Goal: Task Accomplishment & Management: Use online tool/utility

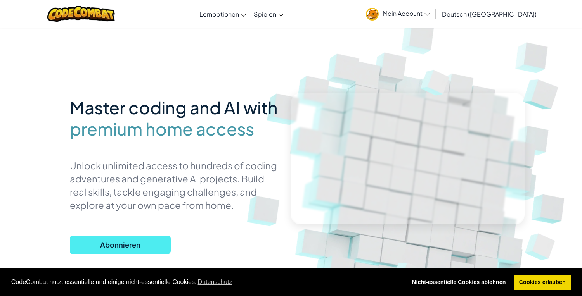
click at [276, 16] on span "Spielen" at bounding box center [265, 14] width 22 height 8
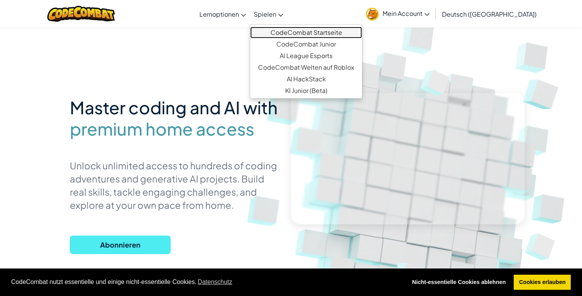
click at [338, 31] on link "CodeCombat Startseite" at bounding box center [306, 33] width 112 height 12
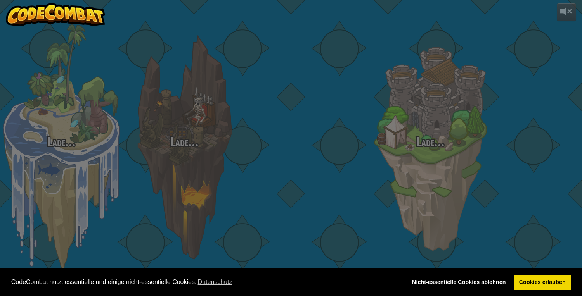
select select "de-DE"
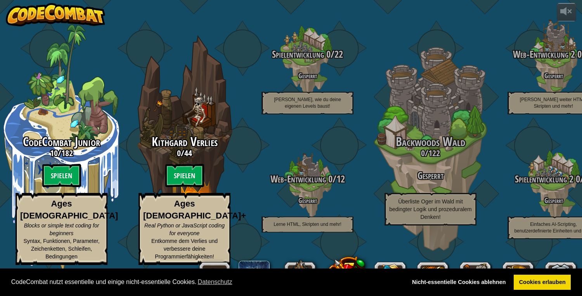
click at [57, 186] on btn "Spielen" at bounding box center [61, 175] width 39 height 23
select select "de-DE"
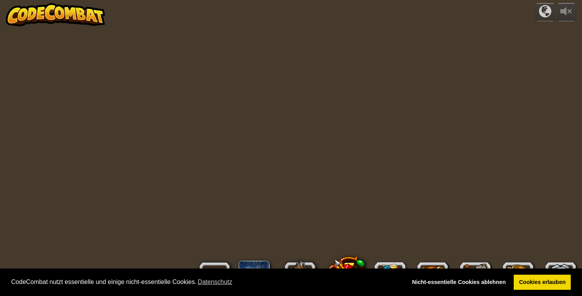
select select "de-DE"
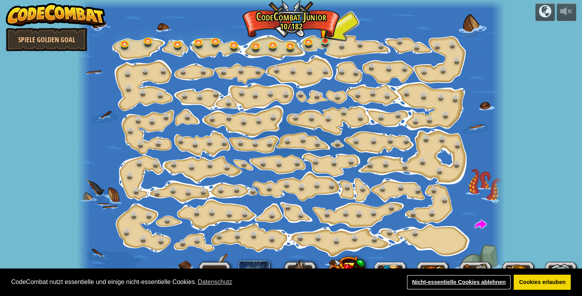
click at [457, 281] on link "Nicht-essentielle Cookies ablehnen" at bounding box center [458, 283] width 104 height 16
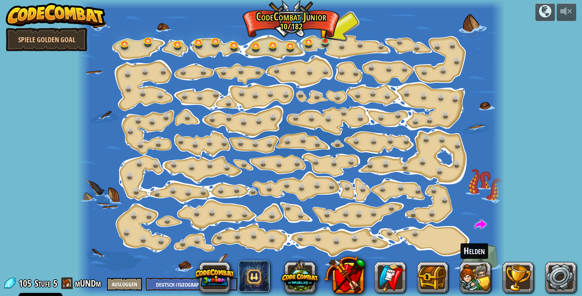
click at [140, 47] on div at bounding box center [290, 148] width 427 height 296
click at [138, 48] on div at bounding box center [290, 148] width 427 height 296
click at [138, 54] on div at bounding box center [290, 148] width 427 height 296
click at [73, 285] on span at bounding box center [67, 284] width 12 height 12
click at [563, 280] on link at bounding box center [560, 277] width 31 height 31
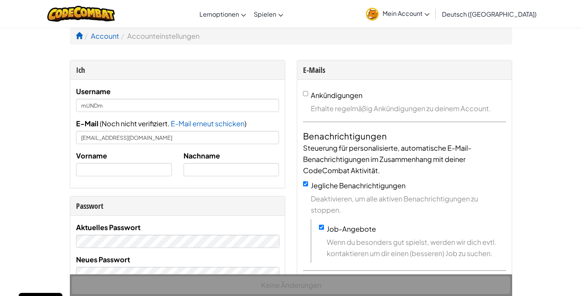
select select "de-DE"
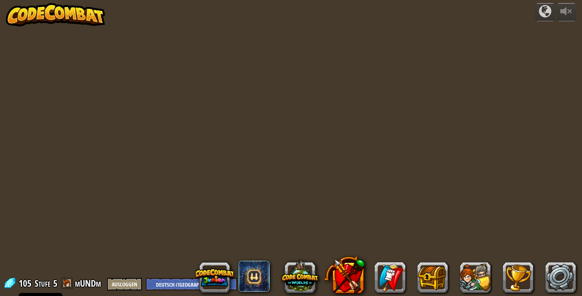
select select "de-DE"
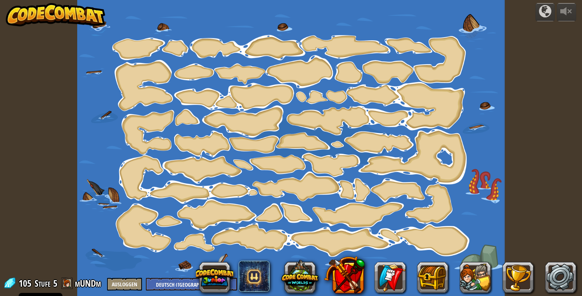
select select "de-DE"
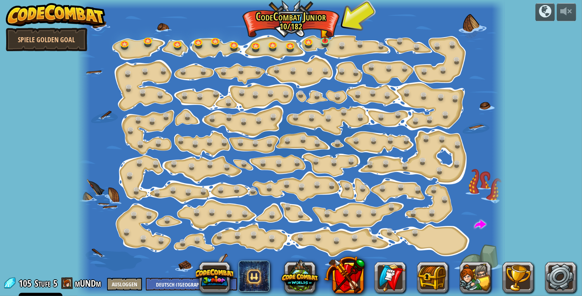
click at [214, 278] on button at bounding box center [214, 277] width 37 height 37
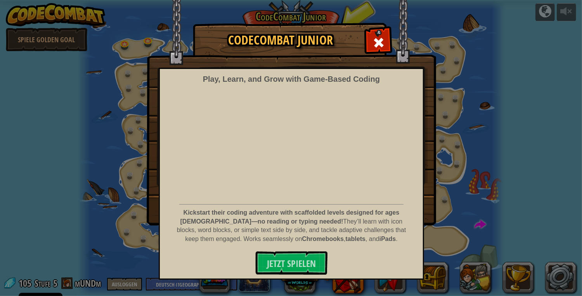
click at [373, 45] on span at bounding box center [378, 42] width 12 height 12
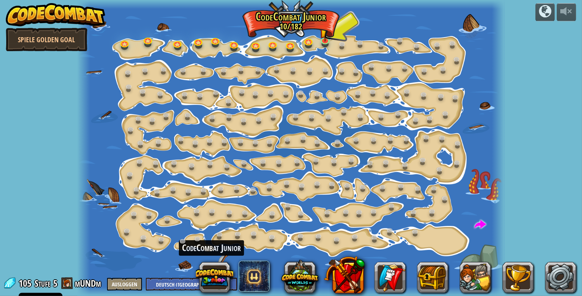
click at [323, 38] on img at bounding box center [325, 32] width 10 height 18
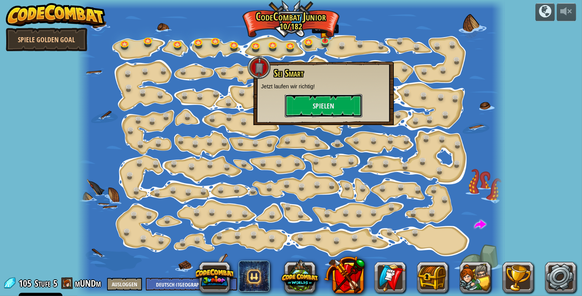
click at [319, 103] on button "Spielen" at bounding box center [324, 105] width 78 height 23
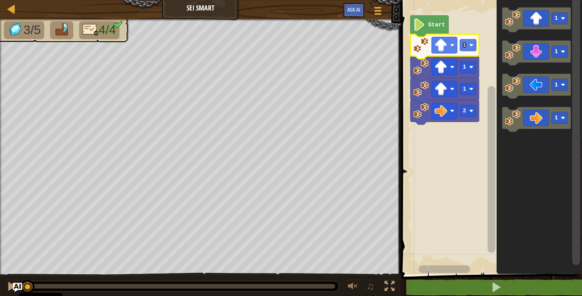
click at [446, 48] on image "Blockly Arbeitsbereich" at bounding box center [440, 45] width 13 height 13
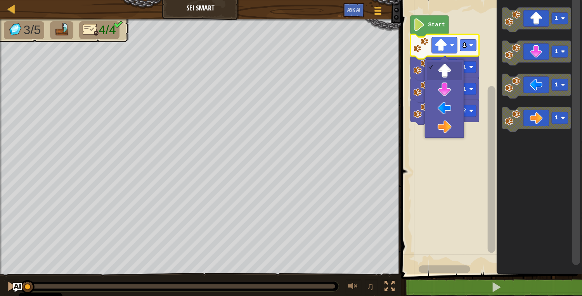
click at [449, 66] on rect "Blockly Arbeitsbereich" at bounding box center [445, 67] width 26 height 16
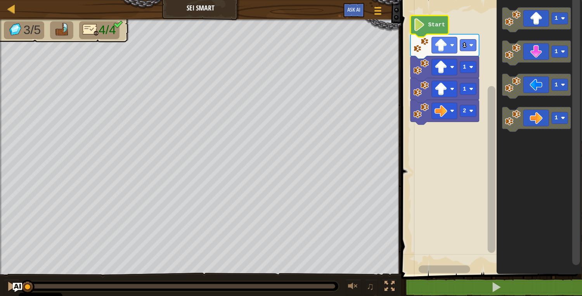
click at [419, 26] on image "Blockly Arbeitsbereich" at bounding box center [419, 24] width 12 height 13
click at [442, 115] on image "Blockly Arbeitsbereich" at bounding box center [440, 111] width 13 height 13
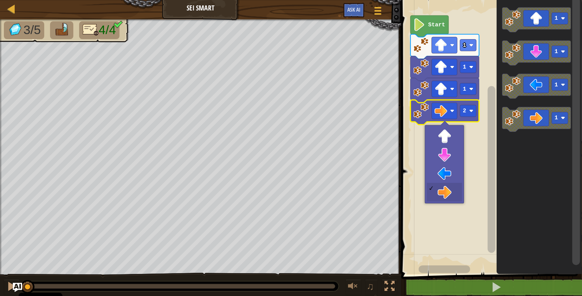
click at [447, 195] on rect "Blockly Arbeitsbereich" at bounding box center [490, 135] width 183 height 278
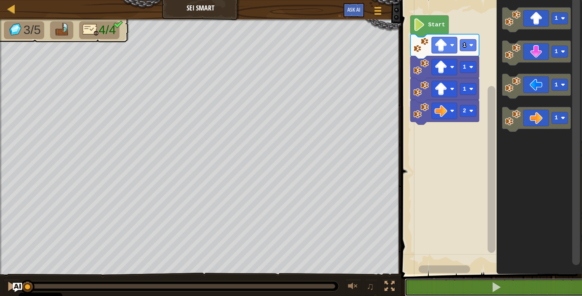
click at [501, 291] on span at bounding box center [495, 287] width 11 height 11
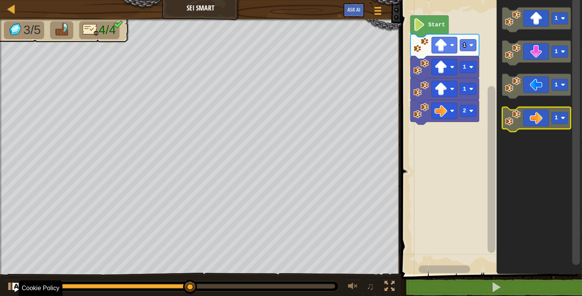
click at [540, 115] on icon "Blockly Arbeitsbereich" at bounding box center [536, 119] width 69 height 25
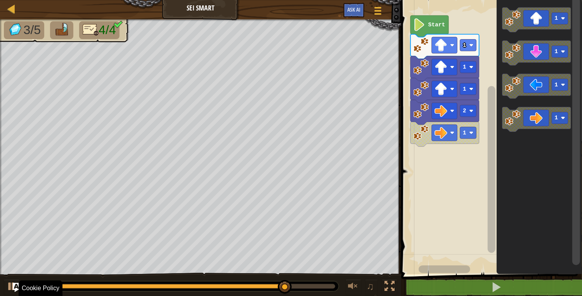
click at [542, 126] on icon "Blockly Arbeitsbereich" at bounding box center [536, 119] width 69 height 25
click at [546, 119] on icon "Blockly Arbeitsbereich" at bounding box center [536, 119] width 69 height 25
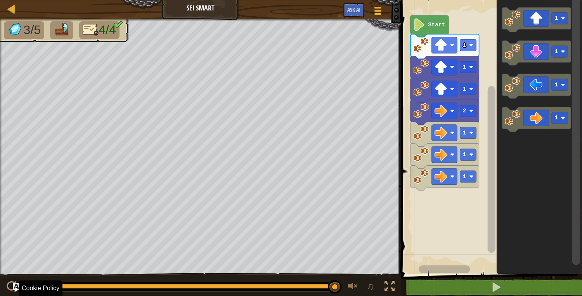
click at [545, 53] on icon "Blockly Arbeitsbereich" at bounding box center [536, 53] width 69 height 25
click at [540, 59] on icon "Blockly Arbeitsbereich" at bounding box center [536, 53] width 69 height 25
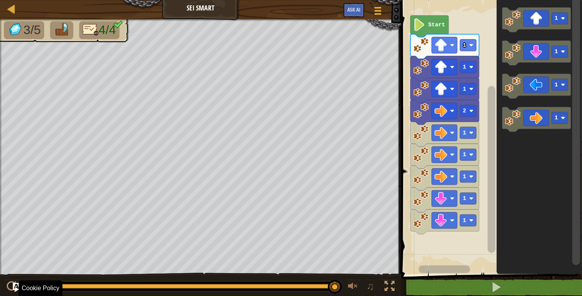
click at [548, 53] on icon "Blockly Arbeitsbereich" at bounding box center [536, 53] width 69 height 25
click at [533, 82] on icon "Blockly Arbeitsbereich" at bounding box center [536, 86] width 69 height 25
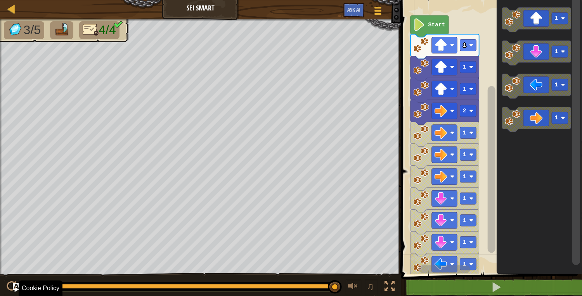
click at [421, 24] on image "Blockly Arbeitsbereich" at bounding box center [419, 24] width 12 height 13
click at [501, 283] on span at bounding box center [495, 287] width 11 height 11
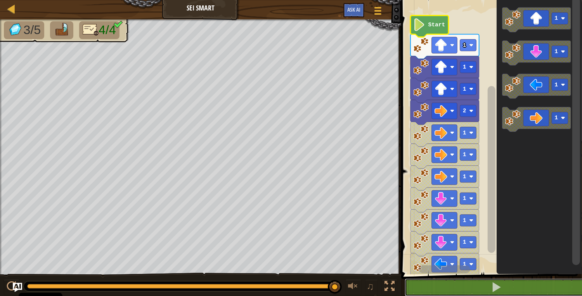
click at [491, 288] on span at bounding box center [495, 287] width 11 height 11
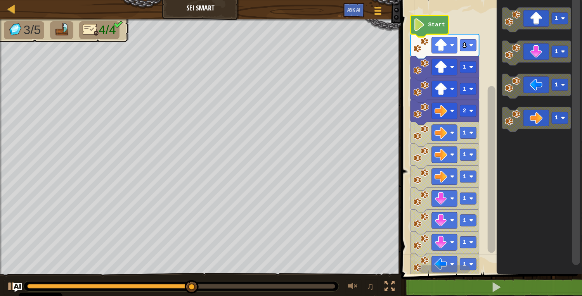
click at [453, 132] on image "Blockly Arbeitsbereich" at bounding box center [452, 133] width 4 height 4
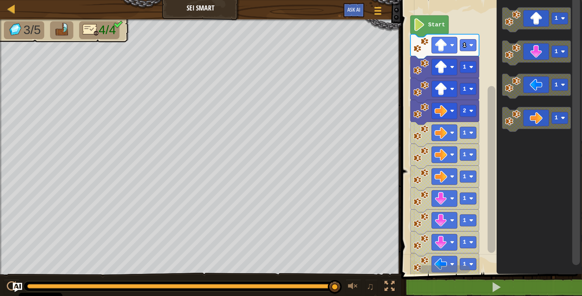
click at [540, 116] on icon "Blockly Arbeitsbereich" at bounding box center [536, 119] width 69 height 25
click at [453, 133] on image "Blockly Arbeitsbereich" at bounding box center [452, 133] width 4 height 4
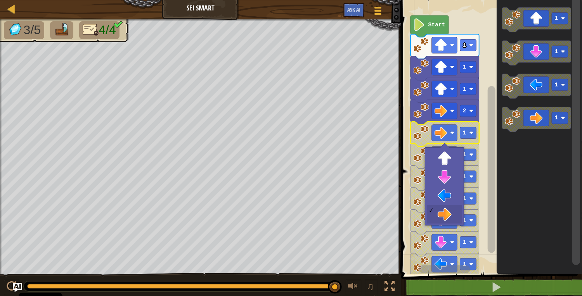
click at [442, 223] on image "Blockly Arbeitsbereich" at bounding box center [440, 220] width 13 height 13
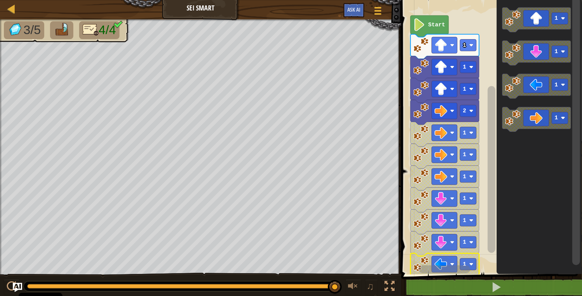
click at [461, 262] on rect "Blockly Arbeitsbereich" at bounding box center [468, 265] width 16 height 12
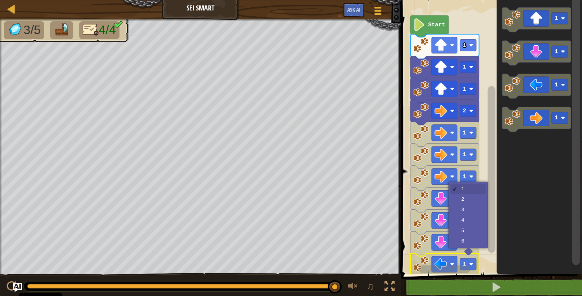
click at [465, 133] on text "1" at bounding box center [464, 133] width 3 height 6
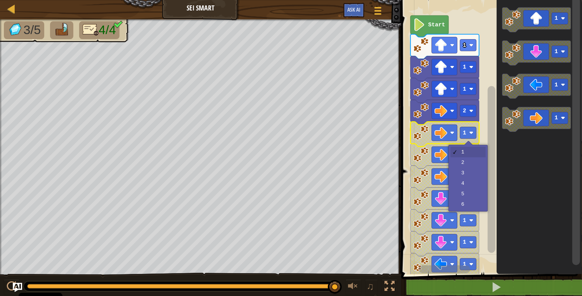
click at [461, 171] on rect "Blockly Arbeitsbereich" at bounding box center [468, 177] width 16 height 12
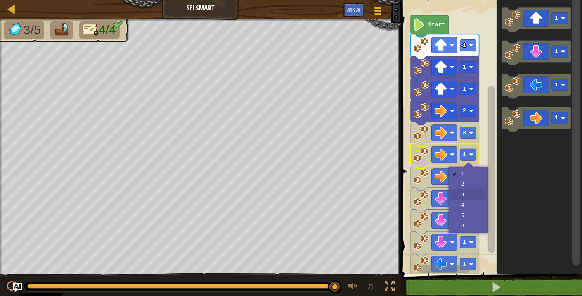
click at [465, 195] on text "1" at bounding box center [464, 198] width 3 height 6
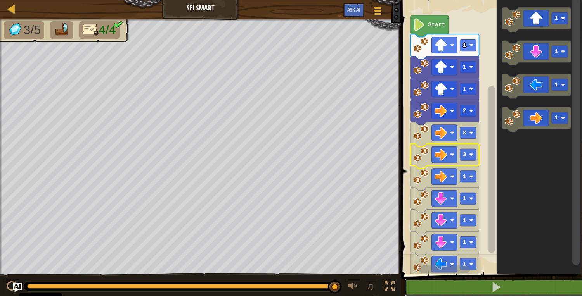
click at [491, 287] on span at bounding box center [495, 287] width 11 height 11
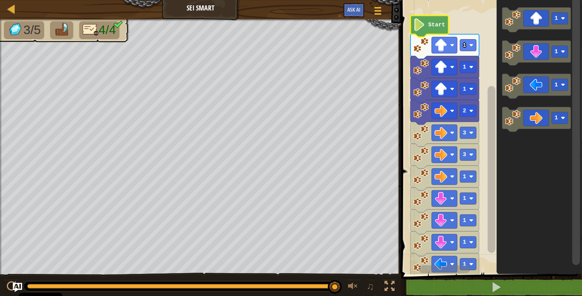
click at [417, 22] on image "Blockly Arbeitsbereich" at bounding box center [419, 24] width 12 height 13
click at [449, 138] on rect "Blockly Arbeitsbereich" at bounding box center [445, 133] width 26 height 16
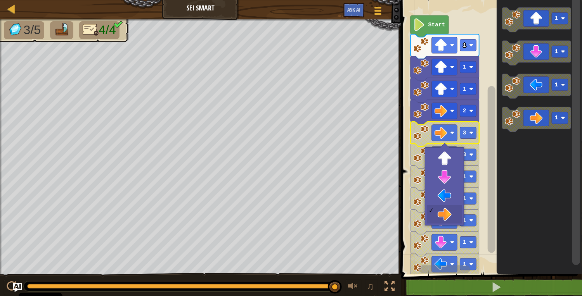
click at [444, 212] on icon "Blockly Arbeitsbereich" at bounding box center [444, 222] width 69 height 25
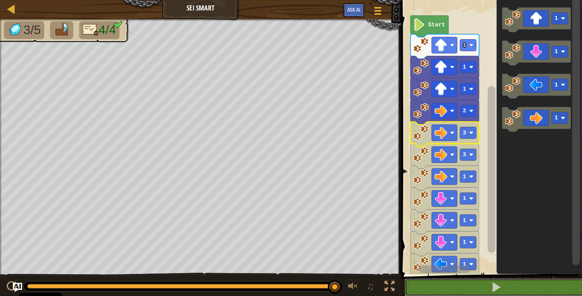
click at [501, 292] on span at bounding box center [495, 287] width 11 height 11
click at [446, 150] on image "Blockly Arbeitsbereich" at bounding box center [440, 154] width 13 height 13
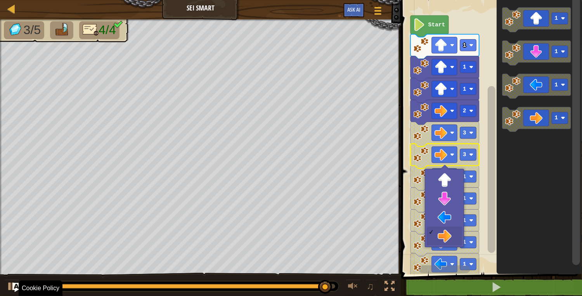
click at [450, 242] on image "Blockly Arbeitsbereich" at bounding box center [452, 242] width 4 height 4
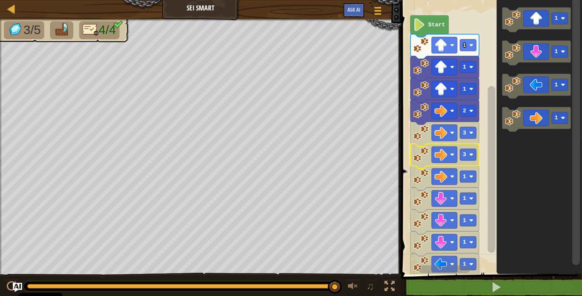
click at [453, 265] on image "Blockly Arbeitsbereich" at bounding box center [452, 264] width 4 height 4
click at [524, 191] on icon "Blockly Arbeitsbereich" at bounding box center [538, 135] width 85 height 278
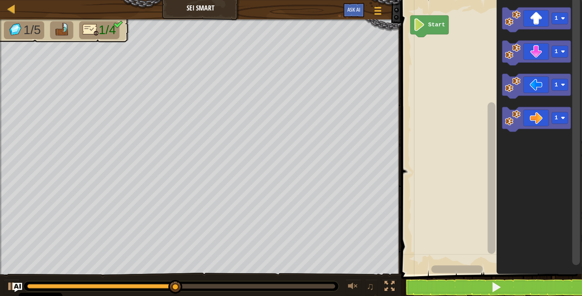
click at [523, 19] on icon "Blockly Arbeitsbereich" at bounding box center [536, 19] width 69 height 25
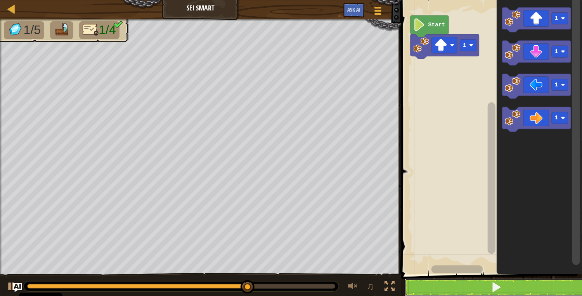
click at [475, 286] on button at bounding box center [495, 288] width 183 height 18
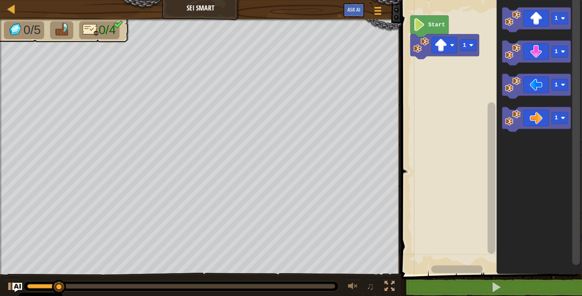
click at [419, 26] on image "Blockly Arbeitsbereich" at bounding box center [419, 24] width 12 height 13
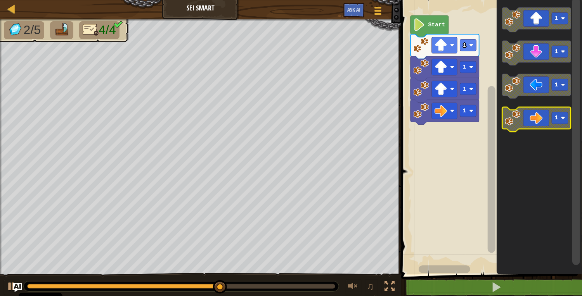
click at [535, 121] on icon "Blockly Arbeitsbereich" at bounding box center [536, 119] width 69 height 25
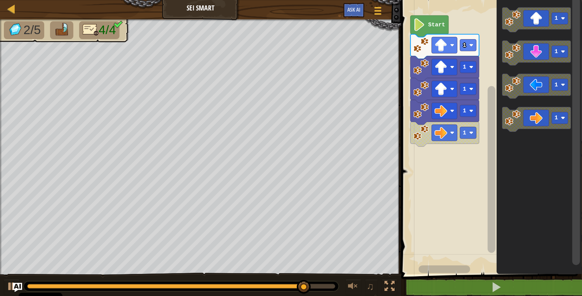
click at [411, 17] on icon "Blockly Arbeitsbereich" at bounding box center [429, 27] width 38 height 22
click at [435, 17] on icon "Blockly Arbeitsbereich" at bounding box center [429, 27] width 38 height 22
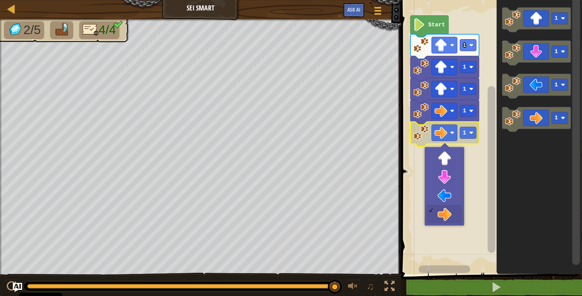
click at [453, 212] on rect "Blockly Arbeitsbereich" at bounding box center [490, 135] width 183 height 278
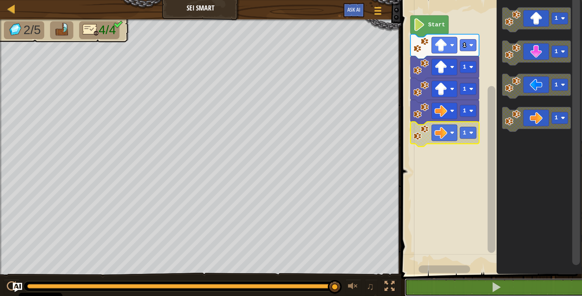
click at [497, 293] on span at bounding box center [495, 287] width 11 height 11
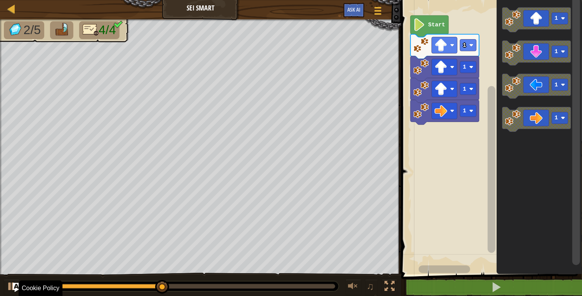
click at [541, 119] on icon "Blockly Arbeitsbereich" at bounding box center [536, 119] width 69 height 25
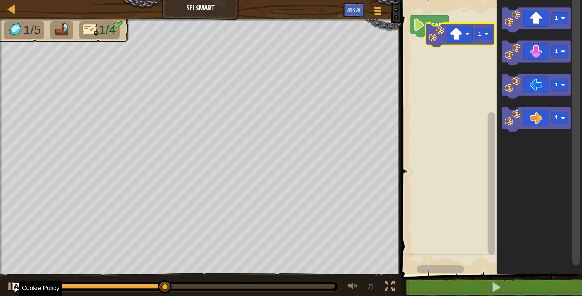
click at [536, 22] on icon "Blockly Arbeitsbereich" at bounding box center [536, 19] width 69 height 25
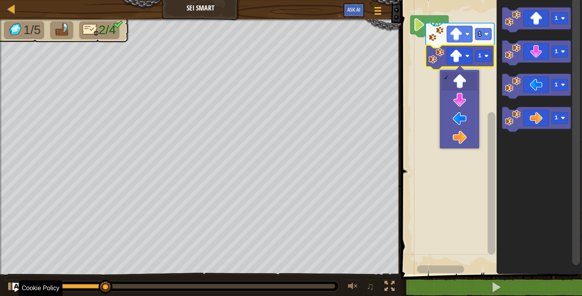
click at [468, 61] on rect "Blockly Arbeitsbereich" at bounding box center [460, 56] width 26 height 16
click at [460, 82] on rect "Blockly Arbeitsbereich" at bounding box center [490, 135] width 183 height 278
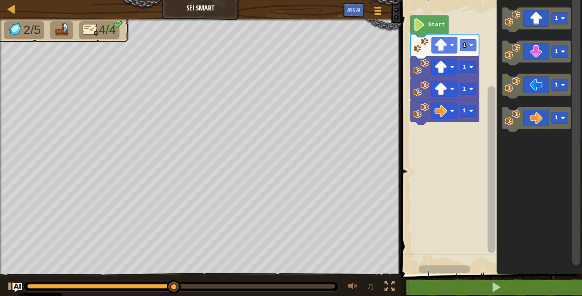
click at [528, 124] on icon "Blockly Arbeitsbereich" at bounding box center [536, 119] width 69 height 25
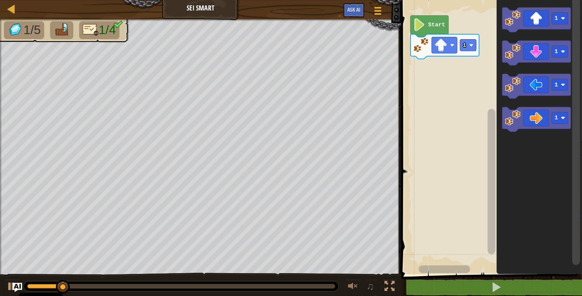
click at [473, 42] on rect "Blockly Arbeitsbereich" at bounding box center [468, 46] width 16 height 12
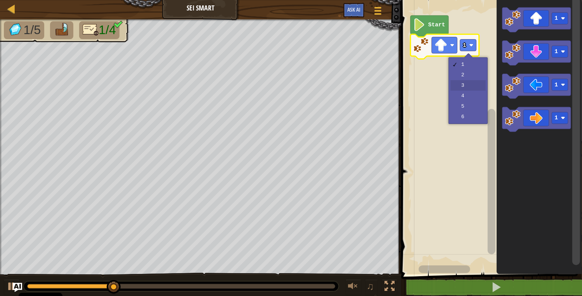
click at [466, 87] on rect "Blockly Arbeitsbereich" at bounding box center [490, 135] width 183 height 278
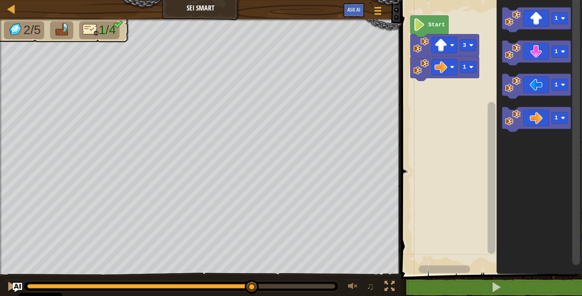
click at [472, 65] on rect "Blockly Arbeitsbereich" at bounding box center [468, 67] width 16 height 12
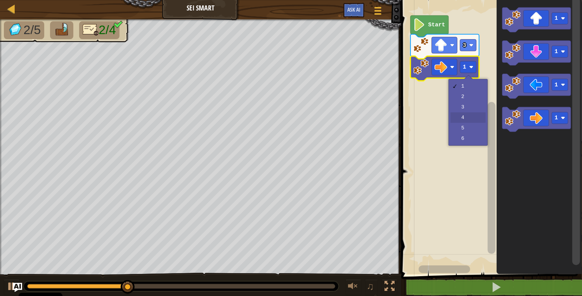
click at [463, 116] on rect "Blockly Arbeitsbereich" at bounding box center [490, 135] width 183 height 278
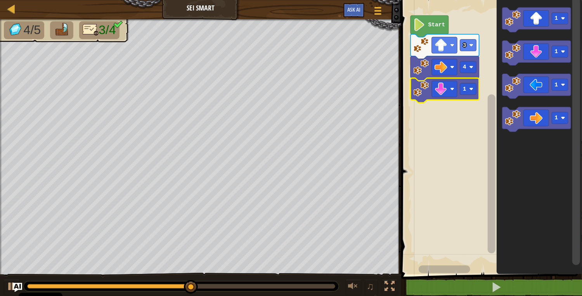
click at [467, 90] on rect "Blockly Arbeitsbereich" at bounding box center [468, 89] width 16 height 12
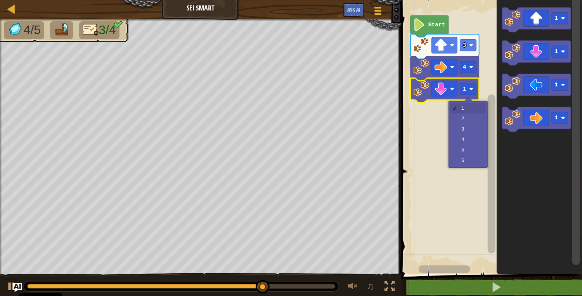
click at [466, 133] on rect "Blockly Arbeitsbereich" at bounding box center [490, 135] width 183 height 278
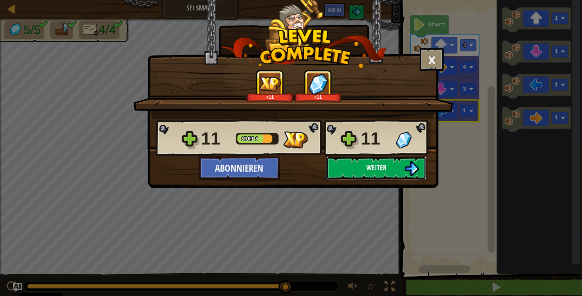
click at [397, 171] on button "Weiter" at bounding box center [376, 168] width 100 height 23
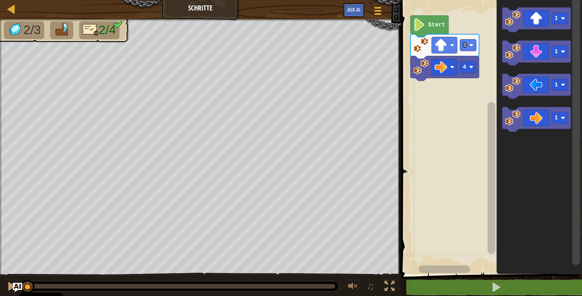
click at [419, 23] on image "Blockly Arbeitsbereich" at bounding box center [419, 24] width 12 height 13
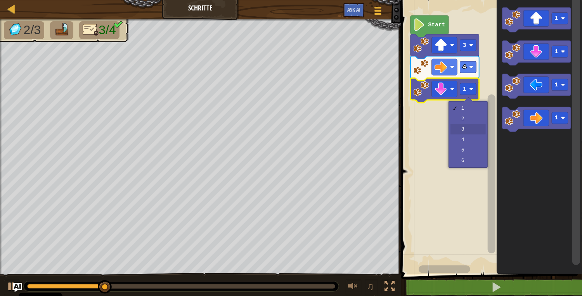
click at [464, 131] on rect "Blockly Arbeitsbereich" at bounding box center [490, 135] width 183 height 278
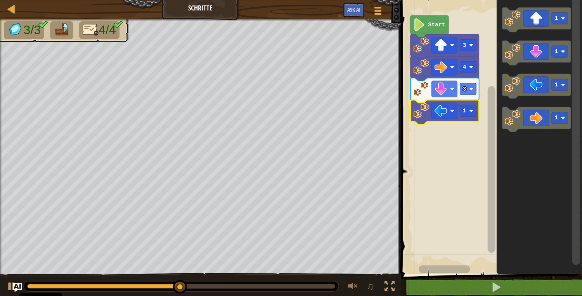
click at [473, 115] on rect "Blockly Arbeitsbereich" at bounding box center [468, 111] width 16 height 12
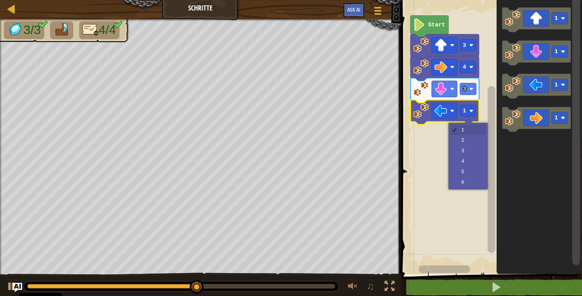
click at [464, 145] on rect "Blockly Arbeitsbereich" at bounding box center [490, 135] width 183 height 278
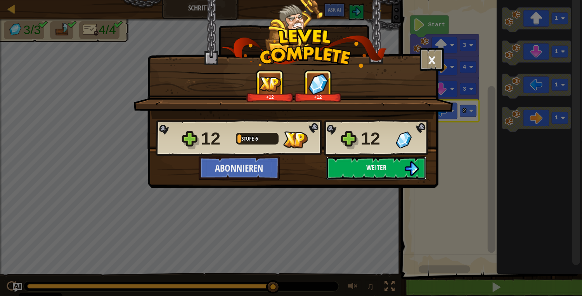
click at [382, 168] on span "Weiter" at bounding box center [376, 168] width 20 height 10
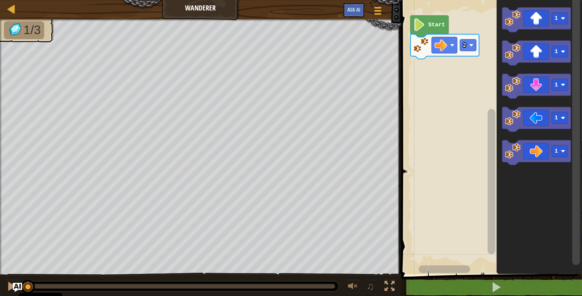
click at [547, 51] on icon "Blockly Arbeitsbereich" at bounding box center [536, 53] width 69 height 25
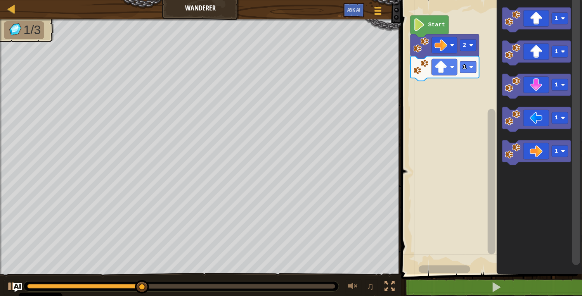
click at [564, 52] on image "Blockly Arbeitsbereich" at bounding box center [563, 52] width 4 height 4
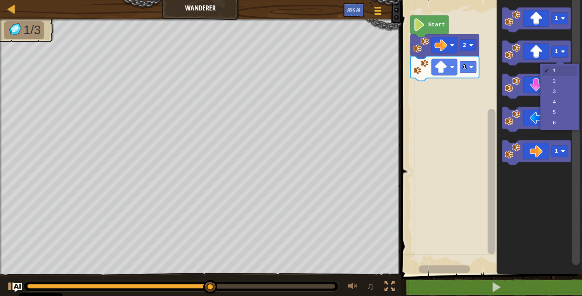
click at [556, 97] on rect "Blockly Arbeitsbereich" at bounding box center [536, 86] width 69 height 25
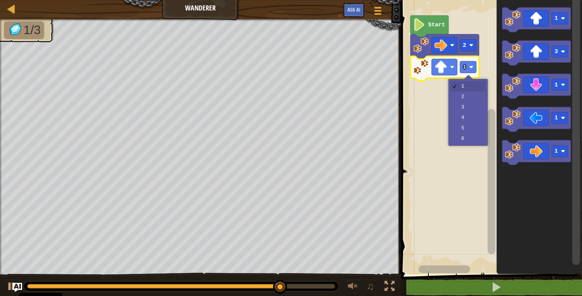
click at [466, 65] on text "1" at bounding box center [464, 67] width 3 height 6
click at [467, 113] on rect "Blockly Arbeitsbereich" at bounding box center [490, 135] width 183 height 278
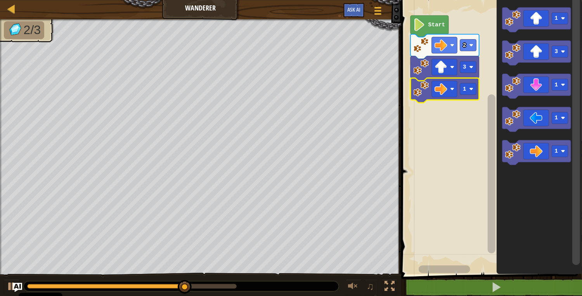
click at [466, 91] on text "1" at bounding box center [464, 89] width 3 height 6
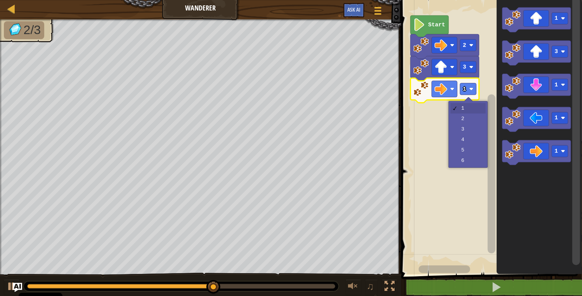
click at [467, 121] on rect "Blockly Arbeitsbereich" at bounding box center [490, 135] width 183 height 278
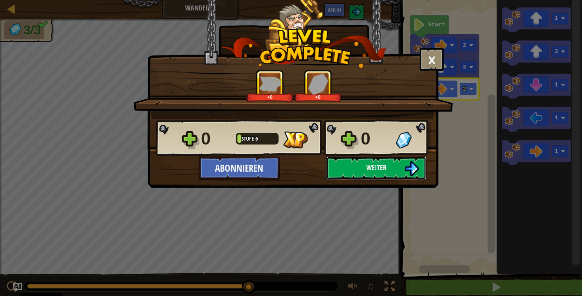
click at [386, 168] on span "Weiter" at bounding box center [376, 168] width 20 height 10
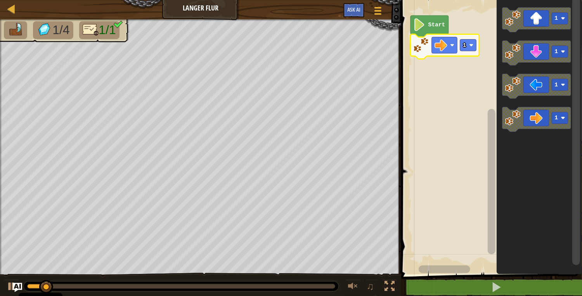
click at [469, 46] on rect "Blockly Arbeitsbereich" at bounding box center [468, 46] width 16 height 12
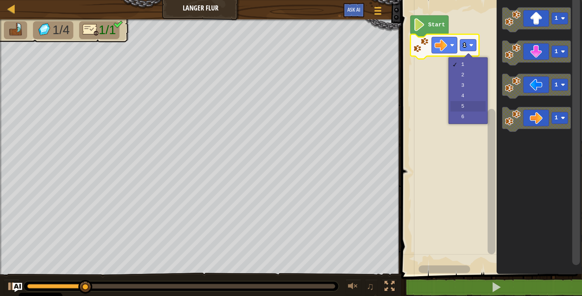
click at [465, 110] on rect "Blockly Arbeitsbereich" at bounding box center [490, 135] width 183 height 278
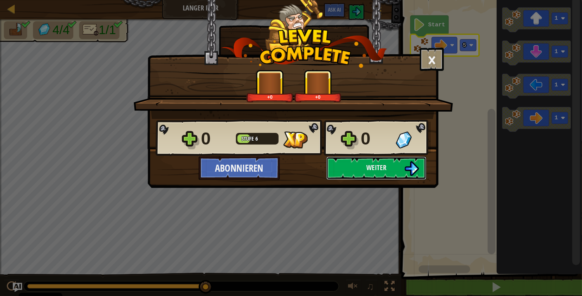
click at [383, 164] on span "Weiter" at bounding box center [376, 168] width 20 height 10
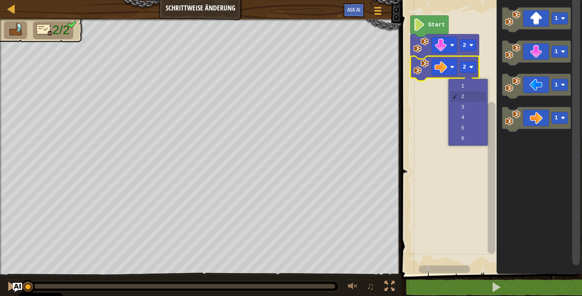
click at [467, 145] on rect "Blockly Arbeitsbereich" at bounding box center [490, 135] width 183 height 278
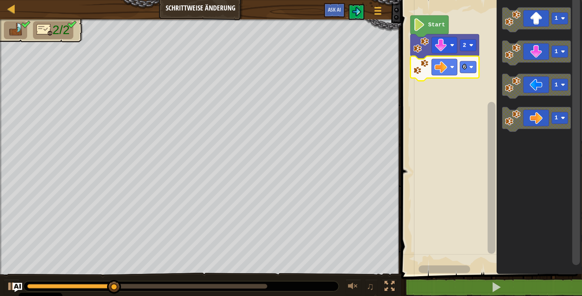
click at [0, 0] on div at bounding box center [0, 0] width 0 height 0
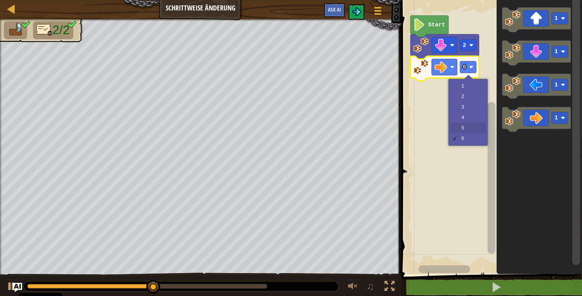
click at [465, 132] on rect "Blockly Arbeitsbereich" at bounding box center [490, 135] width 183 height 278
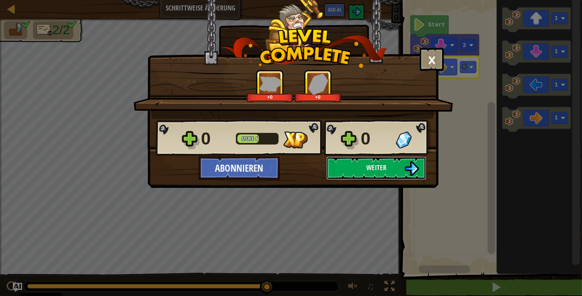
click at [385, 169] on span "Weiter" at bounding box center [376, 168] width 20 height 10
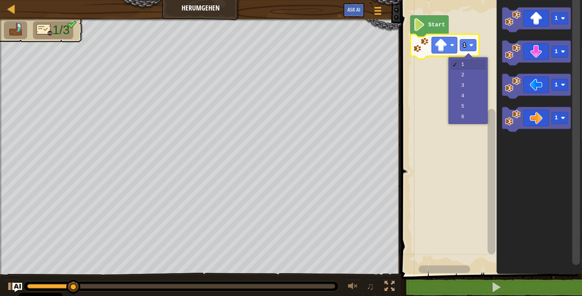
click at [467, 90] on rect "Blockly Arbeitsbereich" at bounding box center [490, 135] width 183 height 278
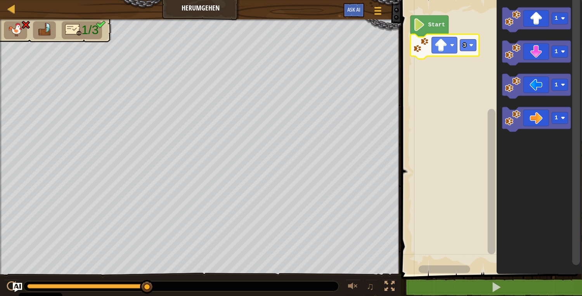
click at [472, 47] on image "Blockly Arbeitsbereich" at bounding box center [471, 45] width 4 height 4
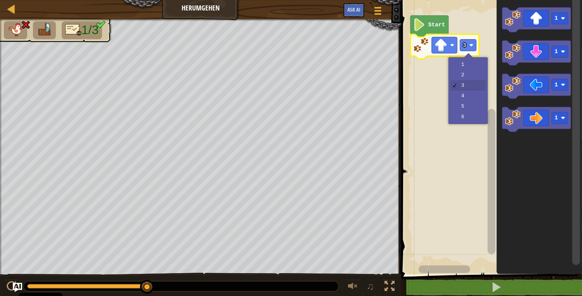
click at [463, 78] on rect "Blockly Arbeitsbereich" at bounding box center [490, 135] width 183 height 278
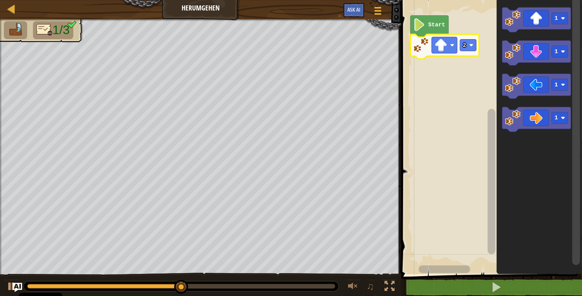
click at [548, 116] on icon "Blockly Arbeitsbereich" at bounding box center [536, 119] width 69 height 25
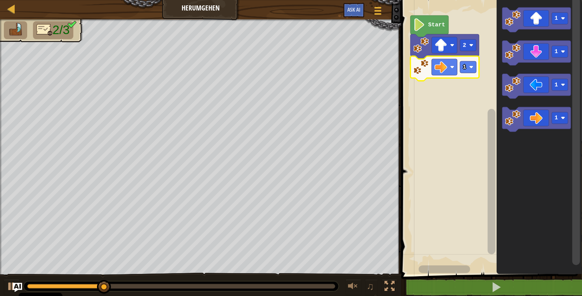
click at [470, 66] on image "Blockly Arbeitsbereich" at bounding box center [471, 67] width 4 height 4
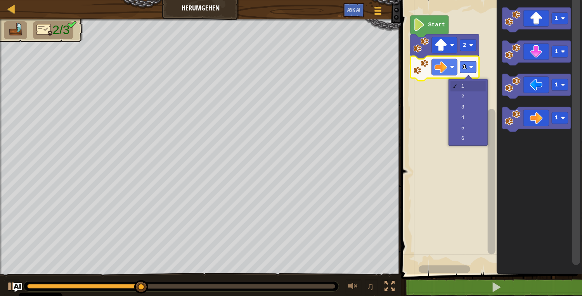
click at [463, 119] on rect "Blockly Arbeitsbereich" at bounding box center [490, 135] width 183 height 278
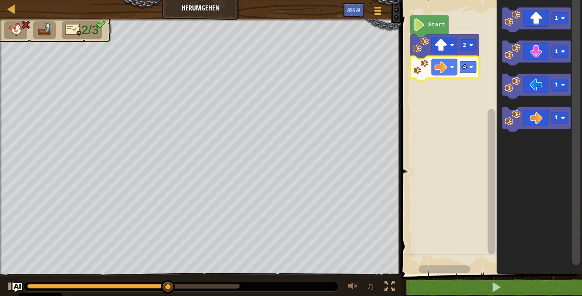
click at [457, 74] on icon "Blockly Arbeitsbereich" at bounding box center [444, 68] width 69 height 25
click at [471, 68] on image "Blockly Arbeitsbereich" at bounding box center [471, 67] width 4 height 4
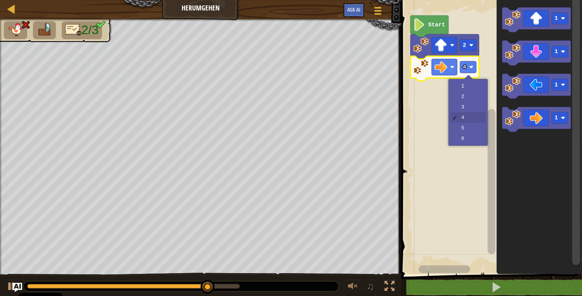
click at [461, 114] on rect "Blockly Arbeitsbereich" at bounding box center [490, 135] width 183 height 278
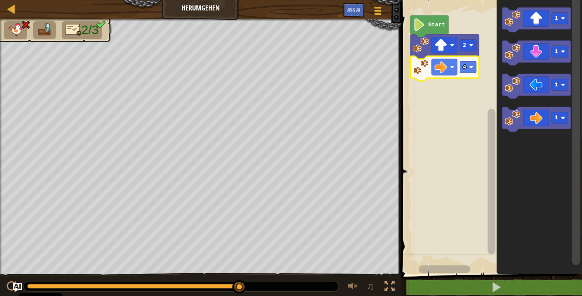
click at [470, 69] on image "Blockly Arbeitsbereich" at bounding box center [471, 67] width 4 height 4
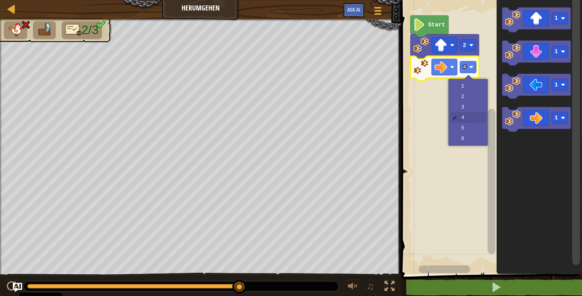
click at [465, 109] on rect "Blockly Arbeitsbereich" at bounding box center [490, 135] width 183 height 278
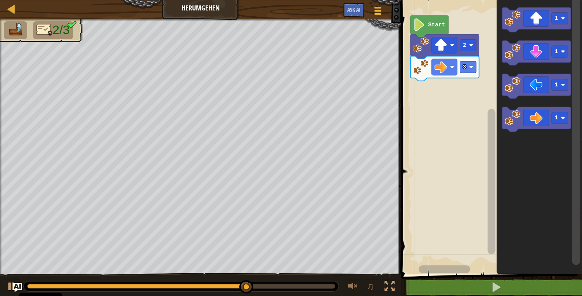
click at [545, 56] on icon "Blockly Arbeitsbereich" at bounding box center [536, 53] width 69 height 25
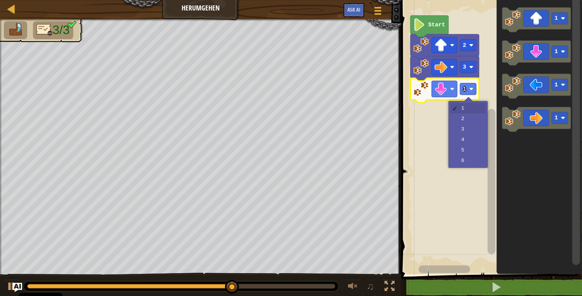
click at [473, 91] on rect "Blockly Arbeitsbereich" at bounding box center [468, 89] width 16 height 12
click at [469, 105] on rect "Blockly Arbeitsbereich" at bounding box center [490, 135] width 183 height 278
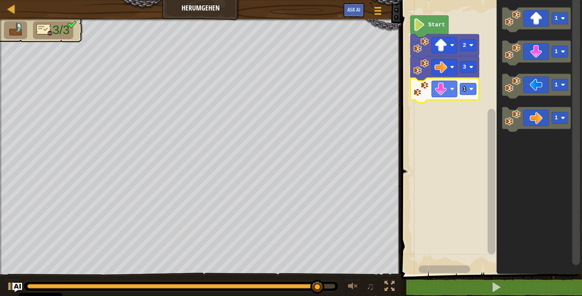
click at [471, 86] on rect "Blockly Arbeitsbereich" at bounding box center [468, 89] width 16 height 12
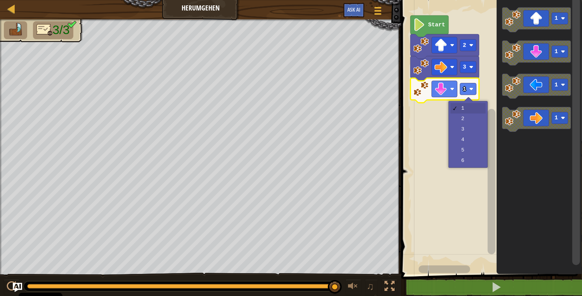
click at [461, 124] on rect "Blockly Arbeitsbereich" at bounding box center [490, 135] width 183 height 278
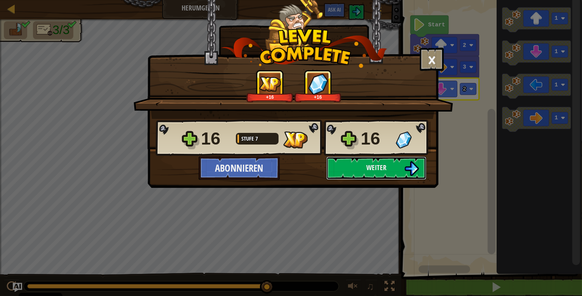
click at [395, 174] on button "Weiter" at bounding box center [376, 168] width 100 height 23
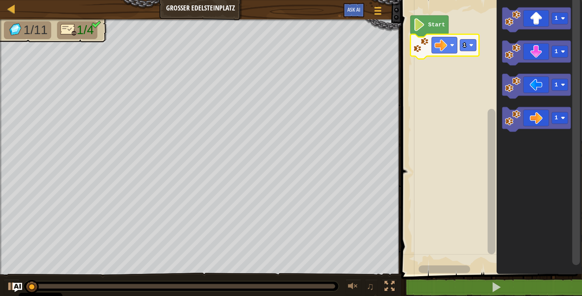
click at [473, 46] on image "Blockly Arbeitsbereich" at bounding box center [471, 45] width 4 height 4
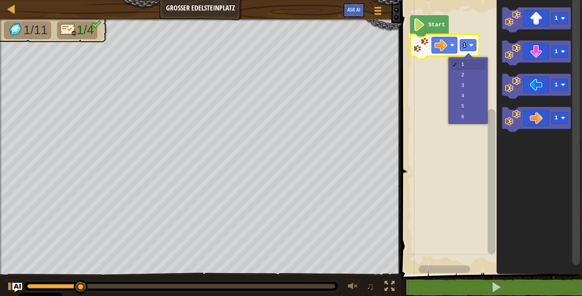
click at [466, 78] on rect "Blockly Arbeitsbereich" at bounding box center [490, 135] width 183 height 278
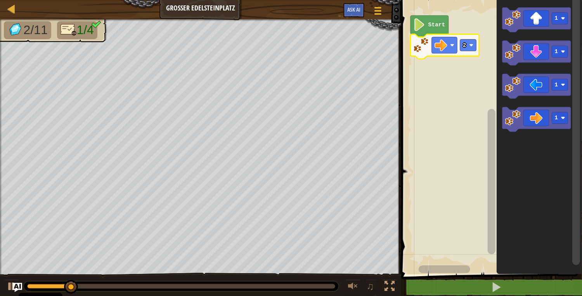
click at [454, 29] on rect "Blockly Arbeitsbereich" at bounding box center [490, 135] width 183 height 278
click at [466, 45] on text "2" at bounding box center [464, 45] width 3 height 6
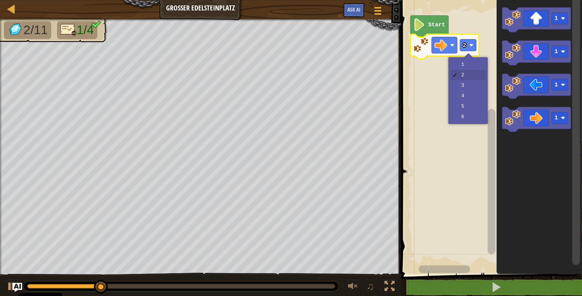
click at [459, 90] on rect "Blockly Arbeitsbereich" at bounding box center [490, 135] width 183 height 278
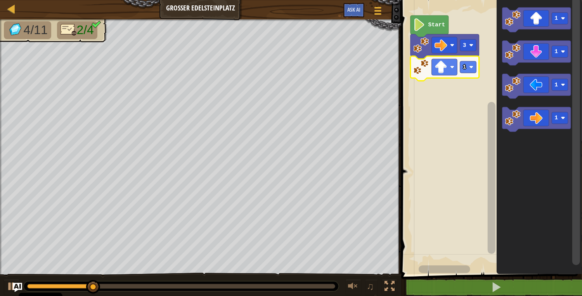
click at [477, 69] on icon "Blockly Arbeitsbereich" at bounding box center [444, 68] width 69 height 25
click at [468, 68] on rect "Blockly Arbeitsbereich" at bounding box center [468, 67] width 16 height 12
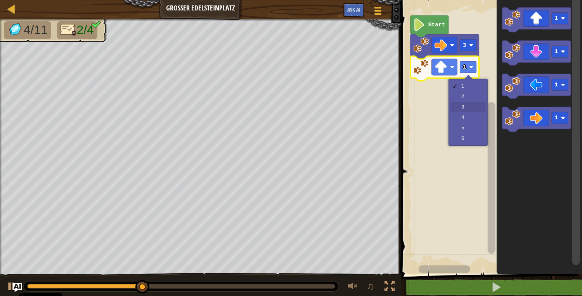
click at [468, 108] on rect "Blockly Arbeitsbereich" at bounding box center [490, 135] width 183 height 278
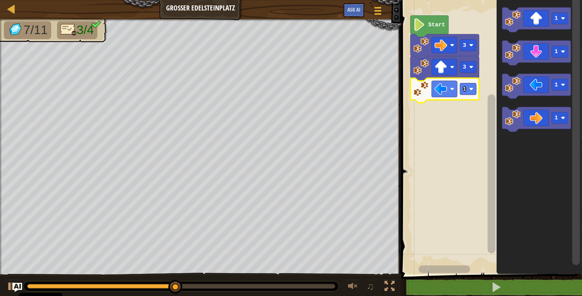
click at [470, 93] on rect "Blockly Arbeitsbereich" at bounding box center [468, 89] width 16 height 12
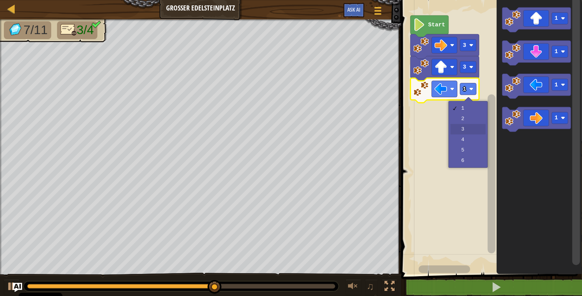
click at [464, 132] on rect "Blockly Arbeitsbereich" at bounding box center [490, 135] width 183 height 278
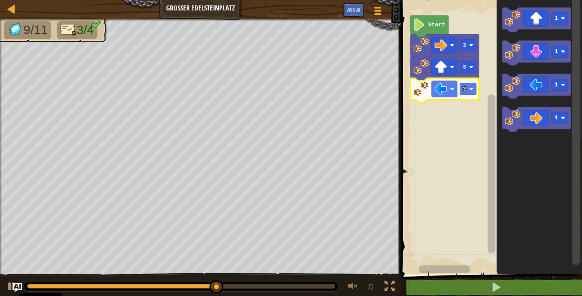
click at [543, 59] on icon "Blockly Arbeitsbereich" at bounding box center [536, 53] width 69 height 25
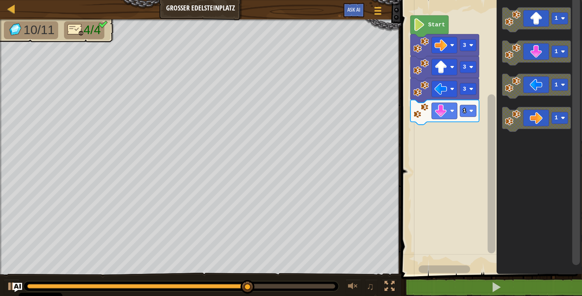
click at [470, 114] on rect "Blockly Arbeitsbereich" at bounding box center [468, 111] width 16 height 12
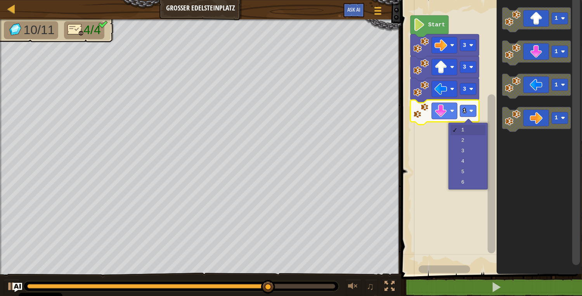
click at [462, 154] on rect "Blockly Arbeitsbereich" at bounding box center [490, 135] width 183 height 278
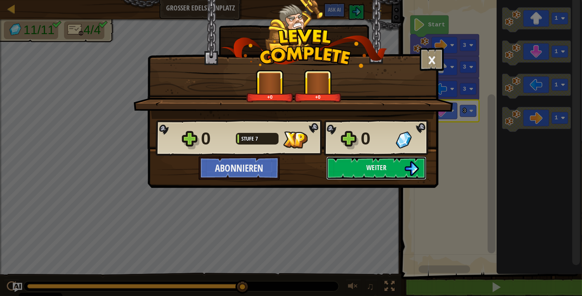
click at [378, 172] on span "Weiter" at bounding box center [376, 168] width 20 height 10
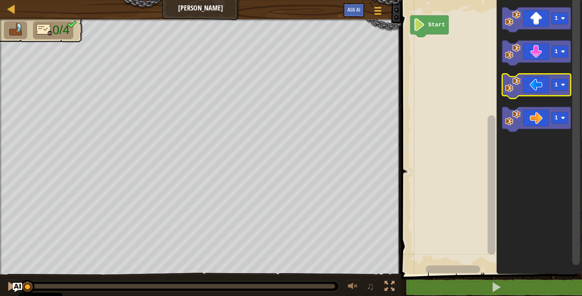
click at [526, 88] on icon "Blockly Arbeitsbereich" at bounding box center [536, 86] width 69 height 25
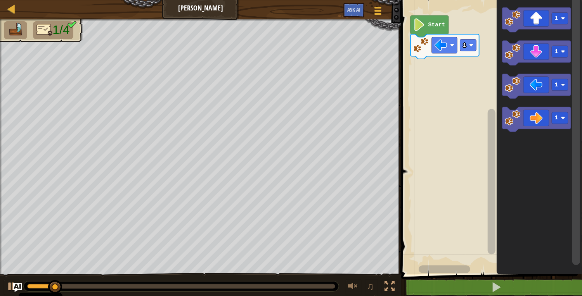
click at [473, 48] on rect "Blockly Arbeitsbereich" at bounding box center [468, 46] width 16 height 12
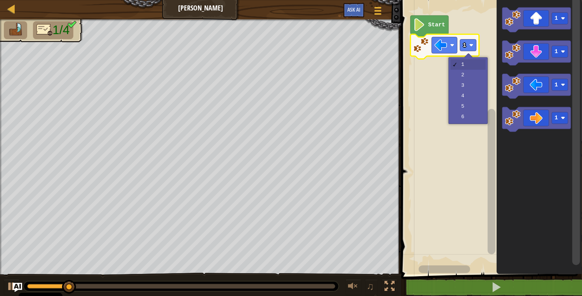
click at [468, 81] on rect "Blockly Arbeitsbereich" at bounding box center [490, 135] width 183 height 278
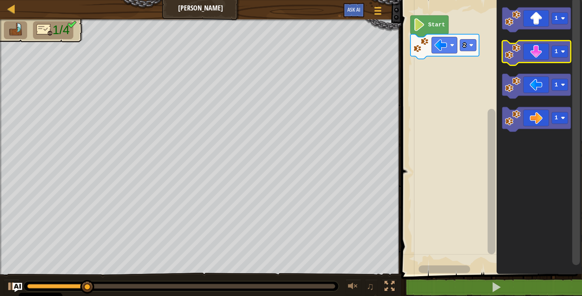
click at [537, 56] on icon "Blockly Arbeitsbereich" at bounding box center [536, 53] width 69 height 25
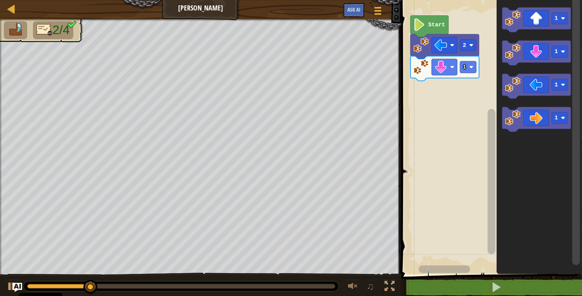
click at [473, 73] on rect "Blockly Arbeitsbereich" at bounding box center [468, 67] width 16 height 12
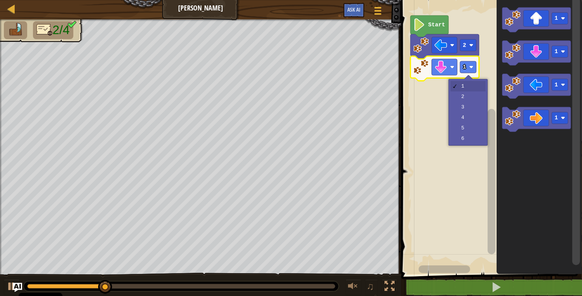
click at [464, 100] on rect "Blockly Arbeitsbereich" at bounding box center [490, 135] width 183 height 278
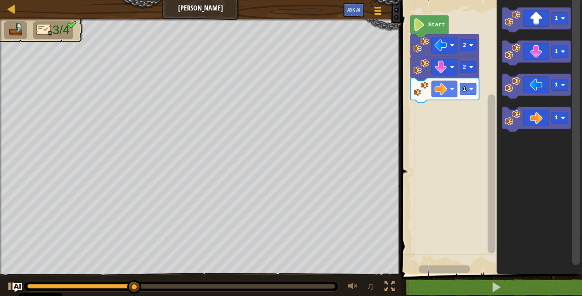
click at [466, 90] on text "1" at bounding box center [464, 89] width 3 height 6
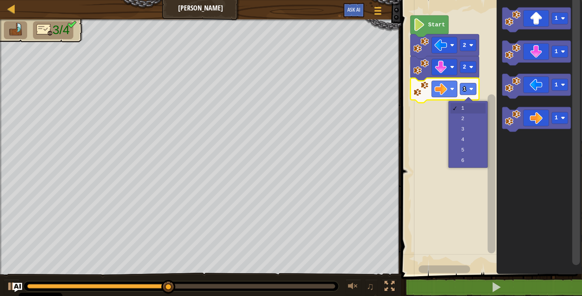
click at [466, 144] on rect "Blockly Arbeitsbereich" at bounding box center [490, 135] width 183 height 278
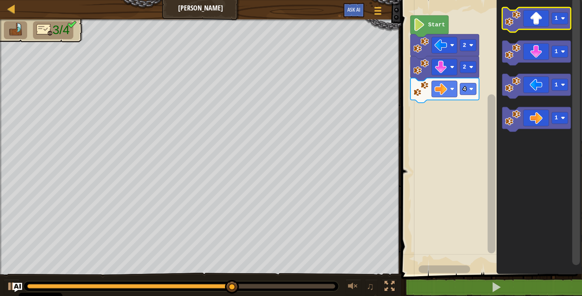
click at [538, 15] on icon "Blockly Arbeitsbereich" at bounding box center [536, 19] width 69 height 25
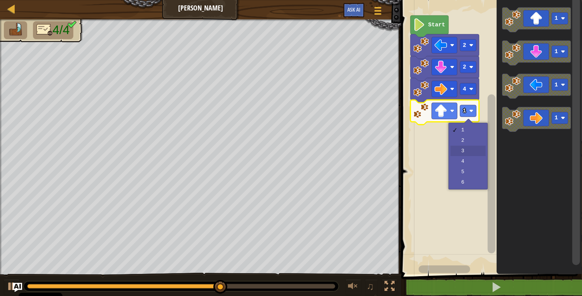
click at [463, 155] on rect "Blockly Arbeitsbereich" at bounding box center [490, 135] width 183 height 278
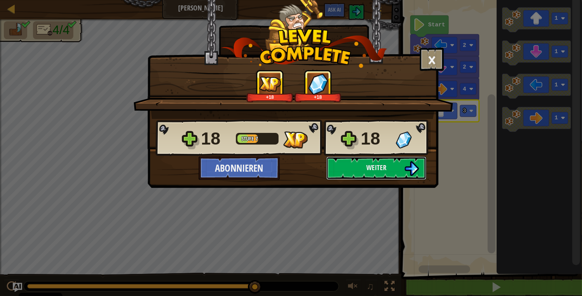
click at [386, 168] on span "Weiter" at bounding box center [376, 168] width 20 height 10
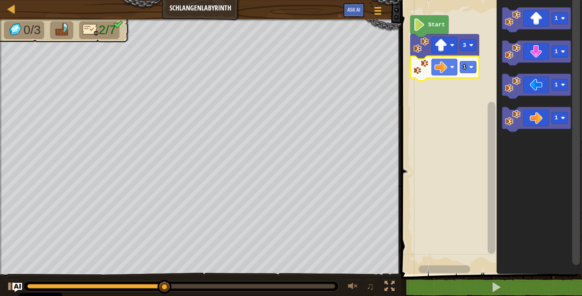
click at [466, 69] on text "1" at bounding box center [464, 67] width 3 height 6
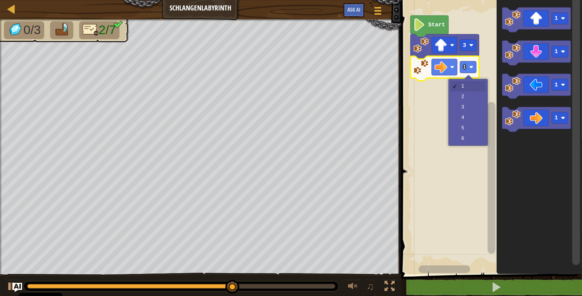
click at [464, 121] on rect "Blockly Arbeitsbereich" at bounding box center [490, 135] width 183 height 278
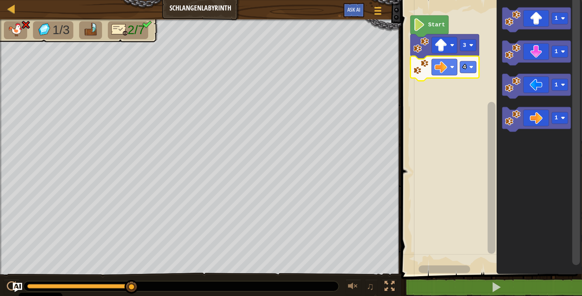
click at [473, 69] on image "Blockly Arbeitsbereich" at bounding box center [471, 67] width 4 height 4
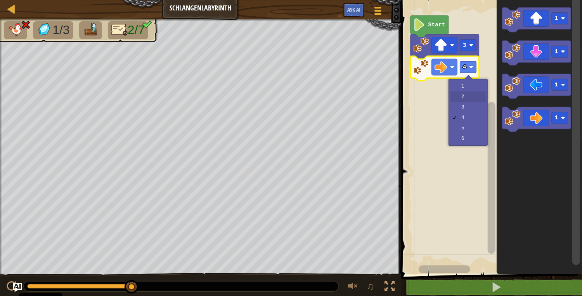
click at [465, 98] on rect "Blockly Arbeitsbereich" at bounding box center [490, 135] width 183 height 278
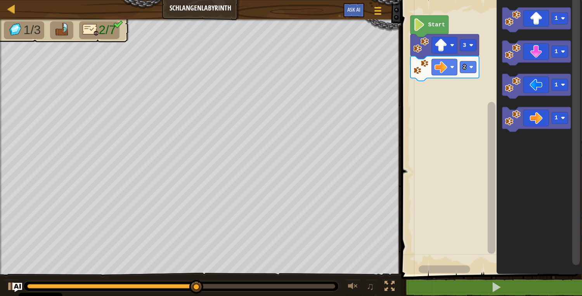
click at [537, 21] on icon "Blockly Arbeitsbereich" at bounding box center [536, 19] width 69 height 25
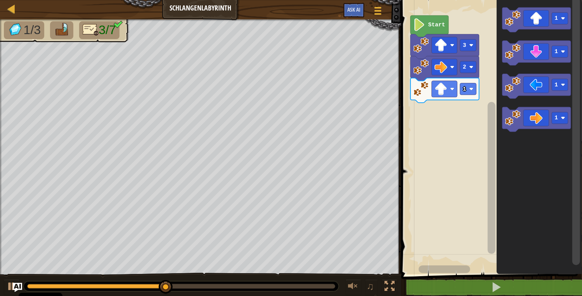
click at [528, 124] on icon "Blockly Arbeitsbereich" at bounding box center [536, 119] width 69 height 25
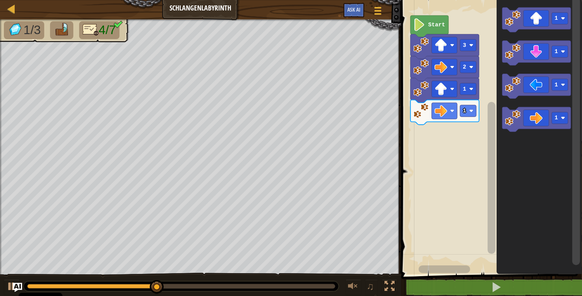
click at [471, 110] on image "Blockly Arbeitsbereich" at bounding box center [471, 111] width 4 height 4
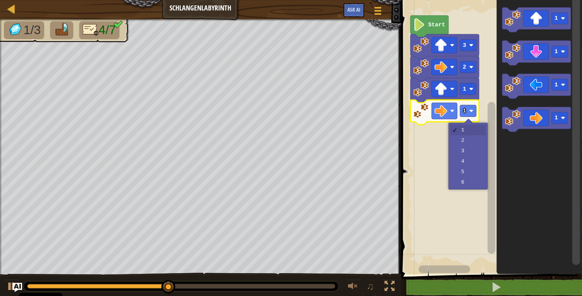
click at [469, 143] on rect "Blockly Arbeitsbereich" at bounding box center [490, 135] width 183 height 278
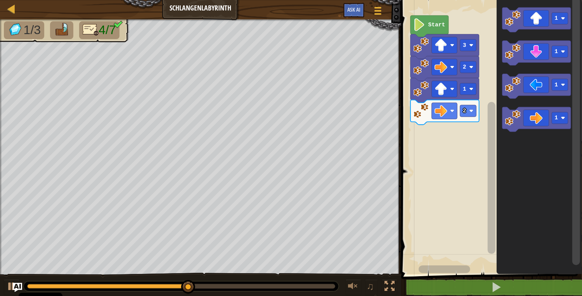
click at [535, 48] on icon "Blockly Arbeitsbereich" at bounding box center [536, 53] width 69 height 25
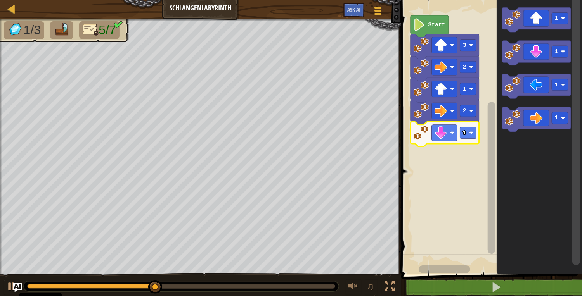
click at [471, 135] on image "Blockly Arbeitsbereich" at bounding box center [471, 133] width 4 height 4
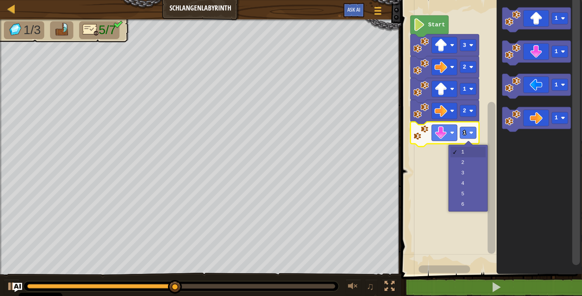
click at [463, 165] on rect "Blockly Arbeitsbereich" at bounding box center [490, 135] width 183 height 278
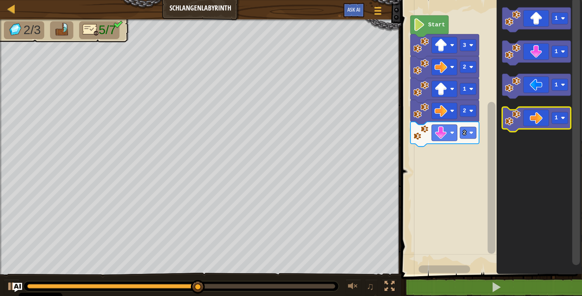
click at [552, 122] on rect "Blockly Arbeitsbereich" at bounding box center [559, 118] width 16 height 12
click at [528, 119] on icon "Blockly Arbeitsbereich" at bounding box center [536, 119] width 69 height 25
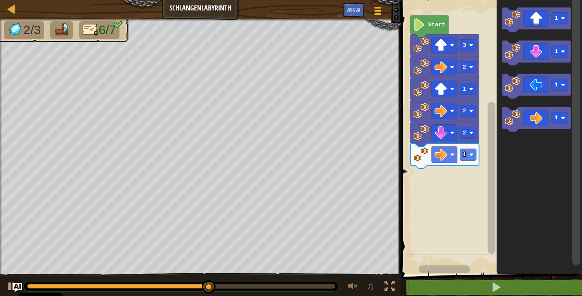
click at [476, 157] on icon "Blockly Arbeitsbereich" at bounding box center [444, 156] width 69 height 25
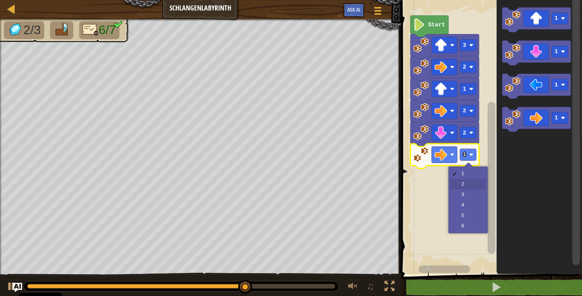
click at [461, 188] on rect "Blockly Arbeitsbereich" at bounding box center [490, 135] width 183 height 278
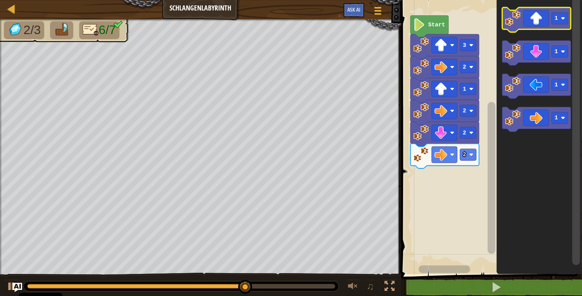
click at [533, 20] on icon "Blockly Arbeitsbereich" at bounding box center [536, 19] width 69 height 25
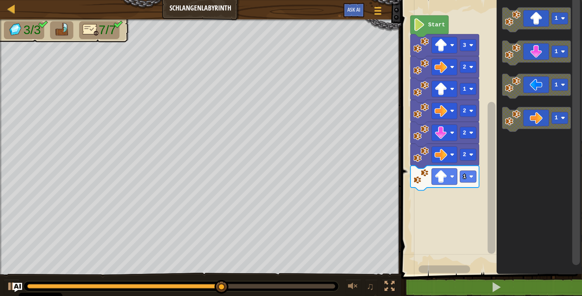
click at [471, 181] on rect "Blockly Arbeitsbereich" at bounding box center [468, 177] width 16 height 12
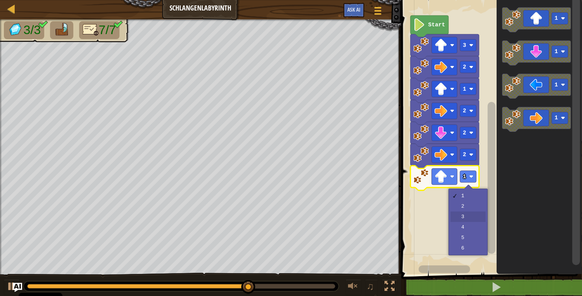
click at [471, 222] on rect "Blockly Arbeitsbereich" at bounding box center [490, 135] width 183 height 278
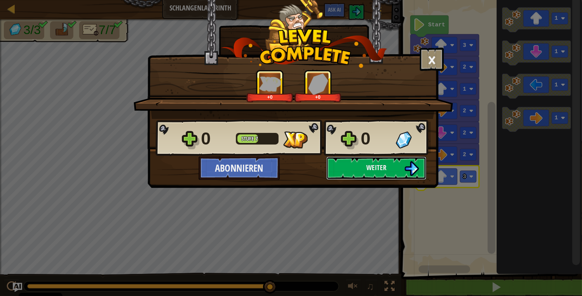
click at [386, 171] on span "Weiter" at bounding box center [376, 168] width 20 height 10
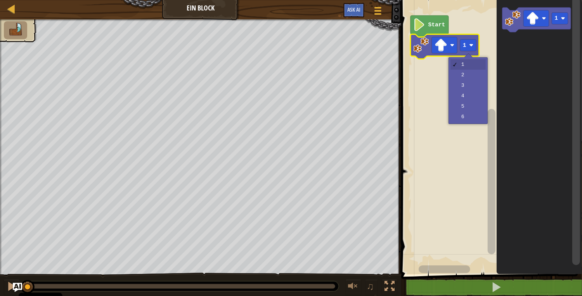
click at [470, 48] on rect "Blockly Arbeitsbereich" at bounding box center [468, 46] width 16 height 12
click at [464, 75] on rect "Blockly Arbeitsbereich" at bounding box center [490, 135] width 183 height 278
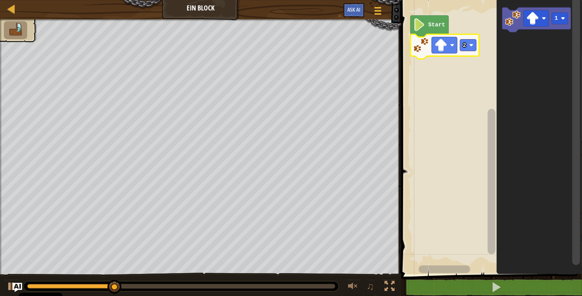
click at [528, 26] on rect "Blockly Arbeitsbereich" at bounding box center [536, 18] width 26 height 16
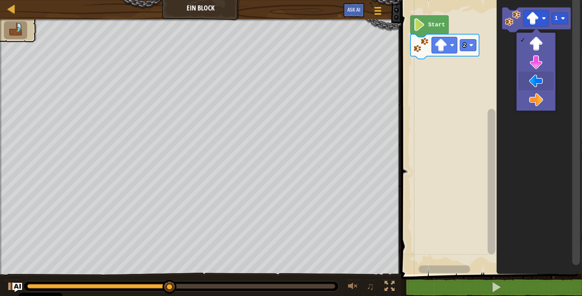
click at [537, 83] on icon "Blockly Arbeitsbereich" at bounding box center [538, 135] width 85 height 278
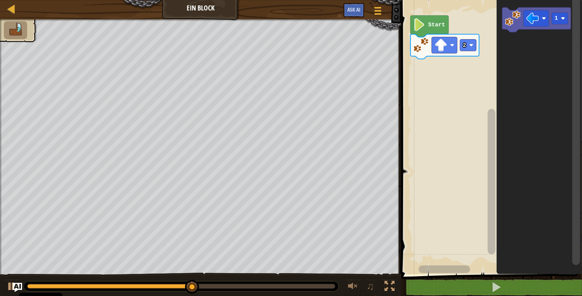
click at [554, 9] on icon "Blockly Arbeitsbereich" at bounding box center [536, 19] width 69 height 25
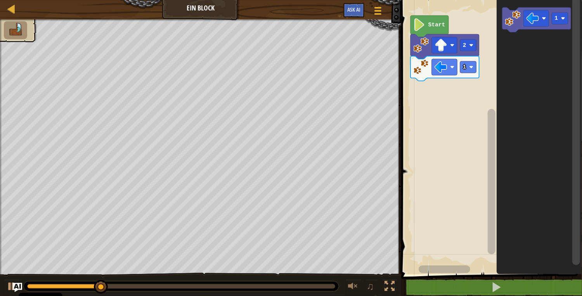
click at [470, 69] on image "Blockly Arbeitsbereich" at bounding box center [471, 67] width 4 height 4
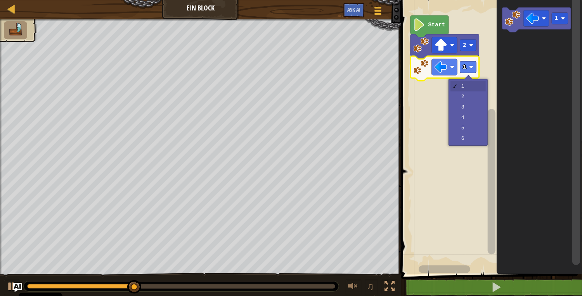
click at [468, 110] on rect "Blockly Arbeitsbereich" at bounding box center [490, 135] width 183 height 278
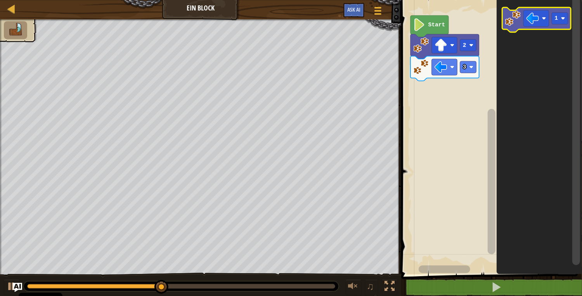
click at [540, 19] on rect "Blockly Arbeitsbereich" at bounding box center [536, 18] width 26 height 16
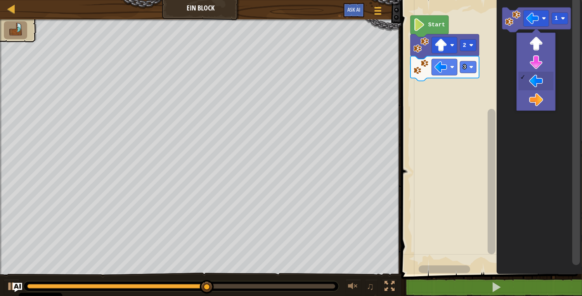
click at [542, 63] on icon "Blockly Arbeitsbereich" at bounding box center [538, 135] width 85 height 278
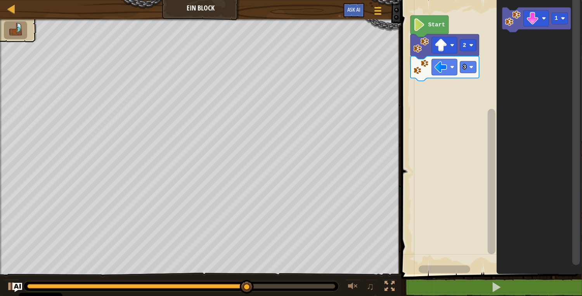
click at [537, 17] on image "Blockly Arbeitsbereich" at bounding box center [532, 18] width 13 height 13
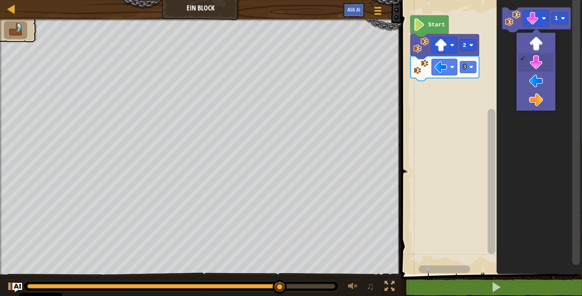
click at [567, 10] on icon "Blockly Arbeitsbereich" at bounding box center [536, 19] width 69 height 25
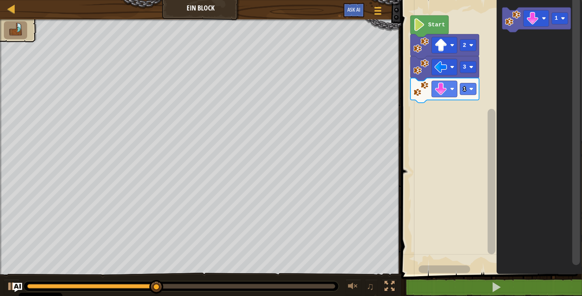
click at [475, 93] on rect "Blockly Arbeitsbereich" at bounding box center [468, 89] width 16 height 12
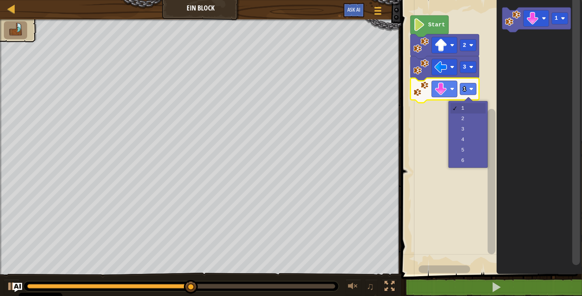
click at [473, 135] on rect "Blockly Arbeitsbereich" at bounding box center [490, 135] width 183 height 278
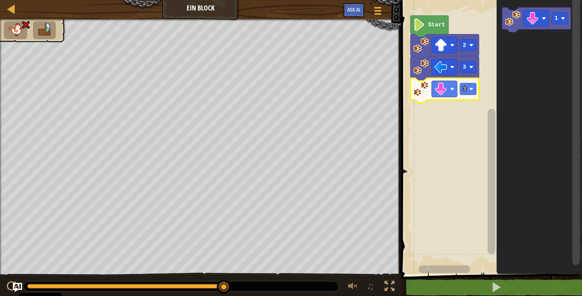
click at [452, 90] on image "Blockly Arbeitsbereich" at bounding box center [452, 89] width 4 height 4
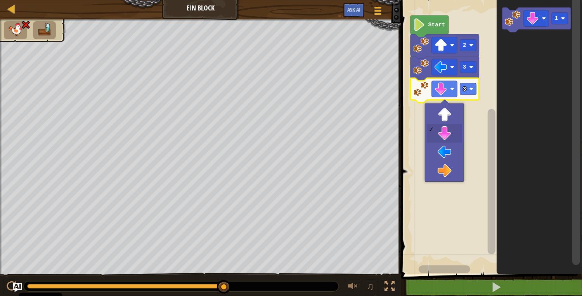
click at [471, 89] on image "Blockly Arbeitsbereich" at bounding box center [471, 89] width 4 height 4
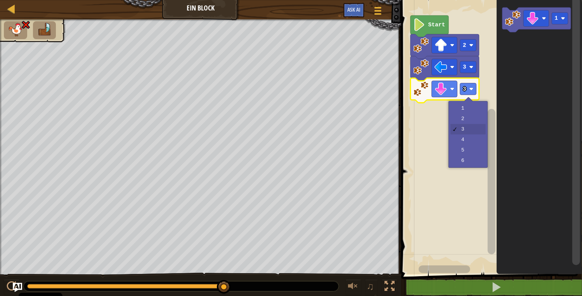
click at [467, 124] on rect "Blockly Arbeitsbereich" at bounding box center [490, 135] width 183 height 278
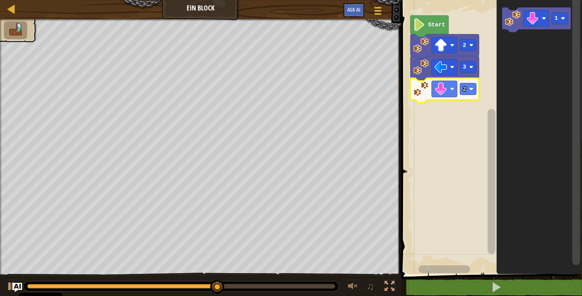
click at [539, 20] on image "Blockly Arbeitsbereich" at bounding box center [532, 18] width 13 height 13
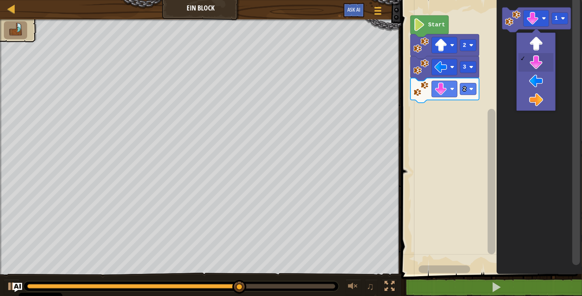
click at [541, 101] on icon "Blockly Arbeitsbereich" at bounding box center [538, 135] width 85 height 278
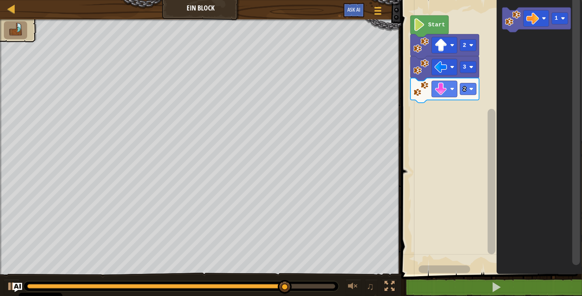
click at [536, 19] on image "Blockly Arbeitsbereich" at bounding box center [532, 18] width 13 height 13
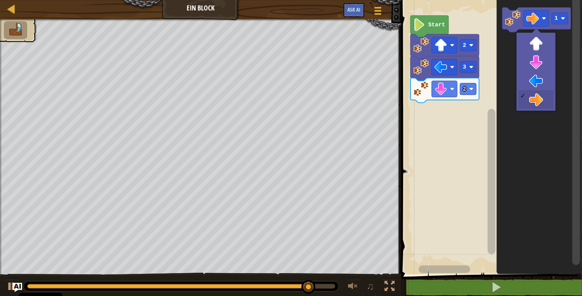
click at [563, 18] on image "Blockly Arbeitsbereich" at bounding box center [563, 18] width 4 height 4
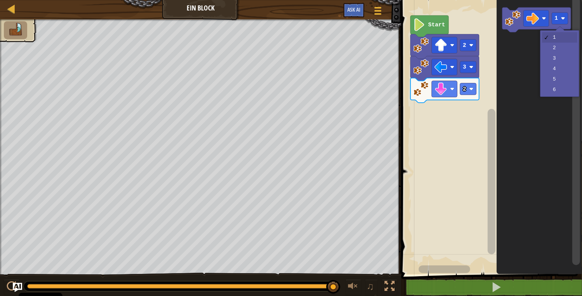
click at [509, 16] on image "Blockly Arbeitsbereich" at bounding box center [513, 18] width 16 height 16
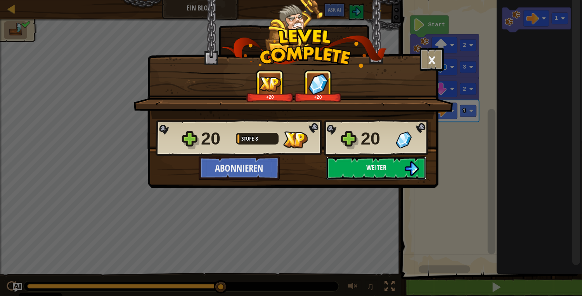
click at [385, 169] on span "Weiter" at bounding box center [376, 168] width 20 height 10
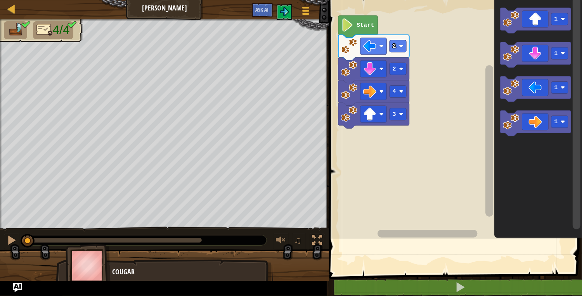
click at [489, 265] on span at bounding box center [455, 127] width 259 height 306
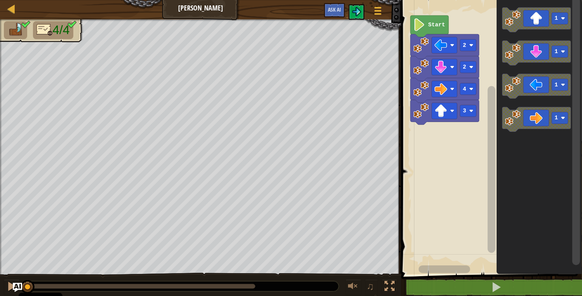
click at [388, 285] on div at bounding box center [389, 286] width 10 height 10
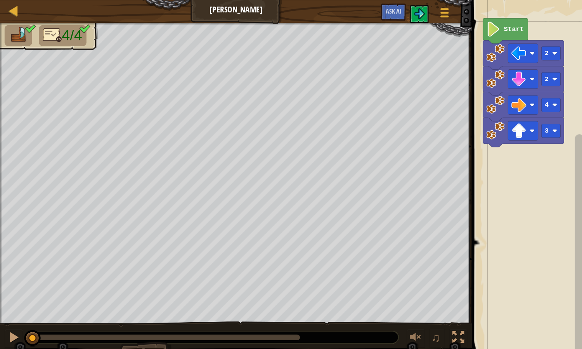
click at [106, 273] on div "♫" at bounding box center [200, 284] width 400 height 23
click at [103, 273] on div "♫" at bounding box center [200, 284] width 400 height 23
click at [104, 276] on div "♫" at bounding box center [200, 284] width 400 height 23
click at [86, 281] on div at bounding box center [181, 286] width 314 height 10
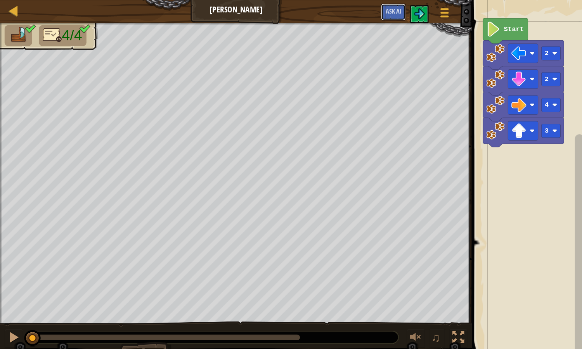
click at [331, 9] on span "Ask AI" at bounding box center [333, 9] width 13 height 7
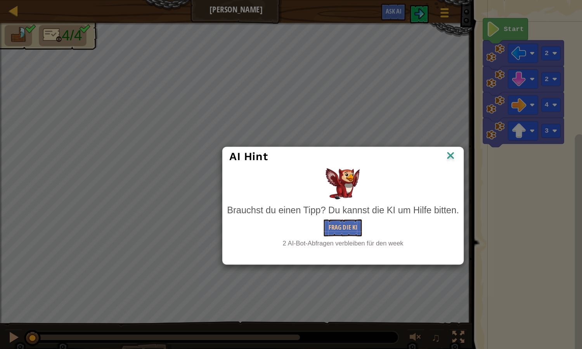
click at [328, 112] on div "AI Hint Brauchst du einen Tipp? Du kannst die KI um Hilfe bitten. Frag die KI 2…" at bounding box center [291, 174] width 582 height 349
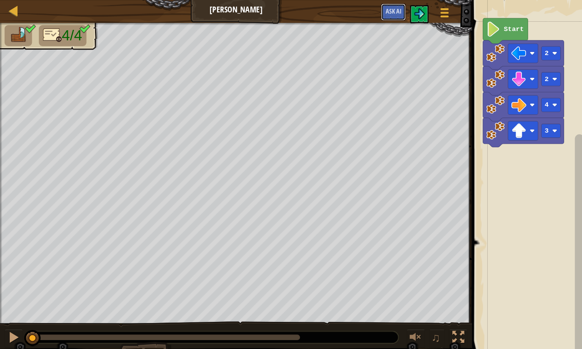
click at [327, 6] on span "Ask AI" at bounding box center [333, 9] width 13 height 7
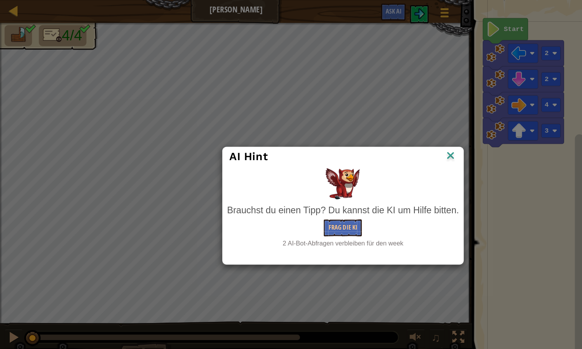
click at [331, 114] on div "AI Hint Brauchst du einen Tipp? Du kannst die KI um Hilfe bitten. Frag die KI 2…" at bounding box center [291, 174] width 582 height 349
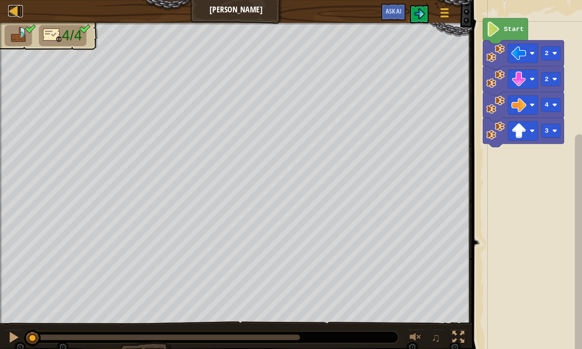
click at [10, 4] on div at bounding box center [12, 9] width 10 height 10
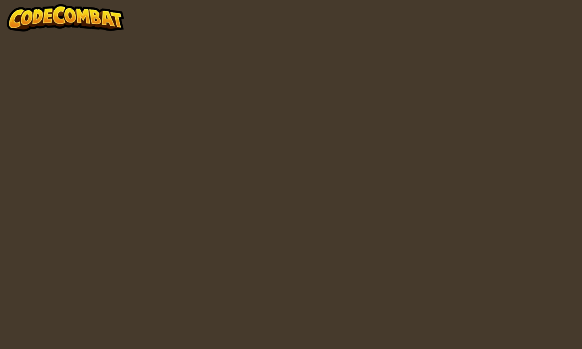
select select "de-DE"
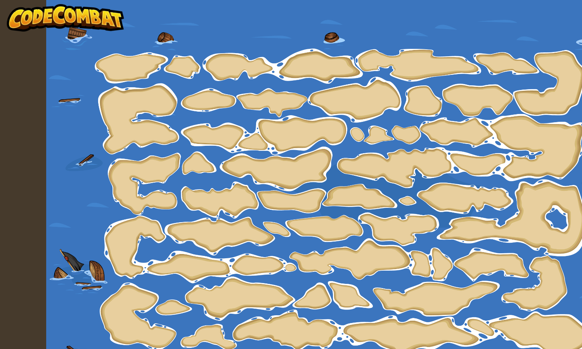
select select "de-DE"
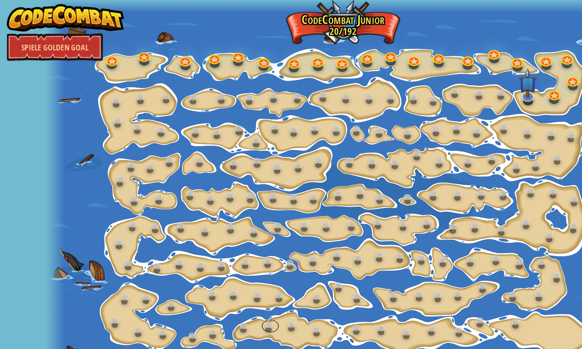
click at [222, 278] on link at bounding box center [229, 277] width 16 height 12
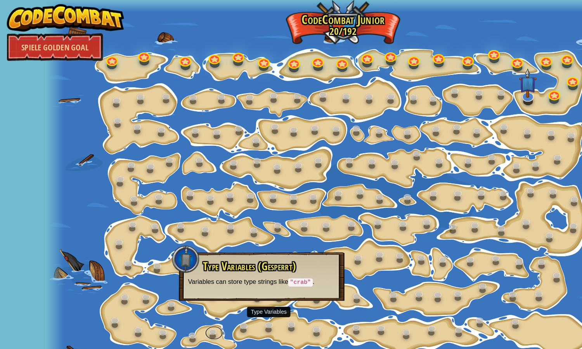
click at [185, 278] on link at bounding box center [182, 282] width 16 height 12
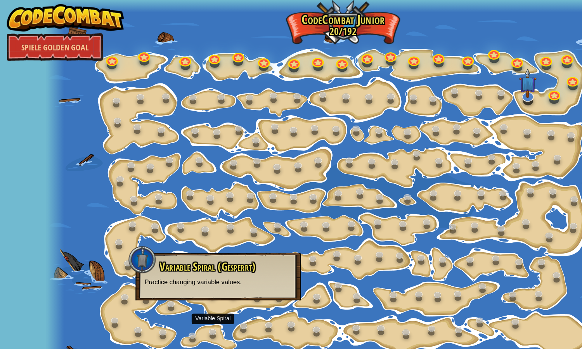
click at [436, 229] on div at bounding box center [290, 174] width 503 height 349
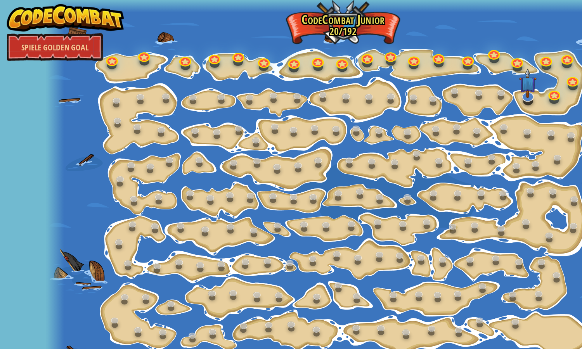
click at [345, 70] on div at bounding box center [290, 174] width 503 height 349
click at [108, 284] on div at bounding box center [290, 174] width 503 height 349
click at [114, 287] on div at bounding box center [290, 174] width 503 height 349
click at [105, 287] on div at bounding box center [290, 174] width 503 height 349
click at [112, 287] on div at bounding box center [290, 174] width 503 height 349
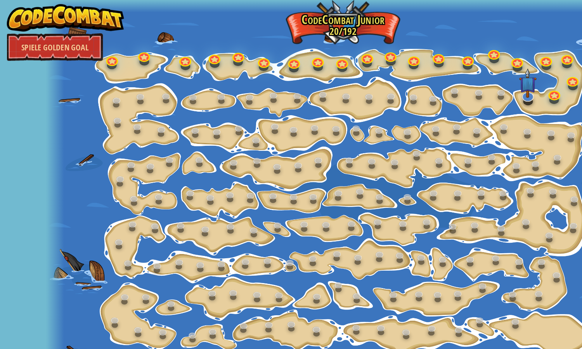
click at [119, 288] on div at bounding box center [290, 174] width 503 height 349
click at [112, 288] on div at bounding box center [290, 174] width 503 height 349
click at [110, 287] on div at bounding box center [290, 174] width 503 height 349
click at [113, 288] on div at bounding box center [290, 174] width 503 height 349
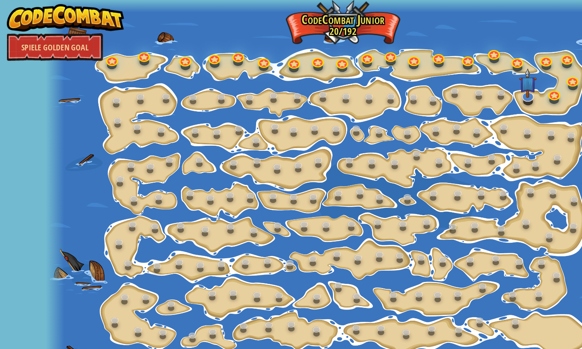
click at [111, 286] on div at bounding box center [290, 174] width 503 height 349
click at [114, 285] on link at bounding box center [118, 281] width 16 height 12
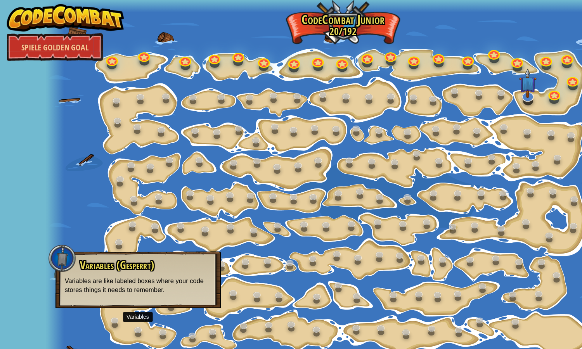
click at [113, 288] on div at bounding box center [290, 174] width 503 height 349
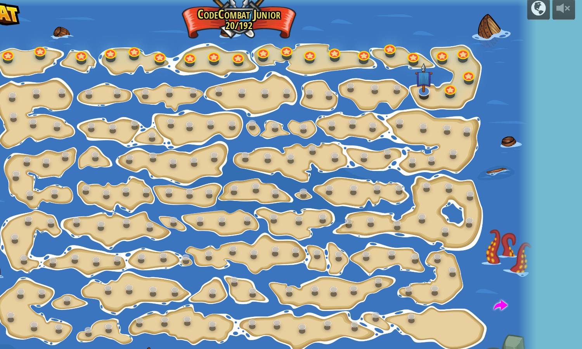
click at [379, 281] on div at bounding box center [290, 174] width 503 height 349
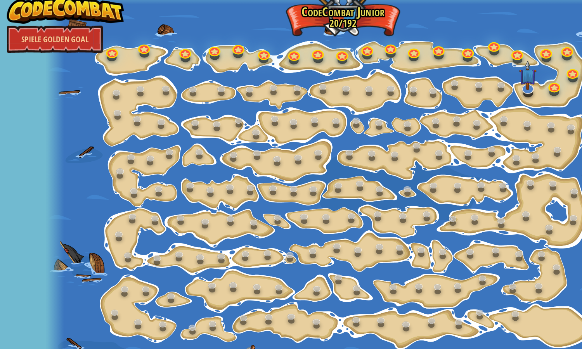
click at [112, 285] on div at bounding box center [290, 174] width 503 height 349
click at [181, 280] on link at bounding box center [182, 282] width 16 height 12
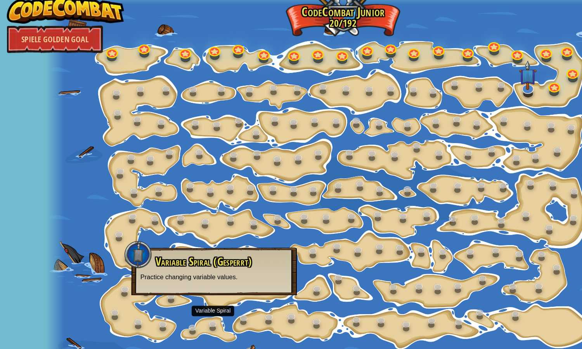
click at [268, 213] on div at bounding box center [290, 174] width 503 height 349
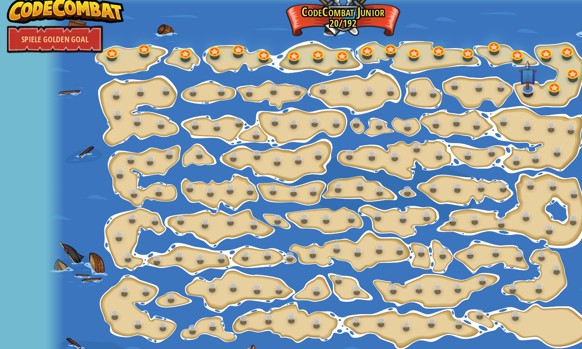
click at [51, 36] on link "Spiele Golden Goal" at bounding box center [46, 39] width 81 height 23
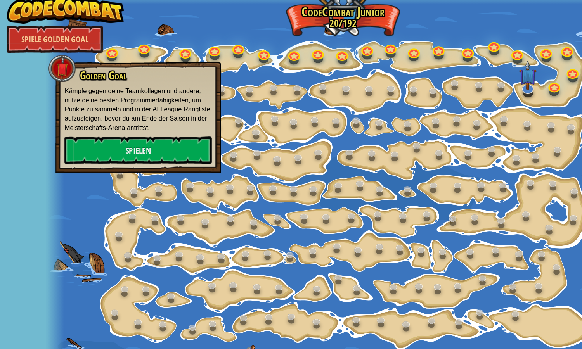
click at [68, 107] on p "Kämpfe gegen deine Teamkollegen und andere, nutze deine besten Programmierfähig…" at bounding box center [117, 99] width 125 height 39
click at [102, 116] on p "Kämpfe gegen deine Teamkollegen und andere, nutze deine besten Programmierfähig…" at bounding box center [117, 99] width 125 height 39
click at [80, 107] on p "Kämpfe gegen deine Teamkollegen und andere, nutze deine besten Programmierfähig…" at bounding box center [117, 99] width 125 height 39
click at [90, 107] on p "Kämpfe gegen deine Teamkollegen und andere, nutze deine besten Programmierfähig…" at bounding box center [117, 99] width 125 height 39
click at [102, 117] on p "Kämpfe gegen deine Teamkollegen und andere, nutze deine besten Programmierfähig…" at bounding box center [117, 99] width 125 height 39
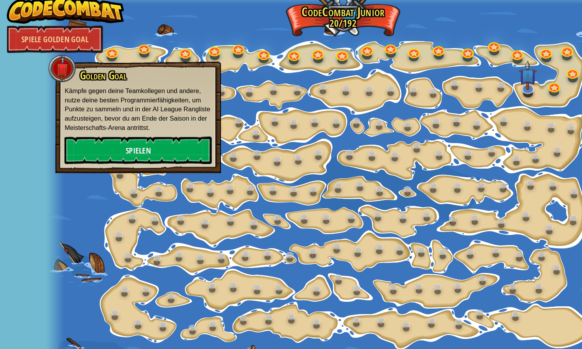
click at [86, 107] on p "Kämpfe gegen deine Teamkollegen und andere, nutze deine besten Programmierfähig…" at bounding box center [117, 99] width 125 height 39
click at [138, 84] on p "Kämpfe gegen deine Teamkollegen und andere, nutze deine besten Programmierfähig…" at bounding box center [117, 99] width 125 height 39
click at [106, 116] on p "Kämpfe gegen deine Teamkollegen und andere, nutze deine besten Programmierfähig…" at bounding box center [117, 99] width 125 height 39
click at [85, 107] on p "Kämpfe gegen deine Teamkollegen und andere, nutze deine besten Programmierfähig…" at bounding box center [117, 99] width 125 height 39
click at [105, 116] on p "Kämpfe gegen deine Teamkollegen und andere, nutze deine besten Programmierfähig…" at bounding box center [117, 99] width 125 height 39
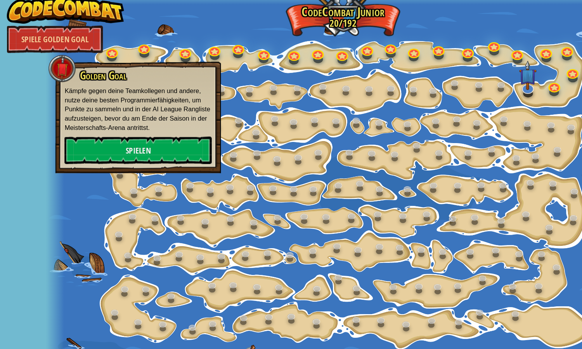
click at [102, 117] on p "Kämpfe gegen deine Teamkollegen und andere, nutze deine besten Programmierfähig…" at bounding box center [117, 99] width 125 height 39
click at [95, 115] on p "Kämpfe gegen deine Teamkollegen und andere, nutze deine besten Programmierfähig…" at bounding box center [117, 99] width 125 height 39
click at [117, 116] on p "Kämpfe gegen deine Teamkollegen und andere, nutze deine besten Programmierfähig…" at bounding box center [117, 99] width 125 height 39
click at [249, 287] on div at bounding box center [290, 174] width 503 height 349
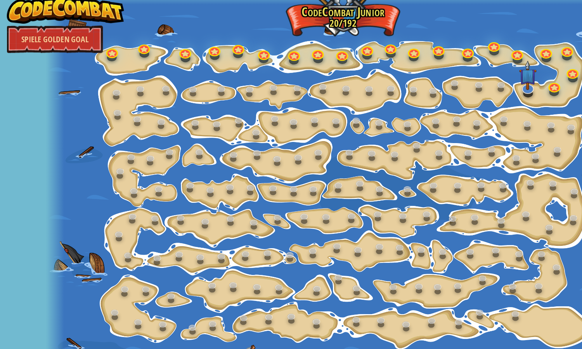
click at [258, 275] on div at bounding box center [290, 174] width 503 height 349
click at [253, 282] on div at bounding box center [290, 174] width 503 height 349
click at [42, 36] on link "Spiele Golden Goal" at bounding box center [46, 39] width 81 height 23
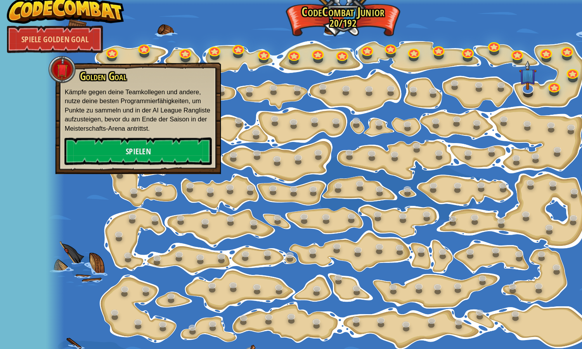
click at [93, 116] on p "Kämpfe gegen deine Teamkollegen und andere, nutze deine besten Programmierfähig…" at bounding box center [117, 100] width 125 height 39
click at [100, 118] on p "Kämpfe gegen deine Teamkollegen und andere, nutze deine besten Programmierfähig…" at bounding box center [117, 100] width 125 height 39
click at [62, 113] on p "Kämpfe gegen deine Teamkollegen und andere, nutze deine besten Programmierfähig…" at bounding box center [117, 100] width 125 height 39
click at [55, 104] on p "Kämpfe gegen deine Teamkollegen und andere, nutze deine besten Programmierfähig…" at bounding box center [117, 100] width 125 height 39
click at [131, 61] on div "Golden Goal Kämpfe gegen deine Teamkollegen und andere, nutze deine besten Prog…" at bounding box center [117, 107] width 140 height 95
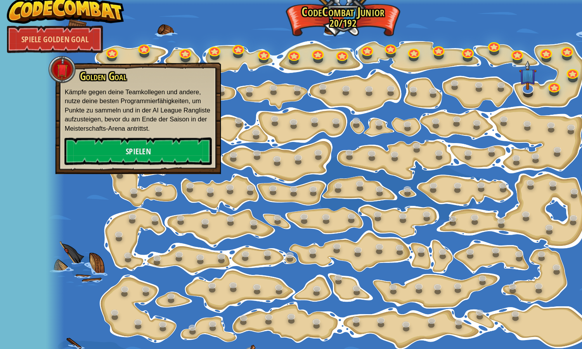
click at [108, 117] on p "Kämpfe gegen deine Teamkollegen und andere, nutze deine besten Programmierfähig…" at bounding box center [117, 100] width 125 height 39
click at [95, 107] on p "Kämpfe gegen deine Teamkollegen und andere, nutze deine besten Programmierfähig…" at bounding box center [117, 100] width 125 height 39
click at [118, 114] on p "Kämpfe gegen deine Teamkollegen und andere, nutze deine besten Programmierfähig…" at bounding box center [117, 100] width 125 height 39
click at [111, 113] on p "Kämpfe gegen deine Teamkollegen und andere, nutze deine besten Programmierfähig…" at bounding box center [117, 100] width 125 height 39
click at [90, 113] on p "Kämpfe gegen deine Teamkollegen und andere, nutze deine besten Programmierfähig…" at bounding box center [117, 100] width 125 height 39
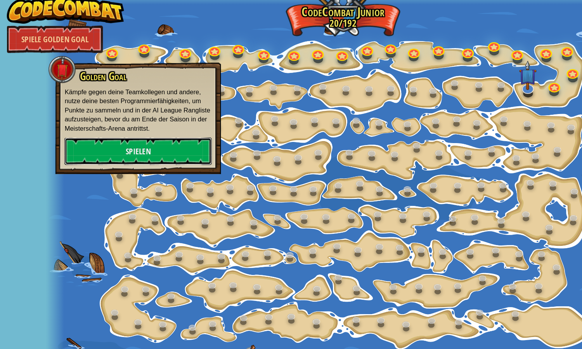
click at [98, 126] on link "Spielen" at bounding box center [117, 134] width 125 height 23
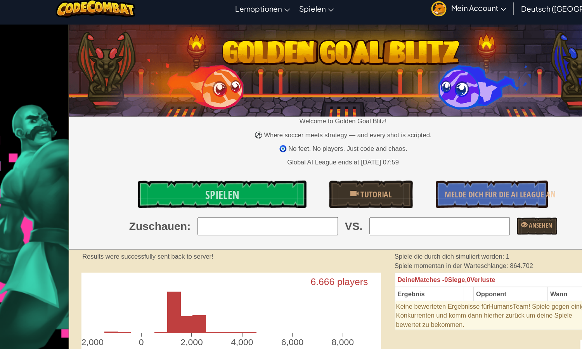
click at [175, 144] on div "Global AI League ends at [DATE] 07:59" at bounding box center [291, 144] width 464 height 8
click at [195, 141] on div "Global AI League ends at [DATE] 07:59" at bounding box center [291, 144] width 464 height 8
click at [133, 140] on div "Global AI League ends at [DATE] 07:59" at bounding box center [291, 144] width 464 height 8
click at [166, 144] on div "Global AI League ends at [DATE] 07:59" at bounding box center [291, 144] width 464 height 8
click at [157, 147] on div "Global AI League ends at [DATE] 07:59" at bounding box center [291, 144] width 464 height 8
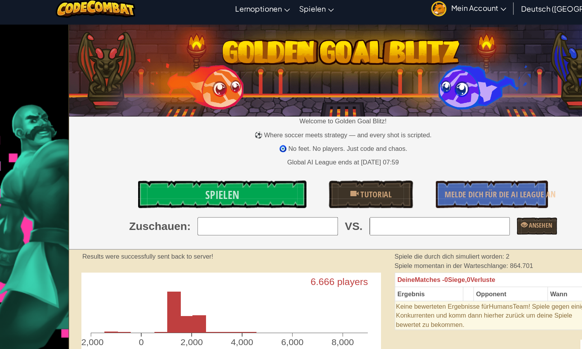
click at [165, 145] on div "Global AI League ends at [DATE] 07:59" at bounding box center [291, 144] width 464 height 8
click at [161, 146] on div "Global AI League ends at [DATE] 07:59" at bounding box center [291, 144] width 464 height 8
click at [137, 153] on div "Welcome to Golden Goal Blitz! ⚽ Where soccer meets strategy — and every shot is…" at bounding box center [291, 123] width 464 height 190
click at [127, 147] on div "Global AI League ends at [DATE] 07:59" at bounding box center [291, 144] width 464 height 8
click at [98, 140] on div "Global AI League ends at [DATE] 07:59" at bounding box center [291, 144] width 464 height 8
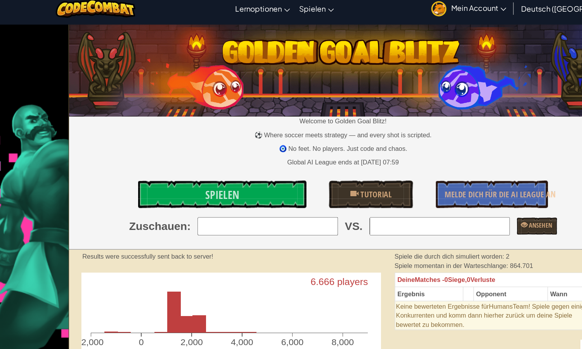
click at [86, 140] on div "Global AI League ends at [DATE] 07:59" at bounding box center [291, 144] width 464 height 8
click at [148, 146] on div "Global AI League ends at [DATE] 07:59" at bounding box center [291, 144] width 464 height 8
click at [140, 140] on div "Global AI League ends at [DATE] 07:59" at bounding box center [291, 144] width 464 height 8
click at [162, 144] on div "Global AI League ends at [DATE] 07:59" at bounding box center [291, 144] width 464 height 8
click at [123, 140] on div "Global AI League ends at [DATE] 07:59" at bounding box center [291, 144] width 464 height 8
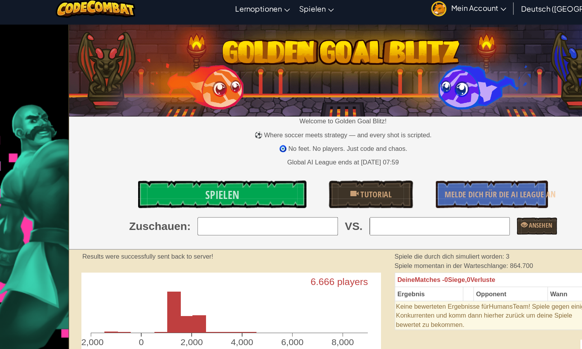
click at [164, 143] on div "Global AI League ends at [DATE] 07:59" at bounding box center [291, 144] width 464 height 8
click at [168, 142] on div "Global AI League ends at [DATE] 07:59" at bounding box center [291, 144] width 464 height 8
click at [166, 143] on div "Global AI League ends at [DATE] 07:59" at bounding box center [291, 144] width 464 height 8
click at [168, 145] on div "Global AI League ends at [DATE] 07:59" at bounding box center [291, 144] width 464 height 8
click at [110, 140] on div "Global AI League ends at [DATE] 07:59" at bounding box center [291, 144] width 464 height 8
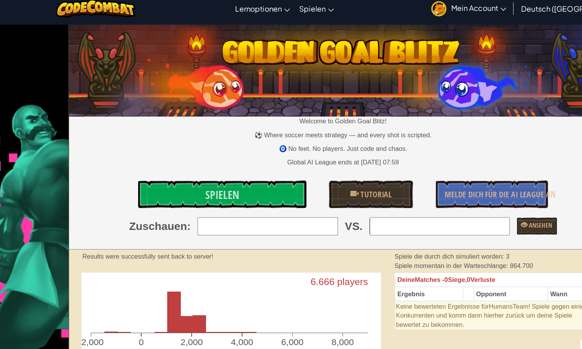
click at [112, 140] on div "Global AI League ends at [DATE] 07:59" at bounding box center [291, 144] width 464 height 8
click at [114, 140] on div "Global AI League ends at [DATE] 07:59" at bounding box center [291, 144] width 464 height 8
click at [132, 145] on div "Global AI League ends at [DATE] 07:59" at bounding box center [291, 144] width 464 height 8
click at [113, 140] on div "Global AI League ends at [DATE] 07:59" at bounding box center [291, 144] width 464 height 8
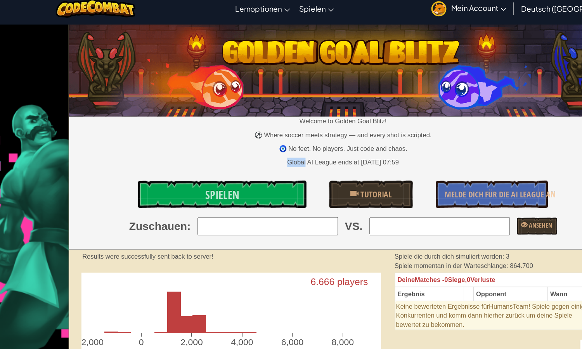
click at [133, 152] on div "Welcome to Golden Goal Blitz! ⚽ Where soccer meets strategy — and every shot is…" at bounding box center [291, 123] width 464 height 190
click at [108, 140] on div "Global AI League ends at [DATE] 07:59" at bounding box center [291, 144] width 464 height 8
click at [129, 146] on div "Global AI League ends at [DATE] 07:59" at bounding box center [291, 144] width 464 height 8
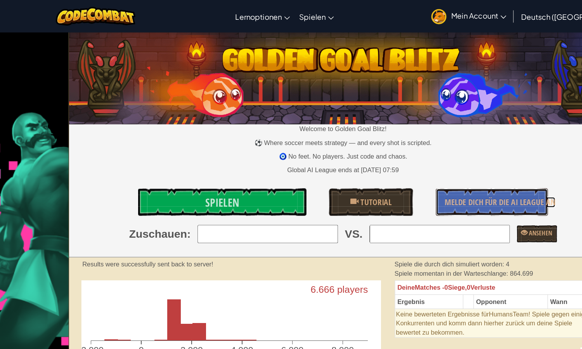
click at [381, 174] on span "Melde dich für die AI League an" at bounding box center [424, 172] width 94 height 10
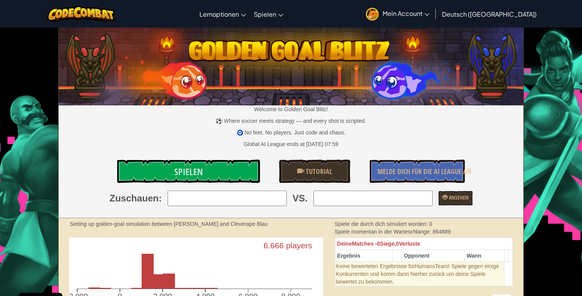
click at [203, 167] on span "Spielen" at bounding box center [188, 172] width 29 height 12
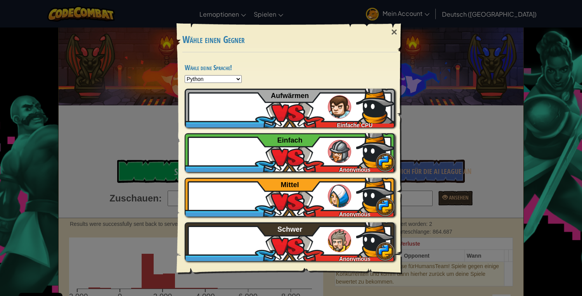
click at [205, 80] on select "Python JavaScript CoffeeScript Lua C++ Java (Experimental)" at bounding box center [213, 79] width 57 height 8
click at [294, 114] on div "mUNDm Einfache CPU Aufwärmen" at bounding box center [290, 108] width 210 height 39
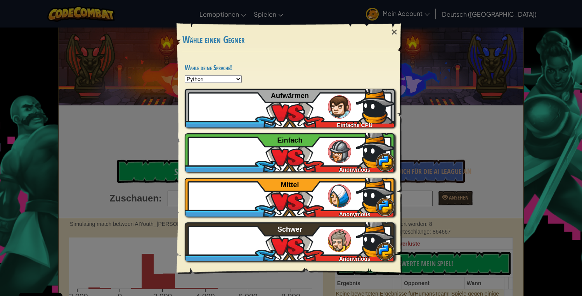
click at [299, 112] on div "mUNDm Einfache CPU Aufwärmen" at bounding box center [290, 108] width 210 height 39
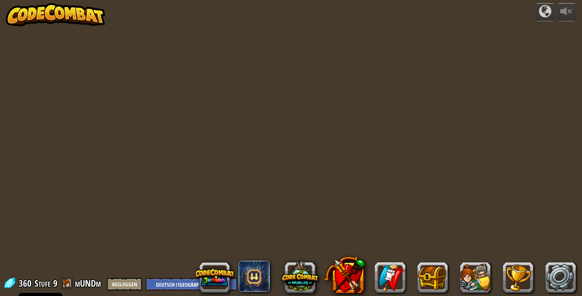
select select "de-DE"
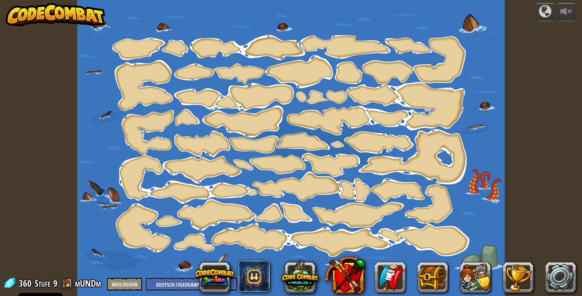
select select "de-DE"
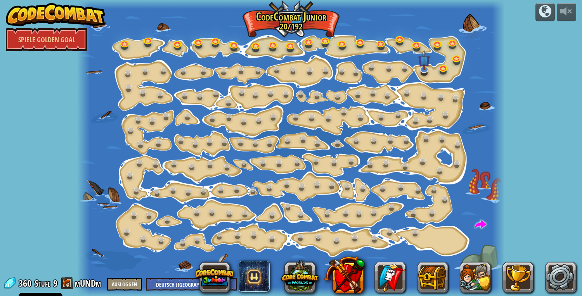
click at [138, 43] on div at bounding box center [290, 148] width 427 height 296
click at [423, 71] on img at bounding box center [424, 60] width 12 height 21
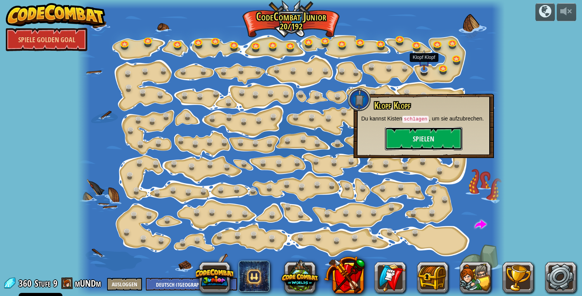
click at [424, 143] on button "Spielen" at bounding box center [424, 138] width 78 height 23
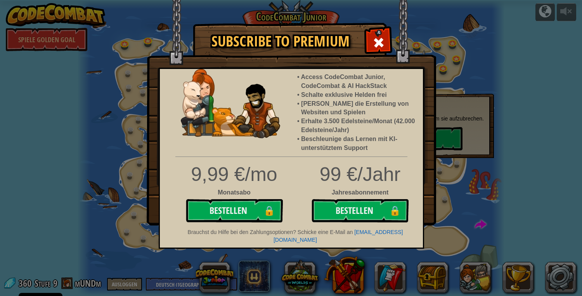
click at [573, 188] on div "Subscribe to Premium Access CodeCombat Junior, CodeCombat & AI HackStack Schalt…" at bounding box center [291, 148] width 582 height 296
click at [23, 203] on div "Subscribe to Premium Access CodeCombat Junior, CodeCombat & AI HackStack Schalt…" at bounding box center [291, 148] width 582 height 296
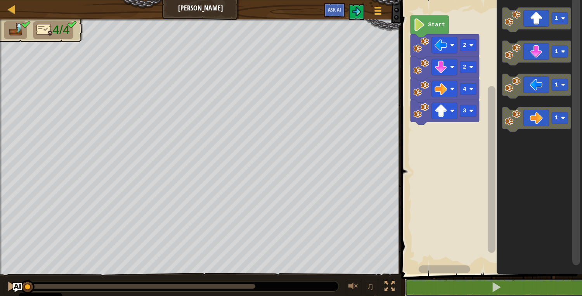
click at [492, 286] on span at bounding box center [495, 287] width 11 height 11
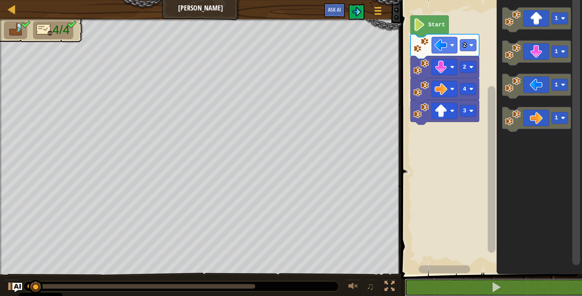
click at [491, 293] on span at bounding box center [495, 287] width 11 height 11
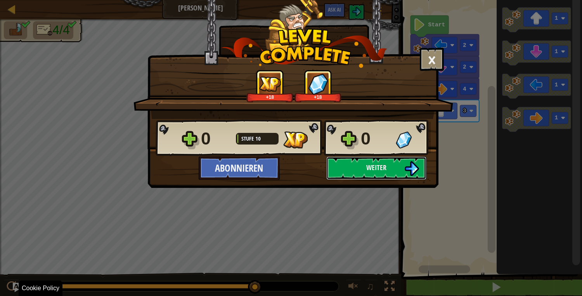
click at [383, 172] on span "Weiter" at bounding box center [376, 168] width 20 height 10
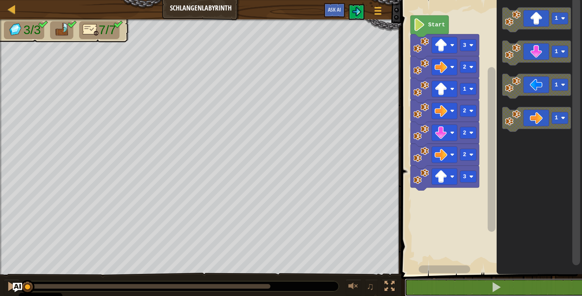
click at [501, 293] on span at bounding box center [495, 287] width 11 height 11
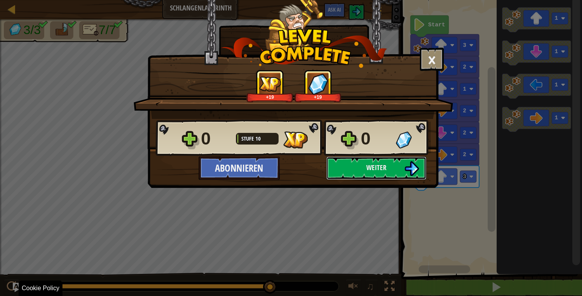
click at [386, 168] on span "Weiter" at bounding box center [376, 168] width 20 height 10
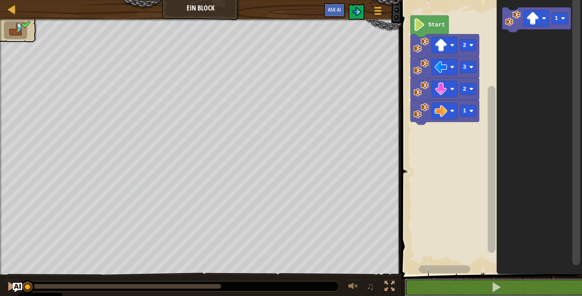
click at [494, 292] on span at bounding box center [495, 287] width 11 height 11
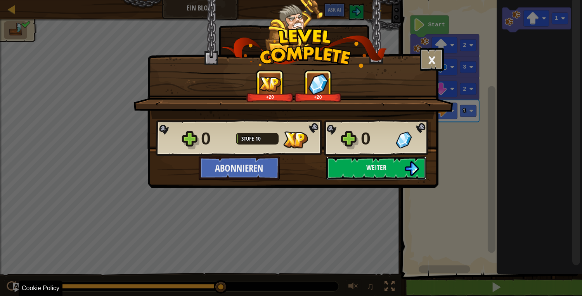
click at [386, 167] on span "Weiter" at bounding box center [376, 168] width 20 height 10
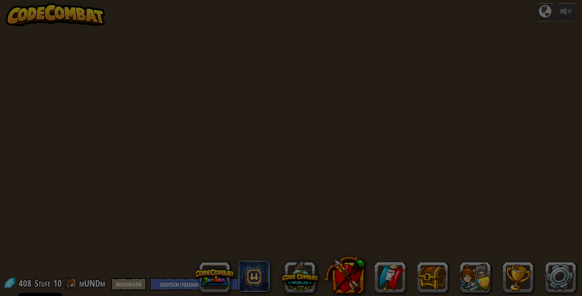
select select "de-DE"
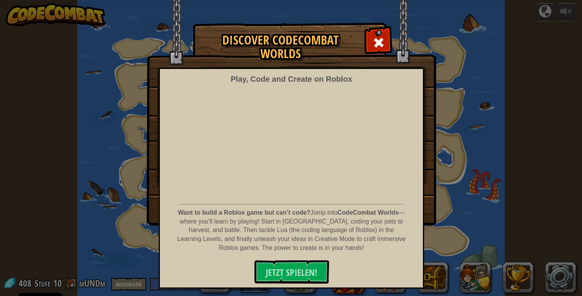
select select "de-DE"
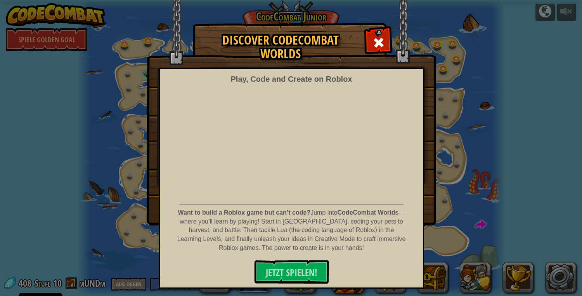
select select "de-DE"
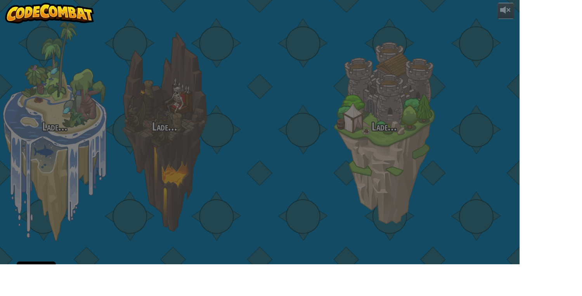
select select "de-DE"
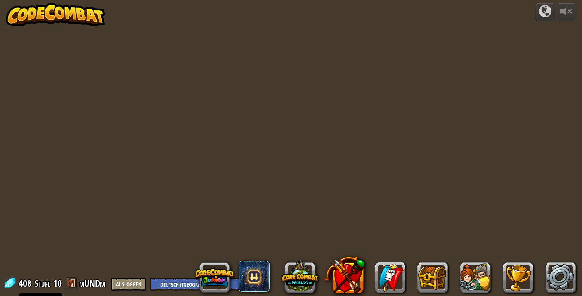
select select "de-DE"
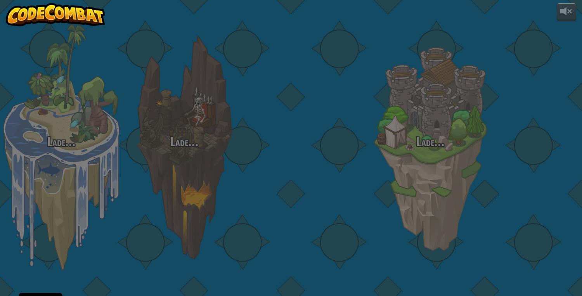
select select "de-DE"
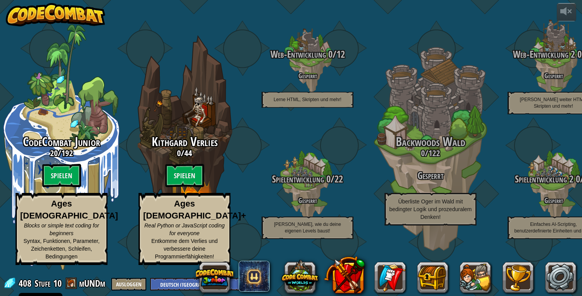
click at [437, 113] on div "Backwoods Wald 0 / 122 Gesperrt Überliste Oger im Wald mit bedingter Logik und …" at bounding box center [430, 147] width 123 height 246
click at [432, 159] on span "122" at bounding box center [434, 153] width 12 height 12
click at [197, 137] on span "Kithgard Verlies" at bounding box center [185, 141] width 66 height 17
select select "de-DE"
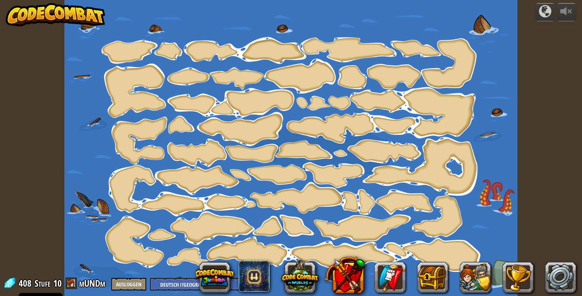
select select "de-DE"
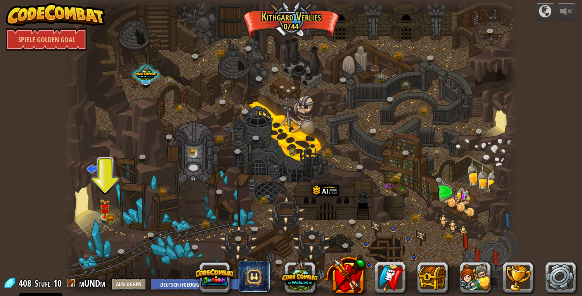
click at [101, 210] on img at bounding box center [105, 208] width 12 height 19
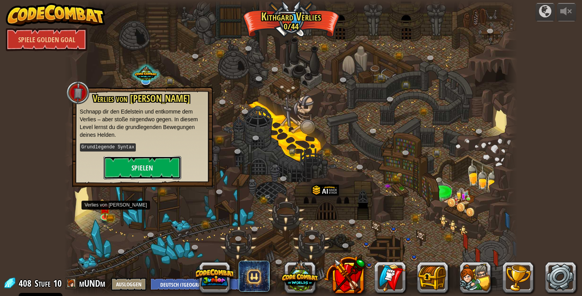
click at [152, 169] on button "Spielen" at bounding box center [143, 167] width 78 height 23
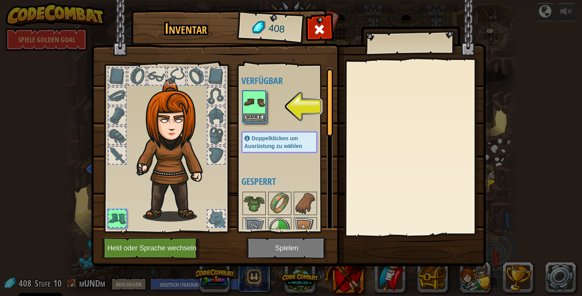
click at [219, 226] on div at bounding box center [215, 218] width 17 height 17
click at [223, 220] on div at bounding box center [215, 218] width 17 height 17
click at [217, 219] on div at bounding box center [215, 218] width 17 height 17
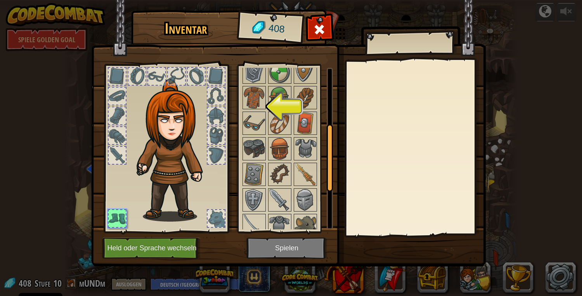
scroll to position [171, 0]
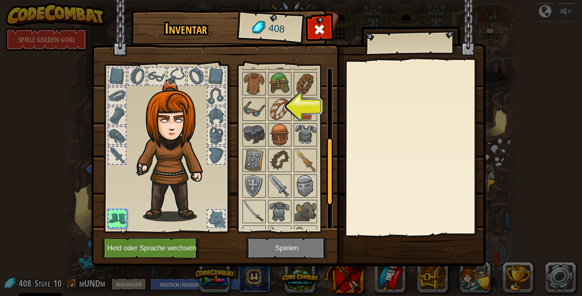
click at [309, 163] on img at bounding box center [305, 161] width 22 height 22
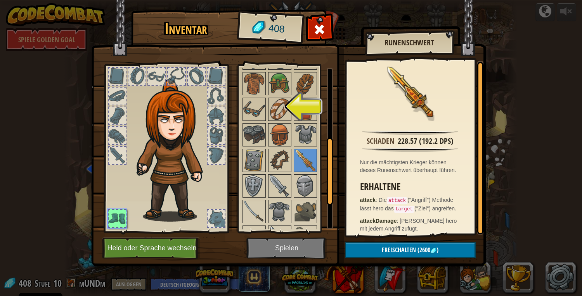
click at [256, 108] on img at bounding box center [254, 109] width 22 height 22
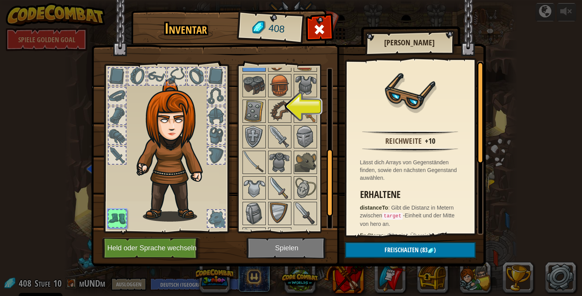
scroll to position [240, 0]
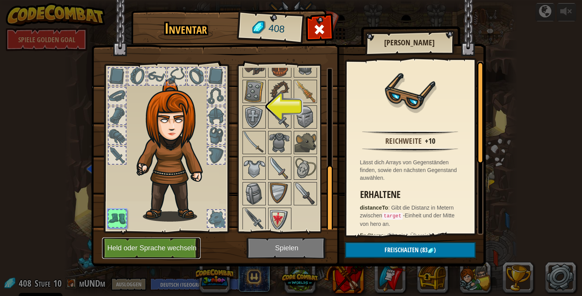
click at [177, 251] on button "Held oder Sprache wechseln" at bounding box center [151, 248] width 98 height 21
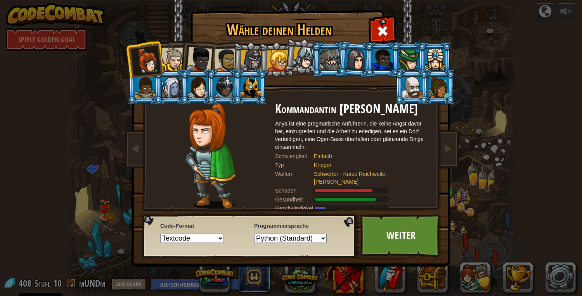
click at [405, 89] on div at bounding box center [412, 87] width 20 height 21
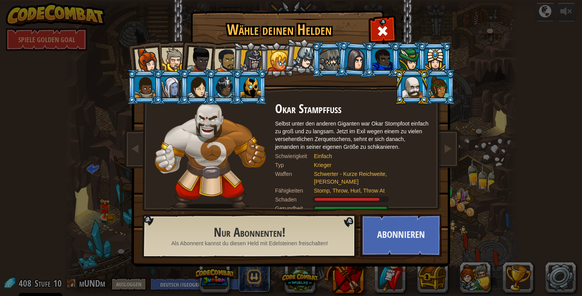
click at [438, 63] on div at bounding box center [435, 59] width 20 height 21
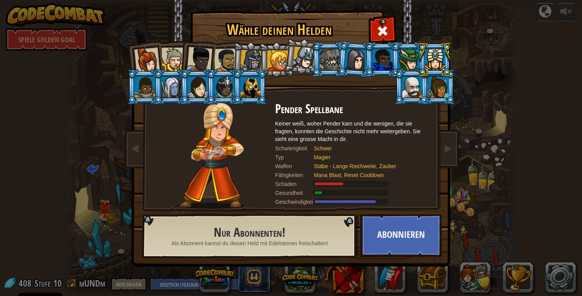
click at [156, 61] on div at bounding box center [147, 61] width 26 height 26
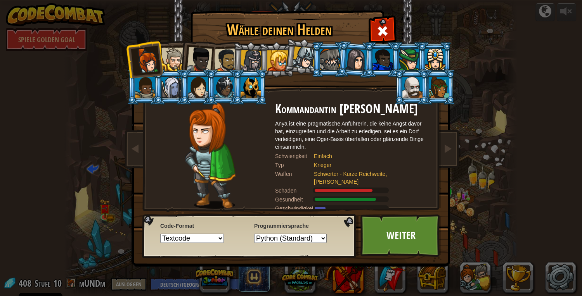
click at [302, 60] on div at bounding box center [303, 58] width 23 height 23
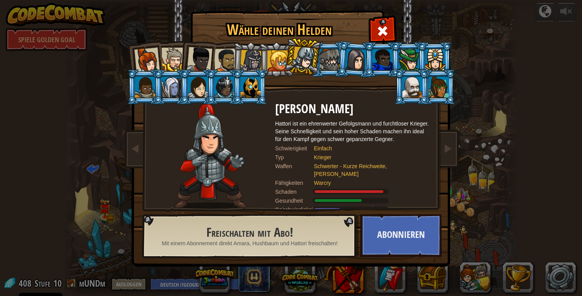
click at [173, 57] on div at bounding box center [173, 60] width 24 height 24
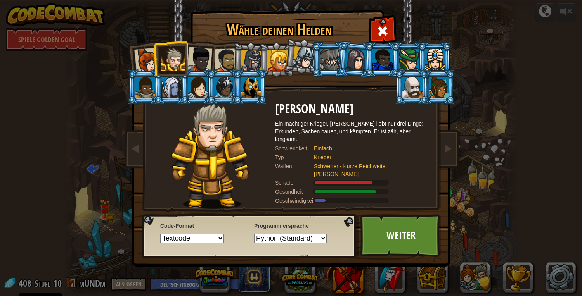
click at [306, 61] on div at bounding box center [303, 58] width 23 height 23
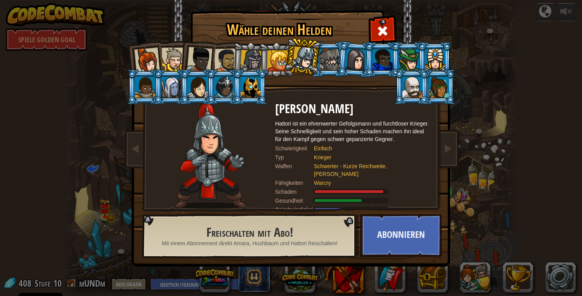
click at [249, 86] on div at bounding box center [250, 87] width 20 height 21
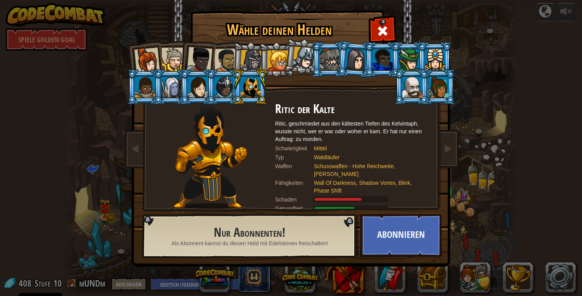
click at [306, 62] on div at bounding box center [303, 58] width 23 height 23
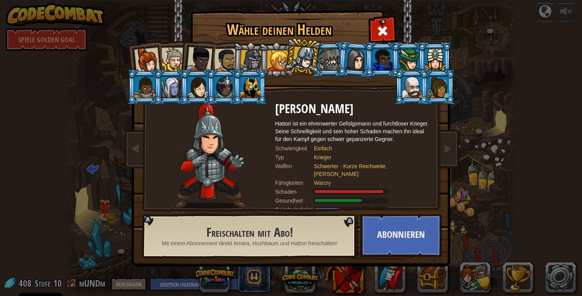
click at [141, 58] on div at bounding box center [147, 61] width 26 height 26
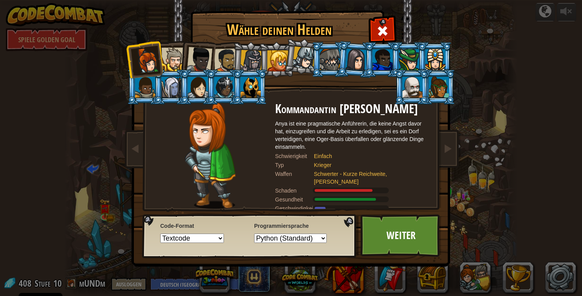
click at [177, 54] on div at bounding box center [173, 60] width 24 height 24
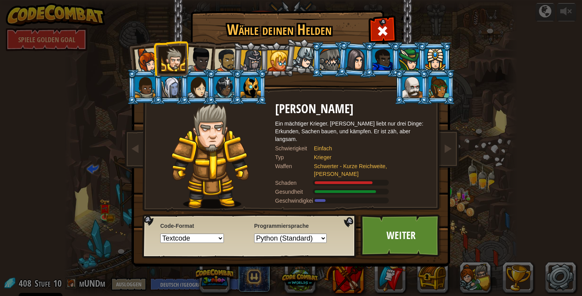
click at [390, 239] on link "Weiter" at bounding box center [400, 235] width 81 height 43
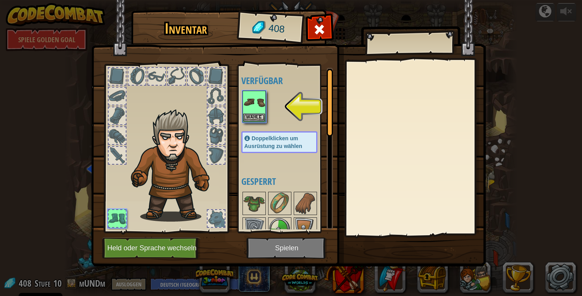
click at [259, 98] on img at bounding box center [254, 102] width 22 height 22
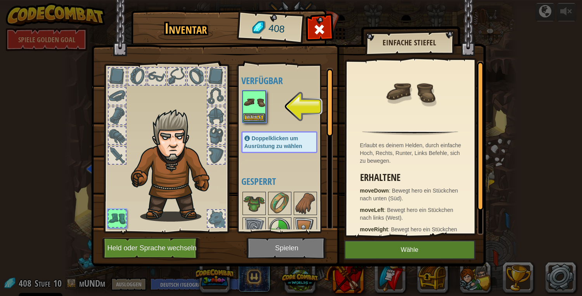
click at [273, 252] on img at bounding box center [288, 125] width 394 height 281
click at [164, 102] on img at bounding box center [169, 156] width 121 height 133
click at [171, 83] on div at bounding box center [176, 76] width 17 height 17
click at [274, 257] on img at bounding box center [288, 125] width 394 height 281
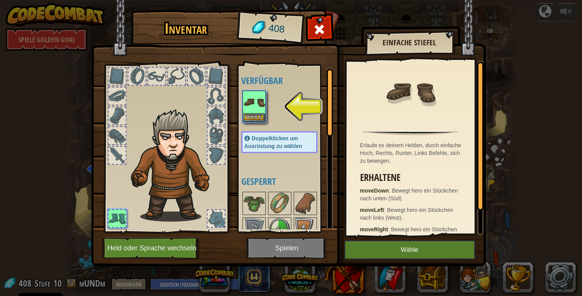
click at [274, 257] on img at bounding box center [288, 125] width 394 height 281
click at [273, 255] on img at bounding box center [288, 125] width 394 height 281
click at [275, 259] on img at bounding box center [288, 125] width 394 height 281
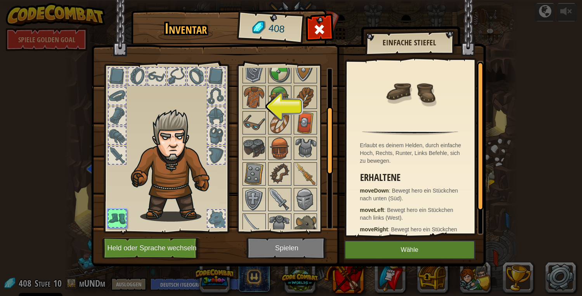
scroll to position [0, 0]
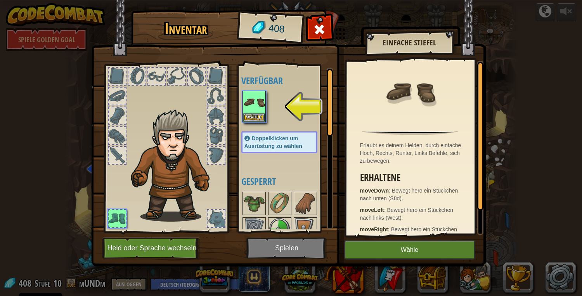
click at [275, 249] on img at bounding box center [288, 125] width 394 height 281
click at [272, 252] on img at bounding box center [288, 125] width 394 height 281
click at [267, 252] on img at bounding box center [288, 125] width 394 height 281
click at [268, 255] on img at bounding box center [288, 125] width 394 height 281
click at [265, 255] on img at bounding box center [288, 125] width 394 height 281
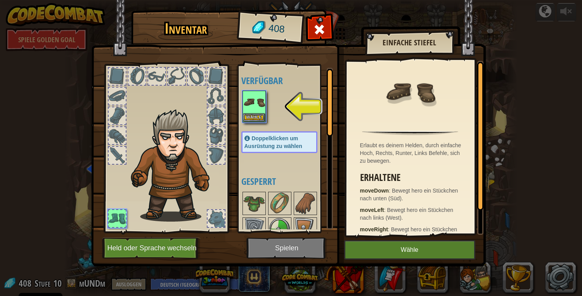
click at [255, 252] on img at bounding box center [288, 125] width 394 height 281
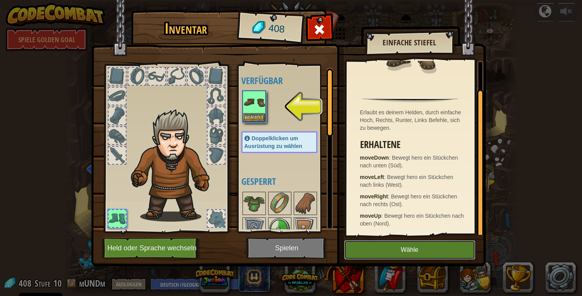
click at [418, 253] on button "Wähle" at bounding box center [409, 249] width 131 height 19
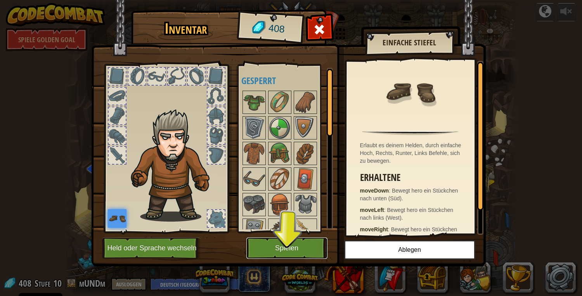
click at [295, 246] on button "Spielen" at bounding box center [286, 248] width 81 height 21
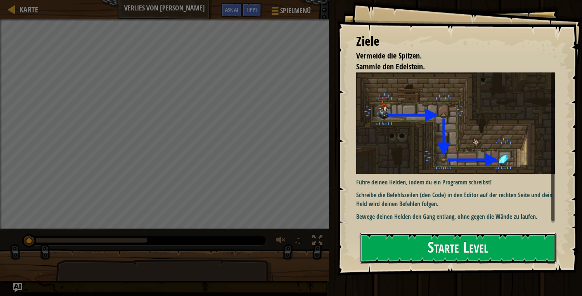
click at [468, 247] on button "Starte Level" at bounding box center [457, 248] width 197 height 31
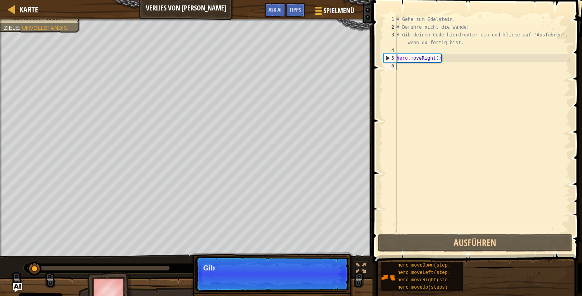
click at [407, 266] on span "hero.moveDown(steps)" at bounding box center [425, 265] width 56 height 5
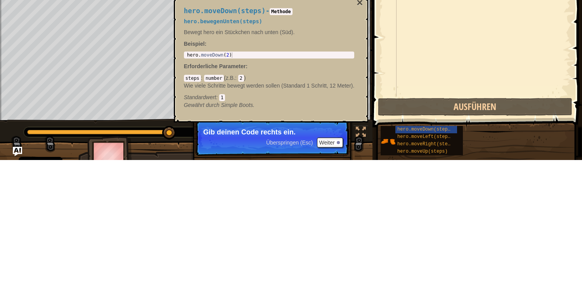
click at [433, 290] on span "hero.moveUp(steps)" at bounding box center [422, 287] width 50 height 5
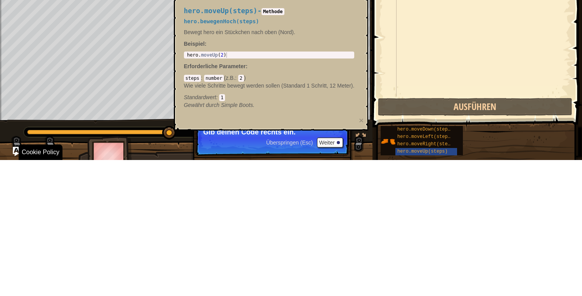
click at [433, 287] on span "hero.moveUp(steps)" at bounding box center [422, 287] width 50 height 5
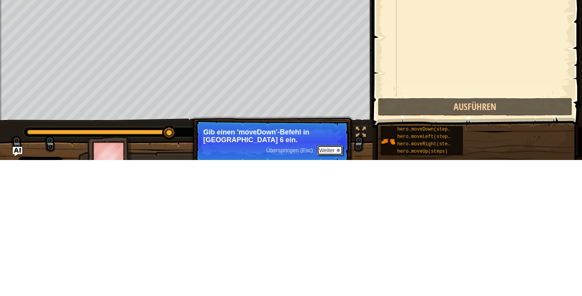
click at [333, 281] on button "Weiter" at bounding box center [330, 286] width 26 height 10
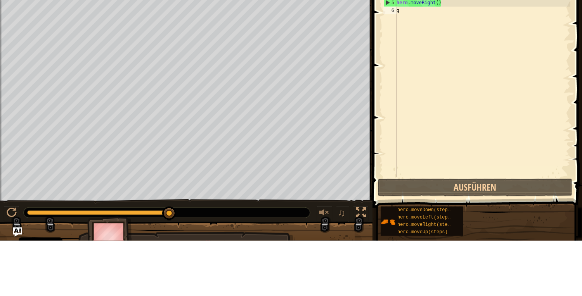
scroll to position [0, 0]
type textarea "g"
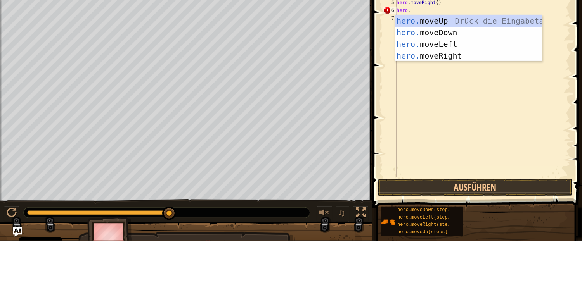
type textarea "m"
type textarea "move"
click at [449, 100] on div "hero. moveUp Drück die Eingabetaste hero. moveDown Drück die Eingabetaste hero.…" at bounding box center [468, 106] width 147 height 70
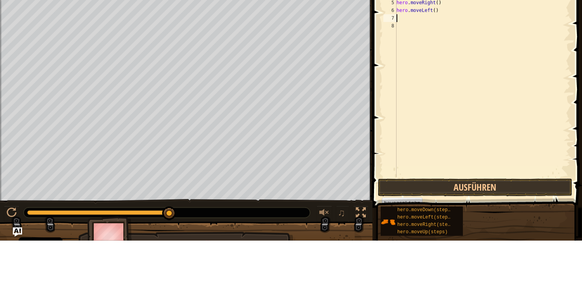
type textarea "hero.moveLeft()"
click at [430, 68] on div "# Gehe zum Edelstein. # Berühre nicht die Wände! # Gib deinen Code hierdrunter …" at bounding box center [482, 132] width 175 height 233
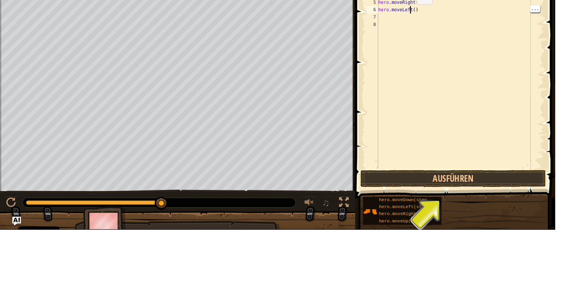
click at [404, 76] on div "# Gehe zum Edelstein. # Berühre nicht die Wände! # Gib deinen Code hierdrunter …" at bounding box center [482, 132] width 175 height 233
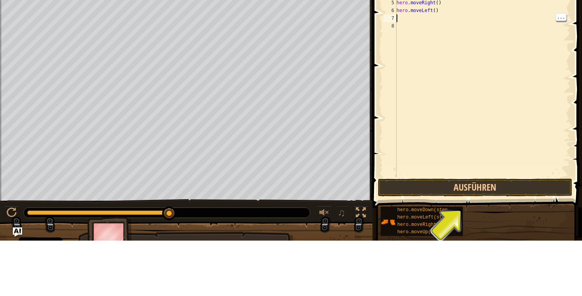
click at [438, 69] on div "# Gehe zum Edelstein. # Berühre nicht die Wände! # Gib deinen Code hierdrunter …" at bounding box center [482, 132] width 175 height 233
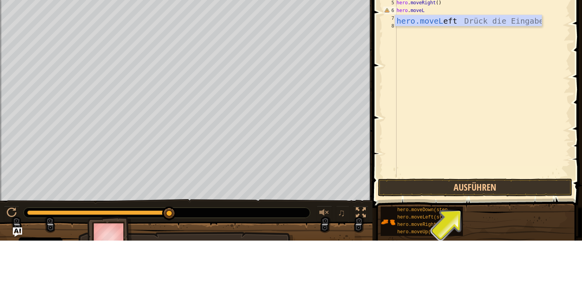
type textarea "move"
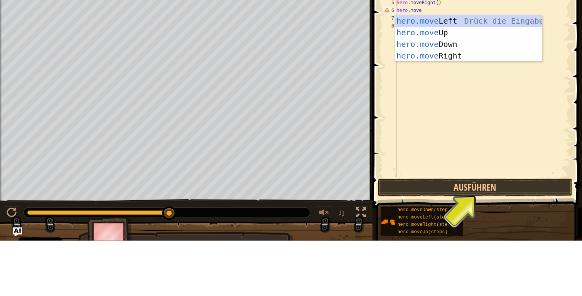
click at [439, 90] on div "hero.move Left Drück die Eingabetaste hero.move Up Drück die Eingabetaste hero.…" at bounding box center [468, 106] width 147 height 70
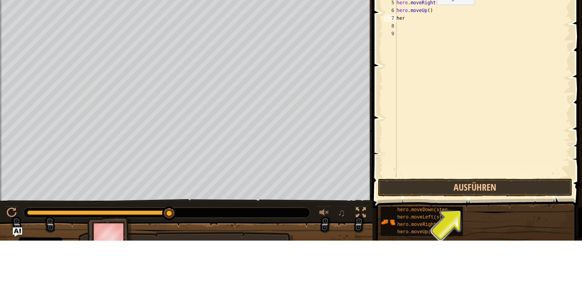
scroll to position [0, 0]
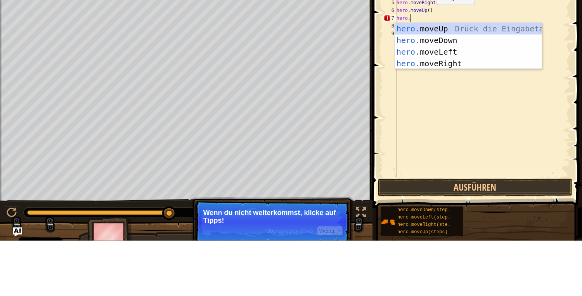
type textarea "m"
type textarea "mo"
click at [448, 108] on div "hero. moveUp Drück die Eingabetaste hero. moveDown Drück die Eingabetaste hero.…" at bounding box center [468, 113] width 147 height 70
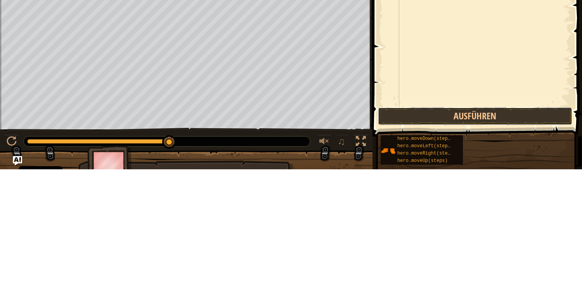
click at [493, 244] on button "Ausführen" at bounding box center [475, 243] width 194 height 18
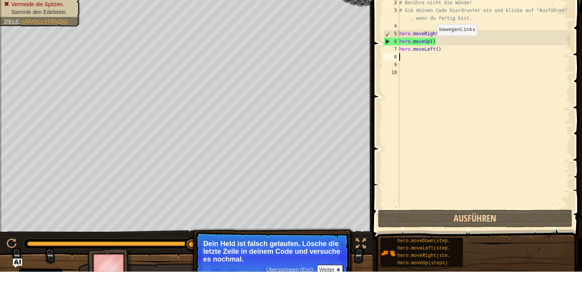
click at [444, 74] on div "# Gehe zum Edelstein. # Berühre nicht die Wände! # Gib deinen Code hierdrunter …" at bounding box center [483, 132] width 173 height 233
click at [446, 66] on div "# Gehe zum Edelstein. # Berühre nicht die Wände! # Gib deinen Code hierdrunter …" at bounding box center [483, 132] width 173 height 233
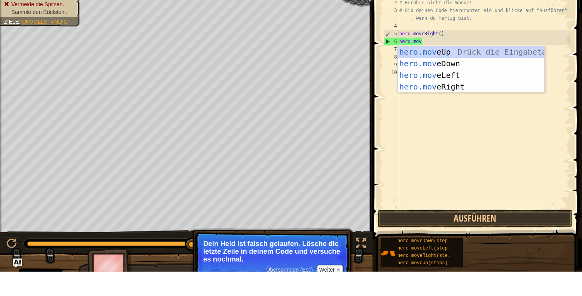
type textarea "mo"
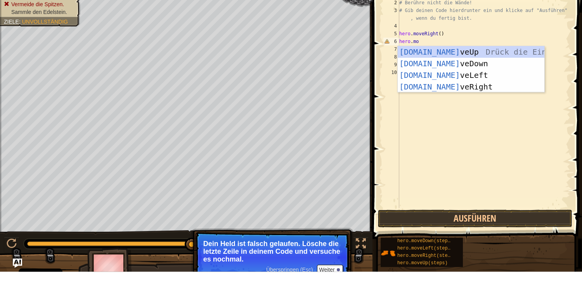
click at [454, 91] on div "[DOMAIN_NAME] veUp [PERSON_NAME] die Eingabetaste [DOMAIN_NAME] veDown Drück di…" at bounding box center [470, 106] width 147 height 70
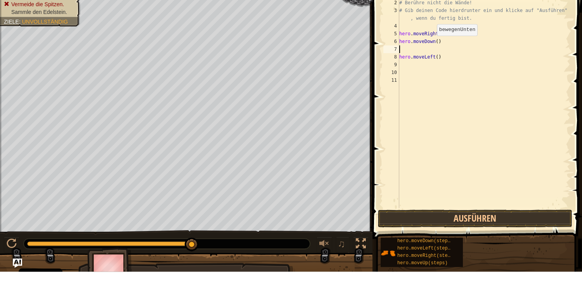
click at [413, 75] on div "# Gehe zum Edelstein. # Berühre nicht die Wände! # Gib deinen Code hierdrunter …" at bounding box center [483, 132] width 173 height 233
click at [446, 85] on div "# Gehe zum Edelstein. # Berühre nicht die Wände! # Gib deinen Code hierdrunter …" at bounding box center [483, 132] width 173 height 233
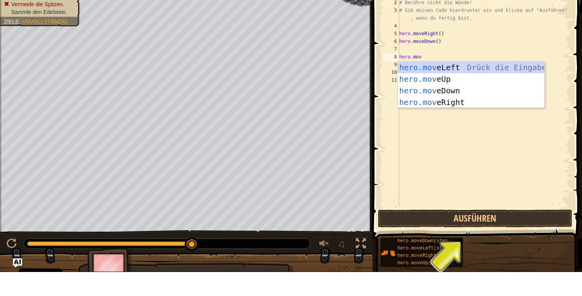
type textarea "m"
click at [406, 74] on div "# Gehe zum Edelstein. # Berühre nicht die Wände! # Gib deinen Code hierdrunter …" at bounding box center [483, 132] width 173 height 233
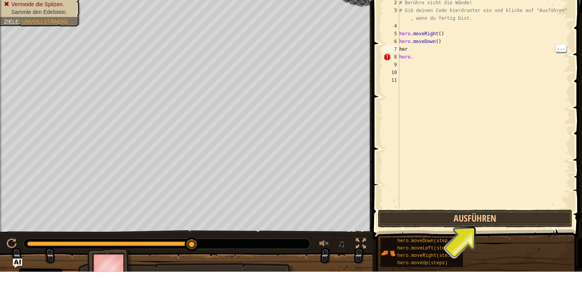
scroll to position [0, 0]
type textarea "hero."
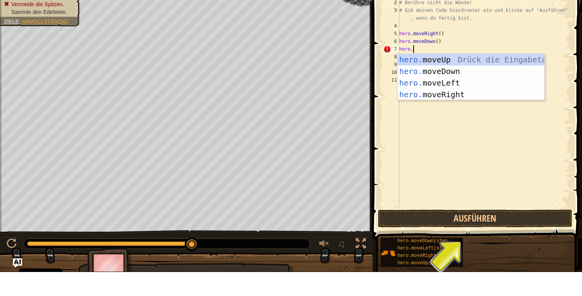
click at [450, 116] on div "hero. moveUp Drück die Eingabetaste hero. moveDown Drück die Eingabetaste hero.…" at bounding box center [470, 113] width 147 height 70
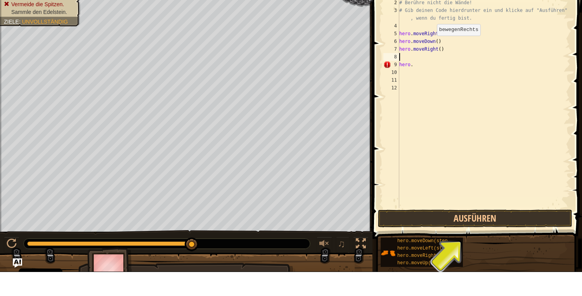
click at [446, 78] on div "# Gehe zum Edelstein. # Berühre nicht die Wände! # Gib deinen Code hierdrunter …" at bounding box center [483, 132] width 173 height 233
click at [440, 77] on div "# Gehe zum Edelstein. # Berühre nicht die Wände! # Gib deinen Code hierdrunter …" at bounding box center [483, 132] width 173 height 233
click at [445, 76] on div "# Gehe zum Edelstein. # Berühre nicht die Wände! # Gib deinen Code hierdrunter …" at bounding box center [483, 132] width 173 height 233
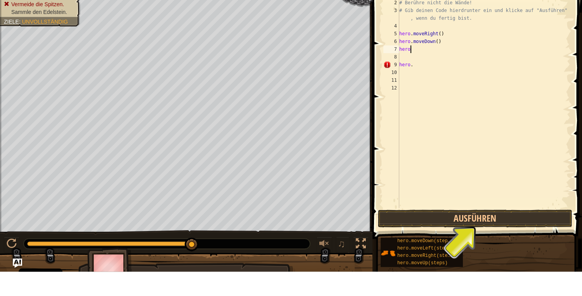
scroll to position [3, 0]
type textarea "h"
type textarea "hero."
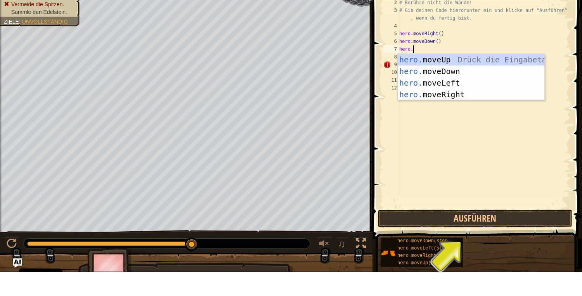
scroll to position [3, 0]
click at [452, 111] on div "hero. moveUp Drück die Eingabetaste hero. moveDown Drück die Eingabetaste hero.…" at bounding box center [470, 113] width 147 height 70
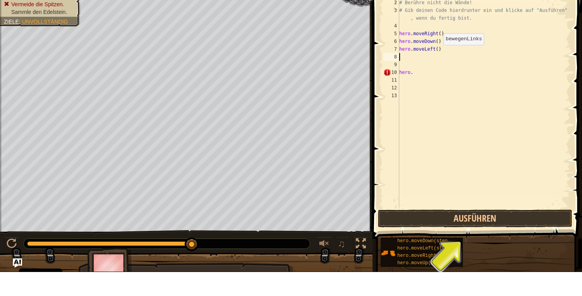
click at [416, 97] on div "# Gehe zum Edelstein. # Berühre nicht die Wände! # Gib deinen Code hierdrunter …" at bounding box center [483, 132] width 173 height 233
type textarea "h"
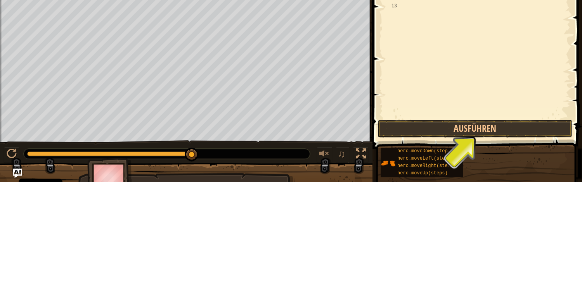
scroll to position [2, 0]
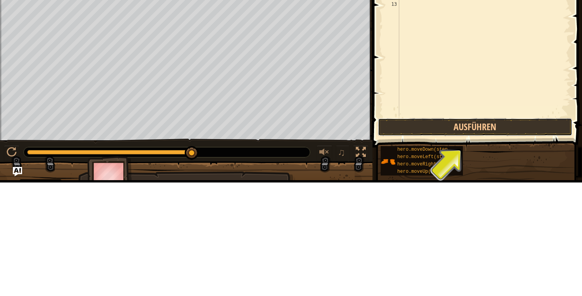
click at [476, 242] on button "Ausführen" at bounding box center [475, 241] width 194 height 18
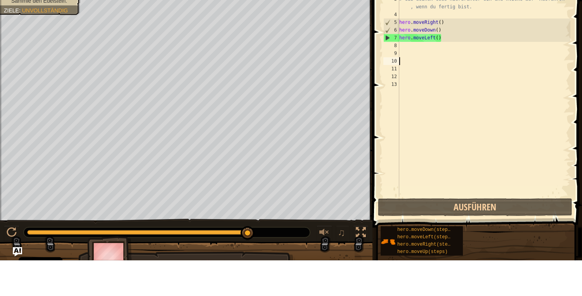
click at [447, 78] on div "# Gehe zum Edelstein. # Berühre nicht die Wände! # Gib deinen Code hierdrunter …" at bounding box center [483, 132] width 173 height 233
click at [441, 75] on div "# Gehe zum Edelstein. # Berühre nicht die Wände! # Gib deinen Code hierdrunter …" at bounding box center [483, 132] width 173 height 233
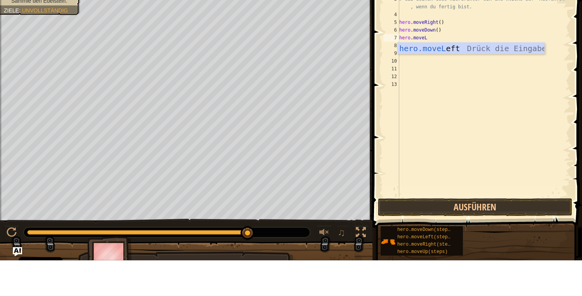
type textarea "move"
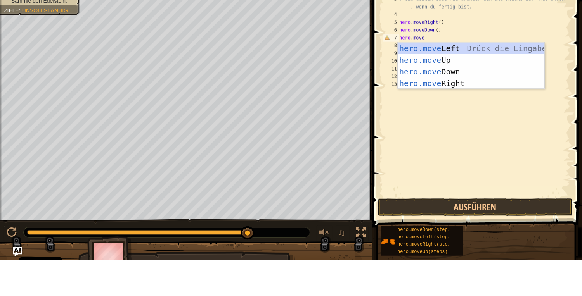
click at [457, 121] on div "hero.move Left Drück die Eingabetaste hero.move Up Drück die Eingabetaste hero.…" at bounding box center [470, 113] width 147 height 70
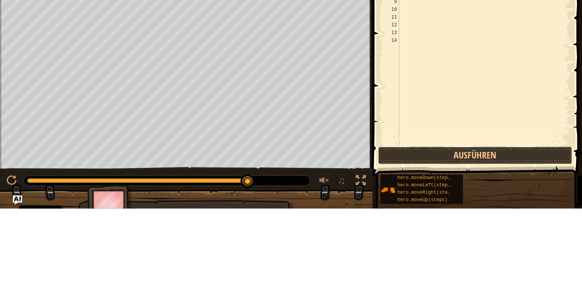
click at [468, 247] on button "Ausführen" at bounding box center [475, 243] width 194 height 18
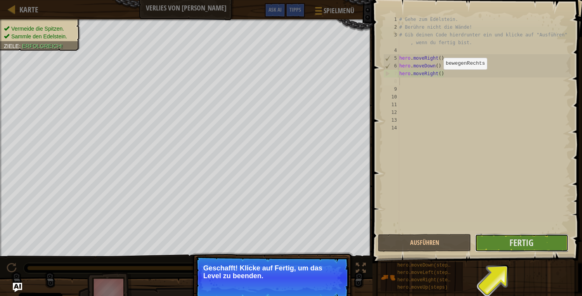
click at [524, 240] on span "Fertig" at bounding box center [521, 242] width 24 height 12
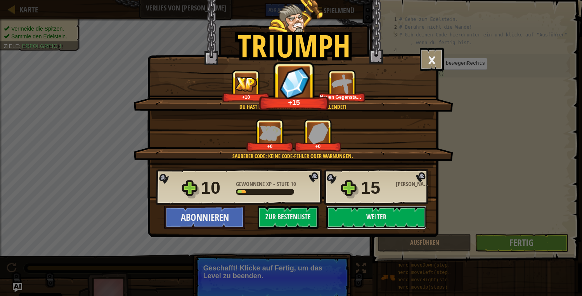
click at [372, 217] on button "Weiter" at bounding box center [376, 217] width 100 height 23
select select "de-DE"
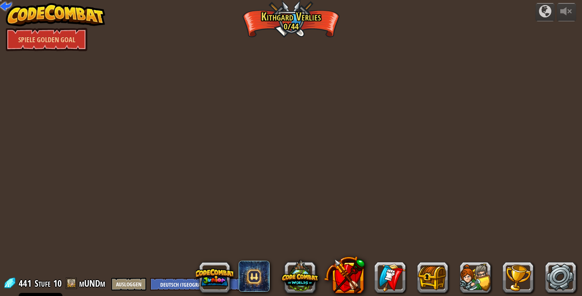
select select "de-DE"
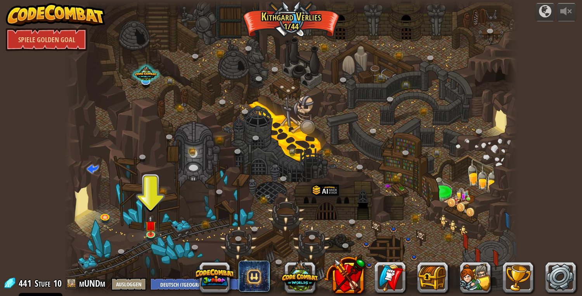
click at [155, 228] on img at bounding box center [151, 226] width 12 height 20
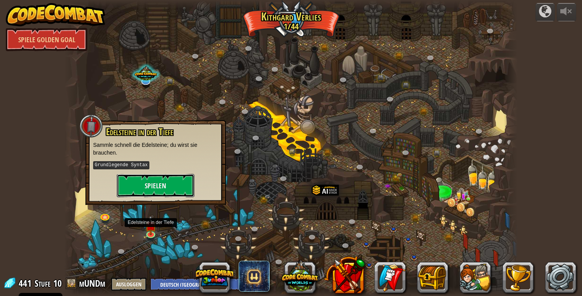
click at [166, 187] on button "Spielen" at bounding box center [156, 185] width 78 height 23
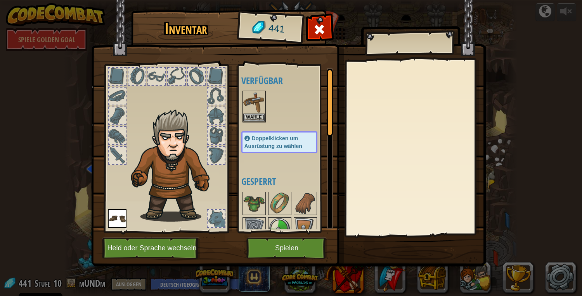
click at [261, 106] on img at bounding box center [254, 102] width 22 height 22
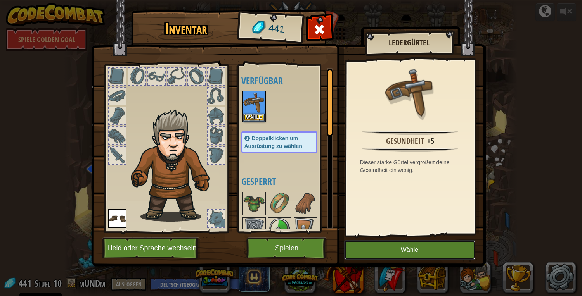
click at [418, 251] on button "Wähle" at bounding box center [409, 249] width 131 height 19
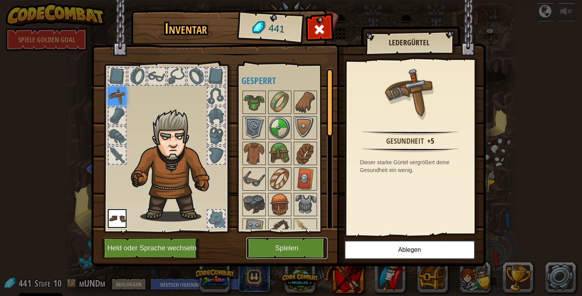
click at [294, 249] on button "Spielen" at bounding box center [286, 248] width 81 height 21
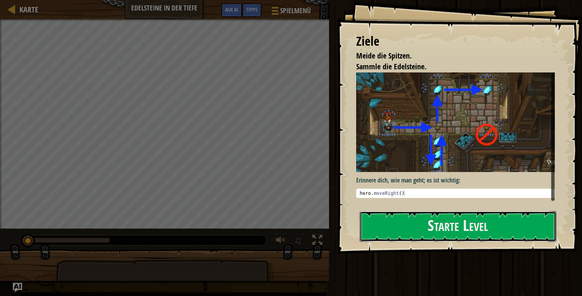
click at [477, 230] on button "Starte Level" at bounding box center [457, 226] width 197 height 31
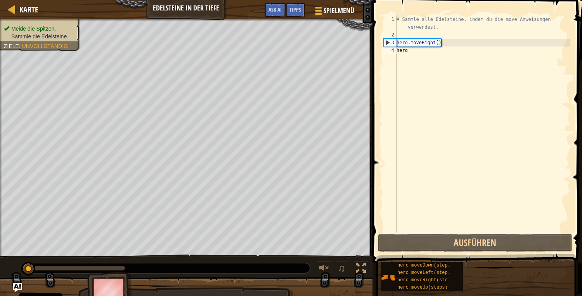
scroll to position [0, 0]
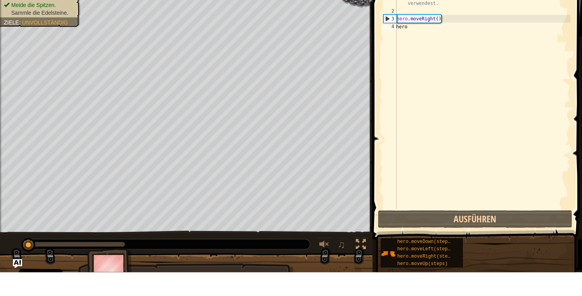
type textarea "hero."
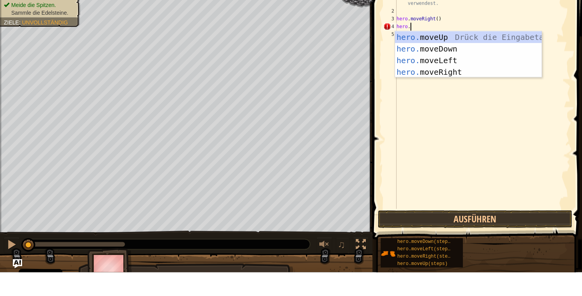
click at [442, 74] on div "hero. moveUp Drück die Eingabetaste hero. moveDown Drück die Eingabetaste hero.…" at bounding box center [468, 90] width 147 height 70
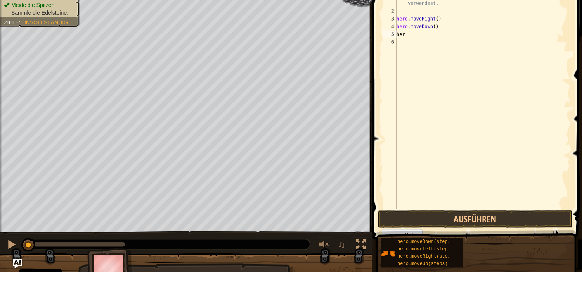
scroll to position [0, 0]
type textarea "hero."
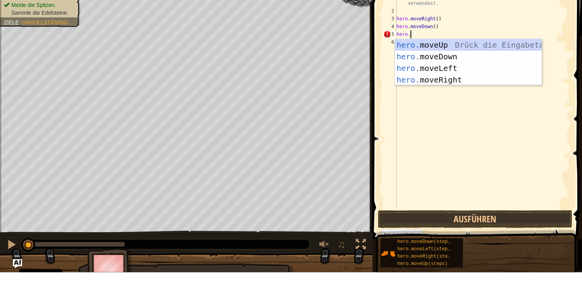
click at [459, 73] on div "hero. moveUp Drück die Eingabetaste hero. moveDown Drück die Eingabetaste hero.…" at bounding box center [468, 98] width 147 height 70
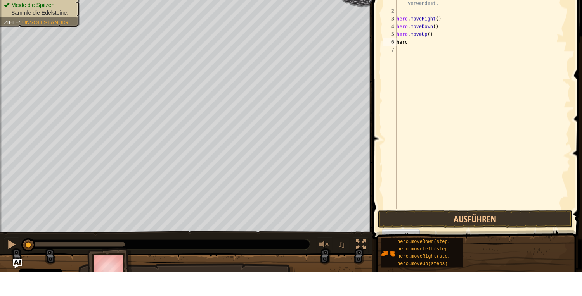
scroll to position [0, 0]
type textarea "hero."
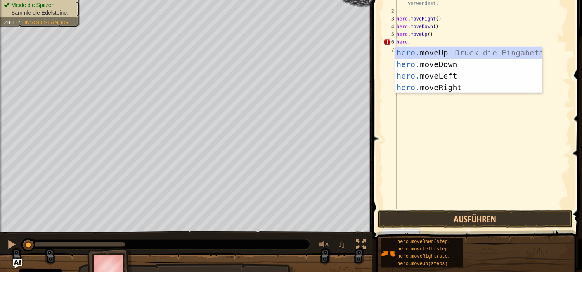
click at [456, 117] on div "# Sammle alle Edelsteine, indem du die move Anweisungen verwendest. hero . move…" at bounding box center [482, 136] width 175 height 240
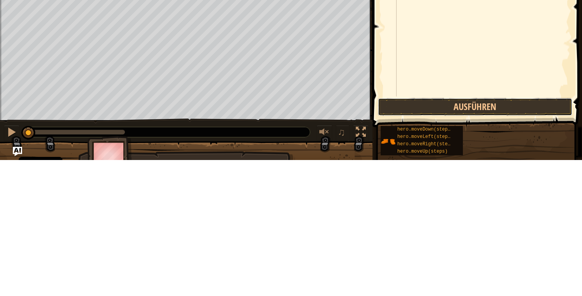
click at [480, 245] on button "Ausführen" at bounding box center [475, 243] width 194 height 18
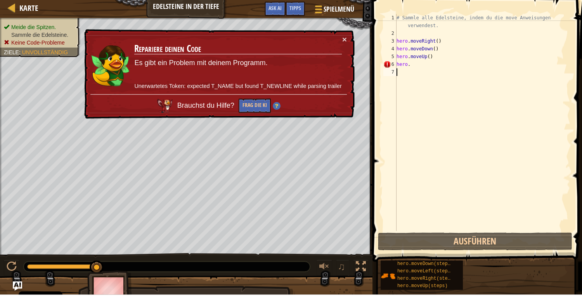
click at [525, 68] on div "# Sammle alle Edelsteine, indem du die move Anweisungen verwendest. hero . move…" at bounding box center [482, 136] width 175 height 240
type textarea "hero"
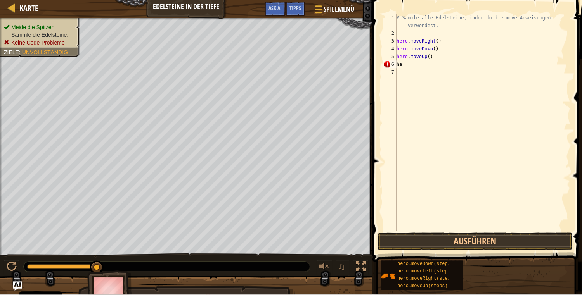
scroll to position [0, 0]
type textarea "h"
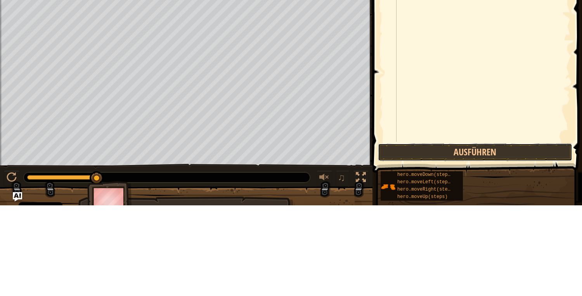
click at [476, 248] on button "Ausführen" at bounding box center [475, 243] width 194 height 18
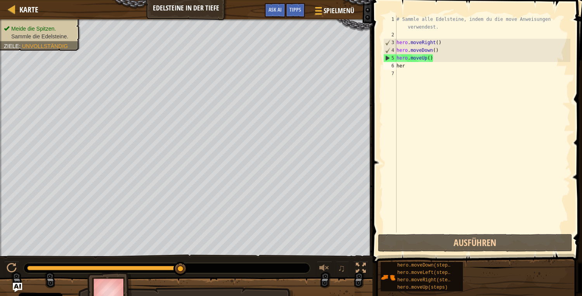
scroll to position [0, 0]
type textarea "hero."
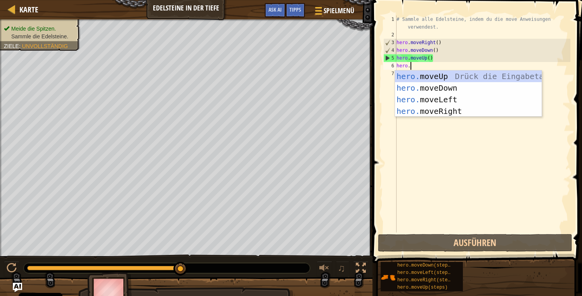
scroll to position [3, 0]
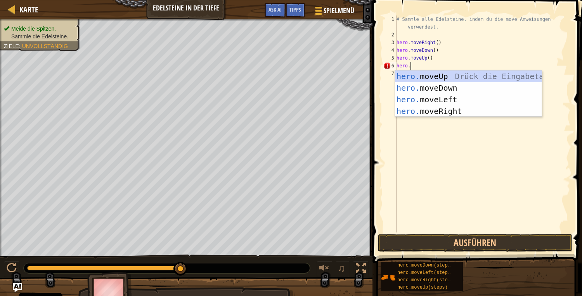
click at [442, 80] on div "hero. moveUp Drück die Eingabetaste hero. moveDown Drück die Eingabetaste hero.…" at bounding box center [468, 106] width 147 height 70
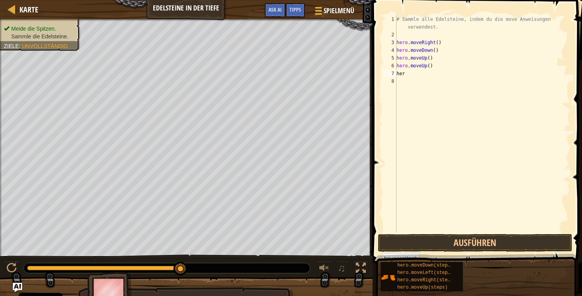
scroll to position [0, 0]
type textarea "hero."
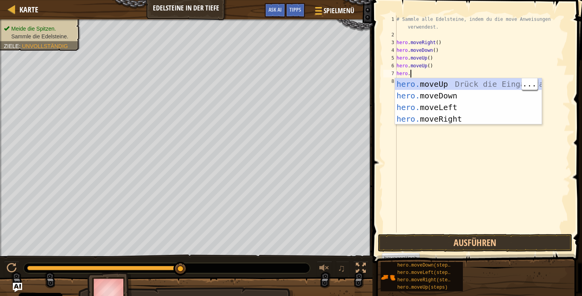
scroll to position [3, 0]
click at [453, 127] on div "# Sammle alle Edelsteine, indem du die move Anweisungen verwendest. hero . move…" at bounding box center [482, 136] width 175 height 240
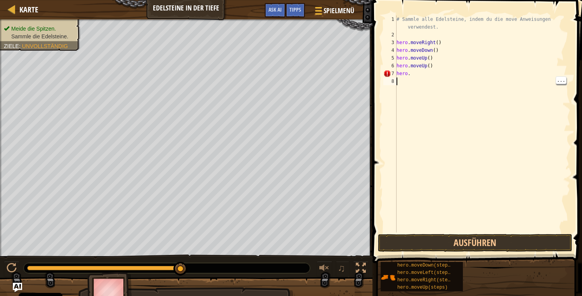
click at [430, 80] on div "# Sammle alle Edelsteine, indem du die move Anweisungen verwendest. hero . move…" at bounding box center [482, 136] width 175 height 240
click at [412, 80] on div "# Sammle alle Edelsteine, indem du die move Anweisungen verwendest. hero . move…" at bounding box center [482, 136] width 175 height 240
click at [408, 79] on div "# Sammle alle Edelsteine, indem du die move Anweisungen verwendest. hero . move…" at bounding box center [482, 136] width 175 height 240
click at [410, 77] on div "# Sammle alle Edelsteine, indem du die move Anweisungen verwendest. hero . move…" at bounding box center [482, 136] width 175 height 240
type textarea "m"
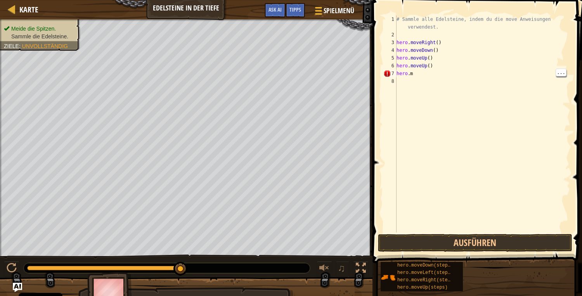
scroll to position [0, 0]
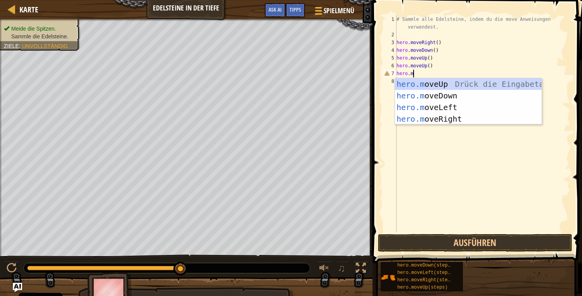
click at [454, 123] on div "hero.m oveUp Drück die Eingabetaste hero.m oveDown Drück die Eingabetaste hero.…" at bounding box center [468, 113] width 147 height 70
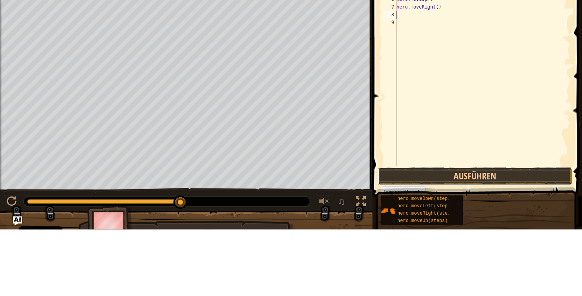
click at [454, 252] on button "Ausführen" at bounding box center [475, 243] width 194 height 18
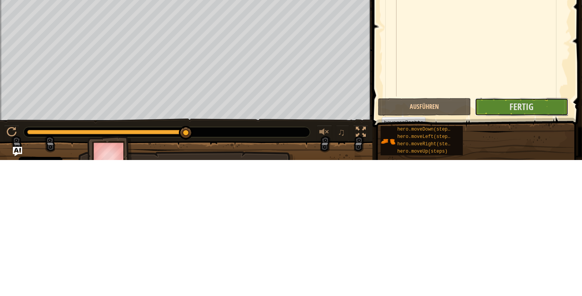
click at [520, 245] on span "Fertig" at bounding box center [521, 242] width 24 height 12
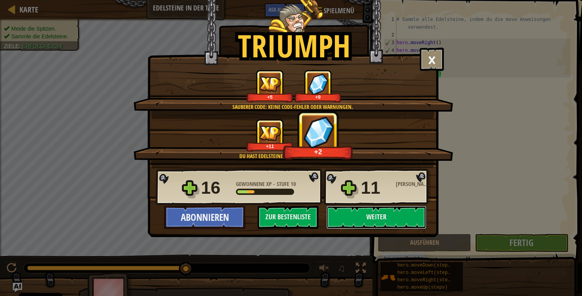
click at [386, 219] on button "Weiter" at bounding box center [376, 217] width 100 height 23
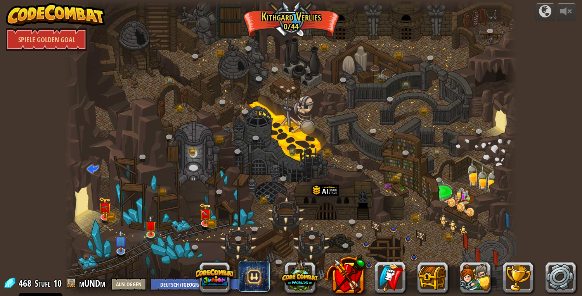
select select "de-DE"
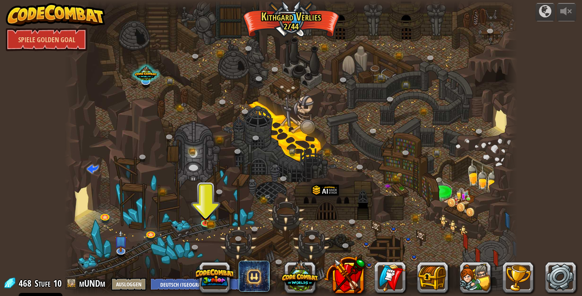
click at [207, 222] on img at bounding box center [206, 214] width 12 height 19
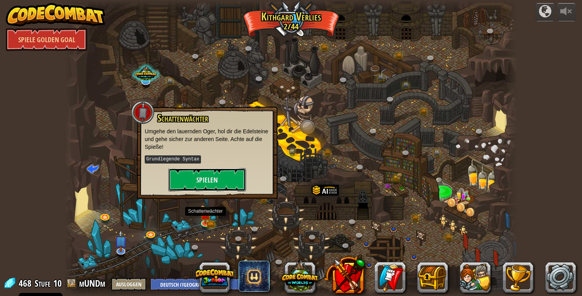
click at [215, 178] on button "Spielen" at bounding box center [207, 179] width 78 height 23
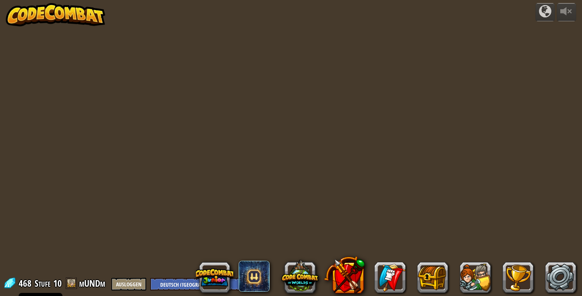
select select "de-DE"
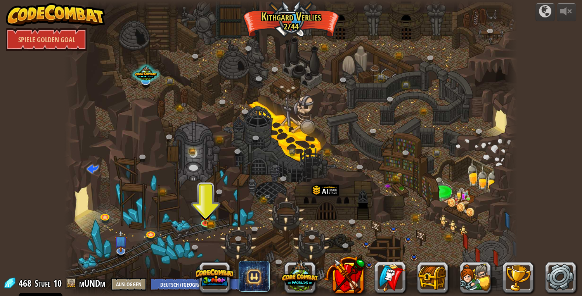
click at [209, 218] on img at bounding box center [206, 214] width 12 height 19
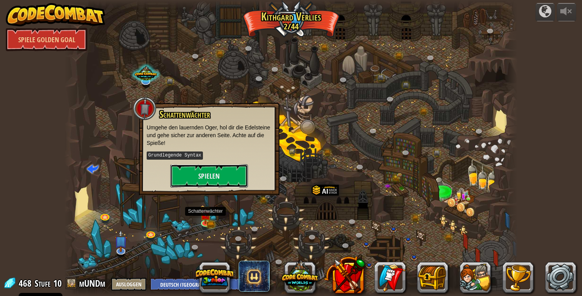
click at [220, 171] on button "Spielen" at bounding box center [209, 175] width 78 height 23
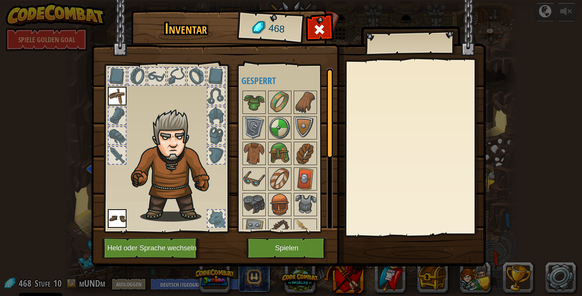
click at [422, 181] on div at bounding box center [414, 148] width 137 height 174
click at [123, 218] on img at bounding box center [117, 218] width 19 height 19
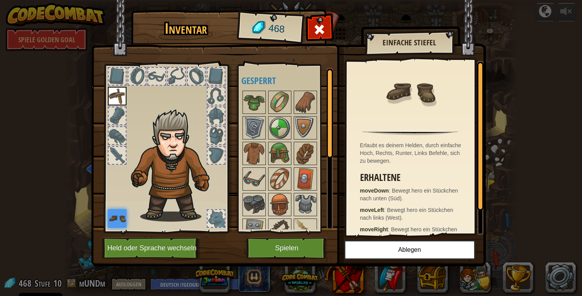
click at [257, 132] on img at bounding box center [254, 128] width 22 height 22
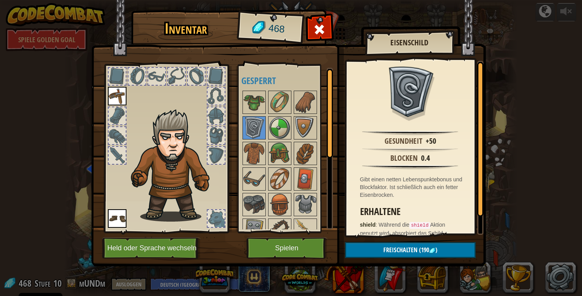
click at [116, 98] on img at bounding box center [117, 96] width 19 height 19
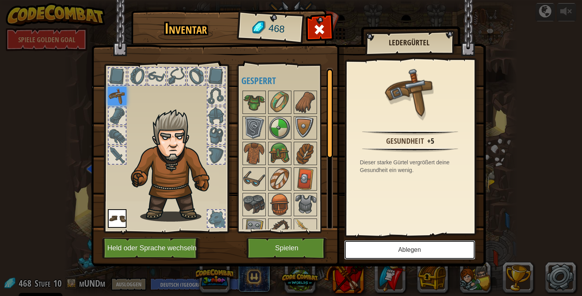
click at [413, 254] on button "Ablegen" at bounding box center [409, 249] width 131 height 19
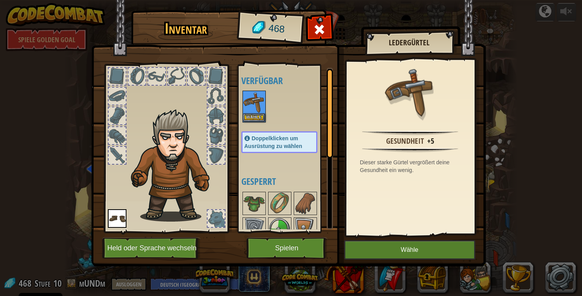
click at [252, 108] on img at bounding box center [254, 102] width 22 height 22
click at [407, 250] on button "Wähle" at bounding box center [409, 249] width 131 height 19
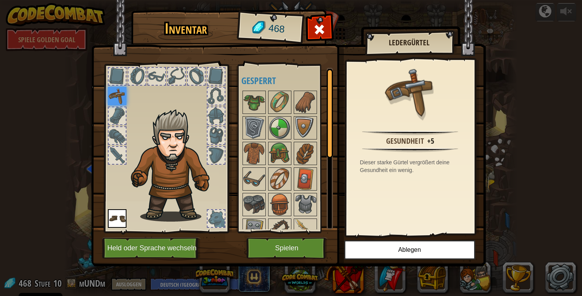
click at [168, 185] on img at bounding box center [174, 165] width 95 height 113
click at [117, 221] on img at bounding box center [117, 218] width 19 height 19
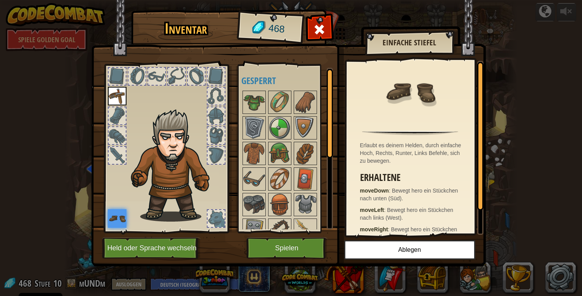
click at [165, 103] on img at bounding box center [169, 156] width 121 height 133
click at [253, 101] on img at bounding box center [254, 102] width 22 height 22
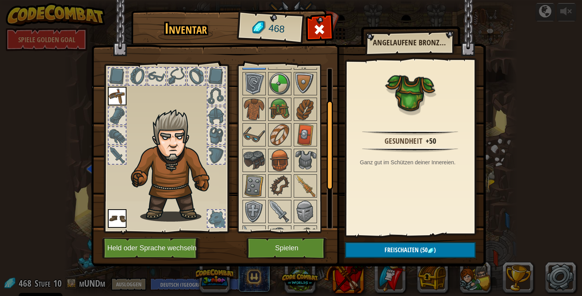
scroll to position [59, 0]
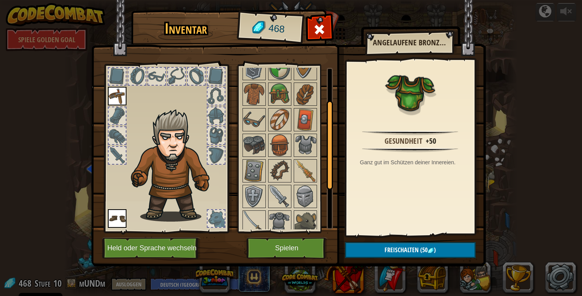
click at [304, 169] on img at bounding box center [305, 171] width 22 height 22
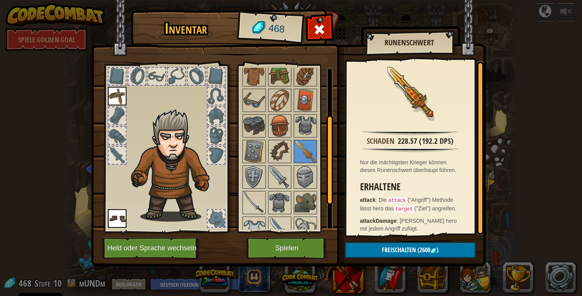
scroll to position [101, 0]
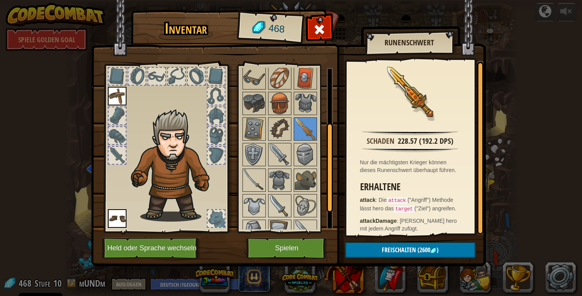
click at [304, 178] on img at bounding box center [305, 180] width 22 height 22
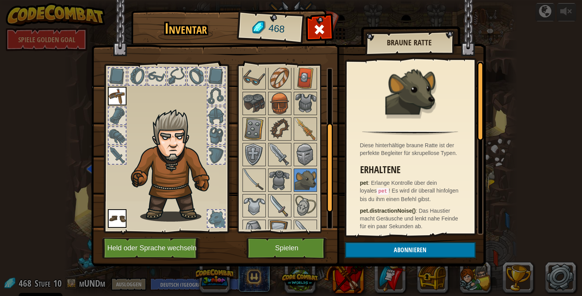
click at [302, 131] on img at bounding box center [305, 129] width 22 height 22
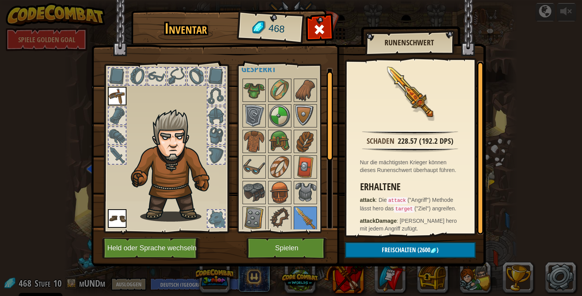
scroll to position [0, 0]
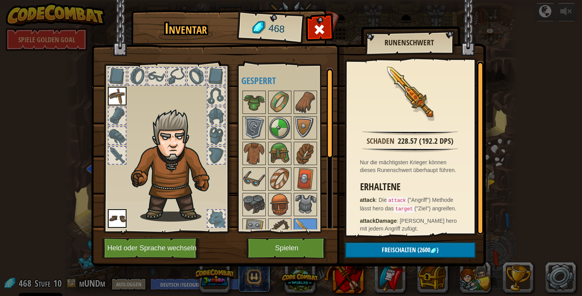
click at [250, 133] on img at bounding box center [254, 128] width 22 height 22
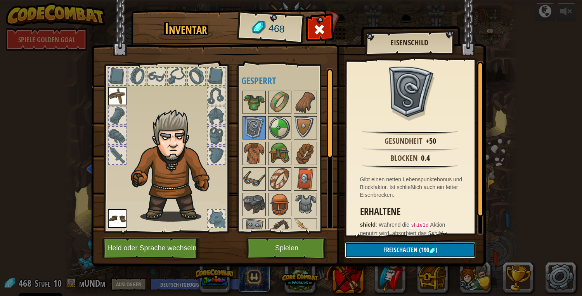
click at [399, 250] on span "Freischalten" at bounding box center [400, 250] width 34 height 9
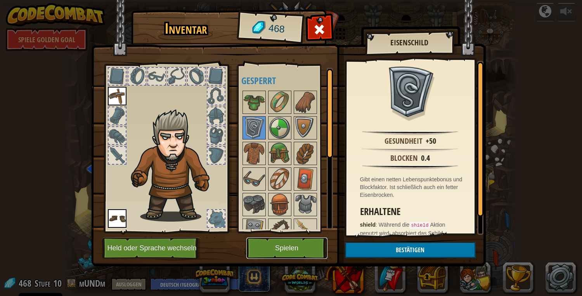
click at [289, 250] on button "Spielen" at bounding box center [286, 248] width 81 height 21
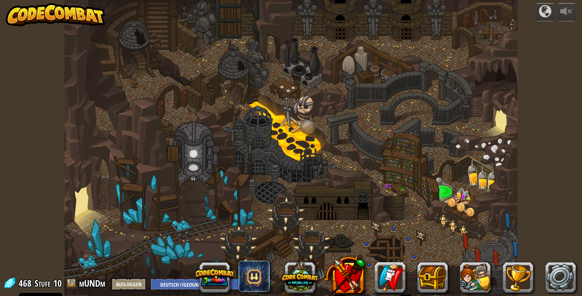
select select "de-DE"
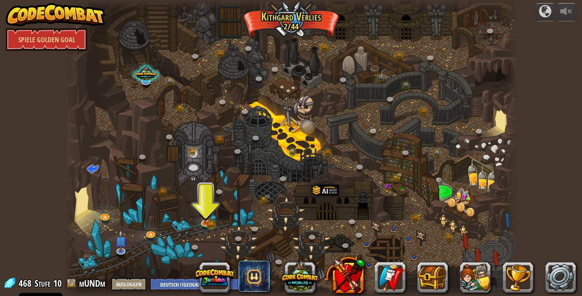
click at [209, 214] on img at bounding box center [206, 214] width 12 height 19
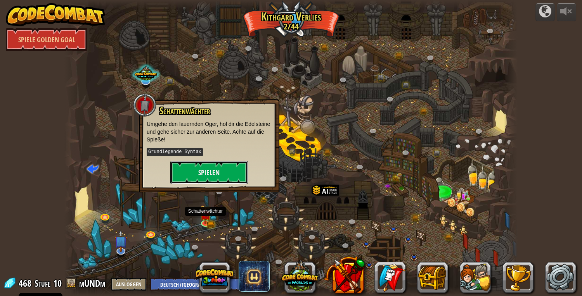
click at [220, 176] on button "Spielen" at bounding box center [209, 172] width 78 height 23
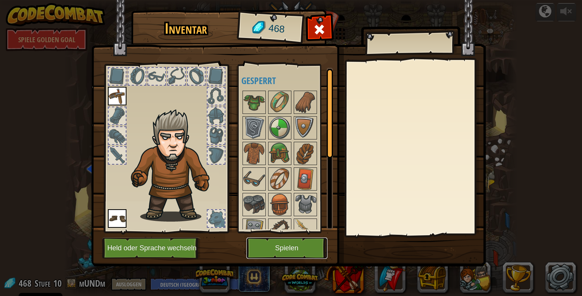
click at [281, 252] on button "Spielen" at bounding box center [286, 248] width 81 height 21
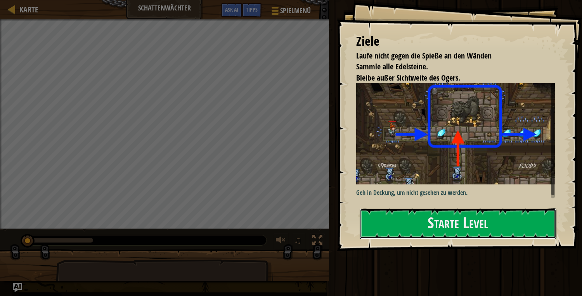
click at [415, 227] on button "Starte Level" at bounding box center [457, 224] width 197 height 31
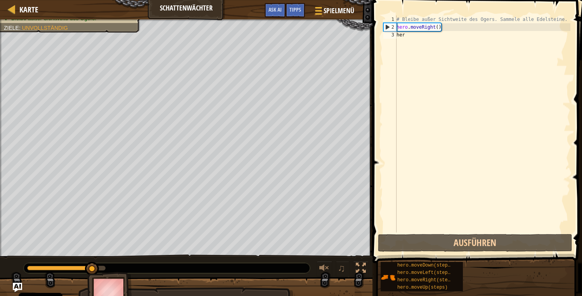
scroll to position [0, 0]
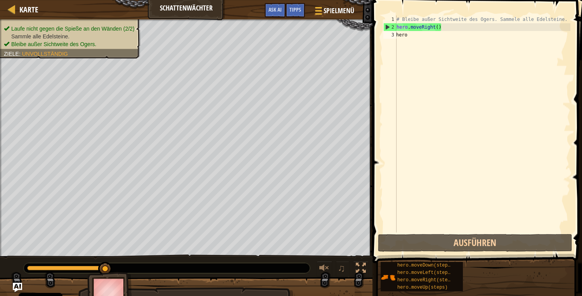
type textarea "hero."
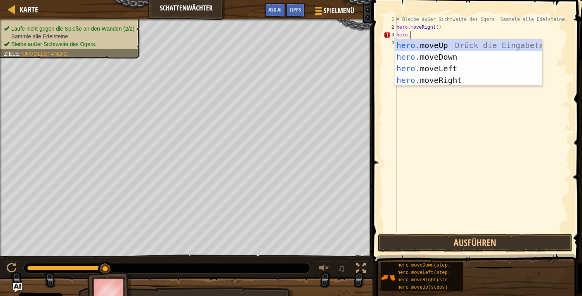
click at [451, 84] on div "hero. moveUp Drück die Eingabetaste hero. moveDown Drück die Eingabetaste hero.…" at bounding box center [468, 75] width 147 height 70
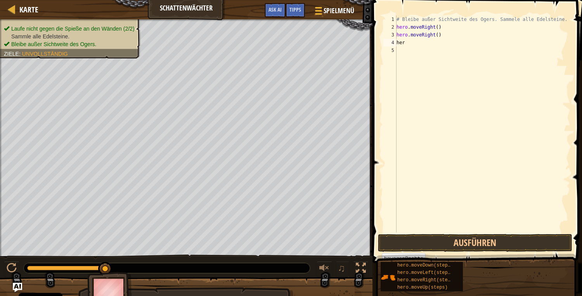
scroll to position [0, 0]
type textarea "hero."
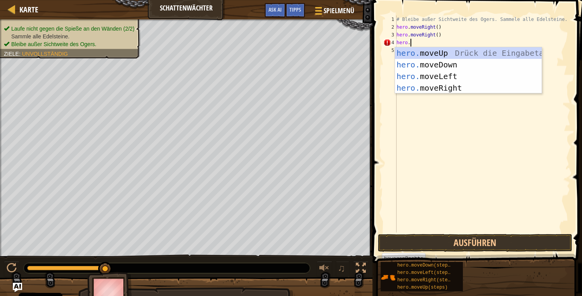
click at [448, 94] on div "# Bleibe außer Sichtweite des Ogers. Sammele alle Edelsteine. hero . moveRight …" at bounding box center [482, 132] width 175 height 233
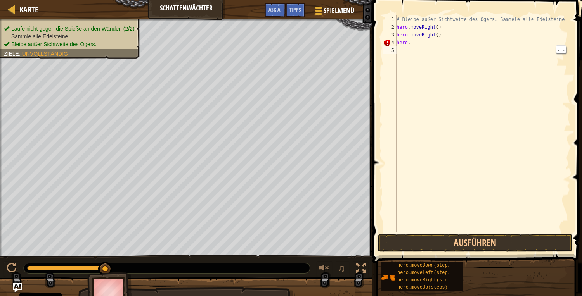
click at [417, 47] on div "# Bleibe außer Sichtweite des Ogers. Sammele alle Edelsteine. hero . moveRight …" at bounding box center [482, 132] width 175 height 233
click at [413, 50] on div "# Bleibe außer Sichtweite des Ogers. Sammele alle Edelsteine. hero . moveRight …" at bounding box center [482, 132] width 175 height 233
type textarea "hero."
click at [404, 44] on div "# Bleibe außer Sichtweite des Ogers. Sammele alle Edelsteine. hero . moveRight …" at bounding box center [482, 132] width 175 height 233
click at [410, 47] on div "# Bleibe außer Sichtweite des Ogers. Sammele alle Edelsteine. hero . moveRight …" at bounding box center [482, 132] width 175 height 233
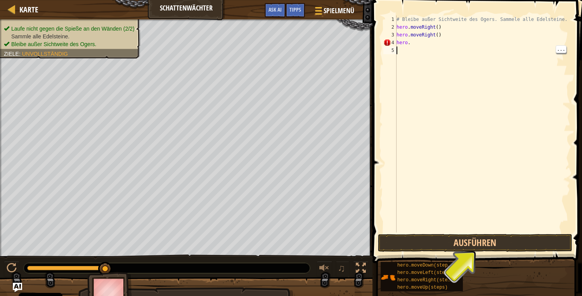
click at [413, 45] on div "# Bleibe außer Sichtweite des Ogers. Sammele alle Edelsteine. hero . moveRight …" at bounding box center [482, 132] width 175 height 233
type textarea "m"
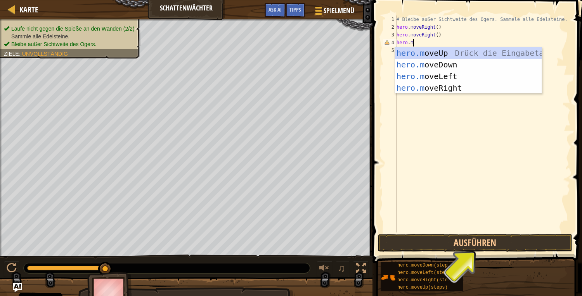
click at [448, 91] on div "hero.m oveUp Drück die Eingabetaste hero.m oveDown Drück die Eingabetaste hero.…" at bounding box center [468, 82] width 147 height 70
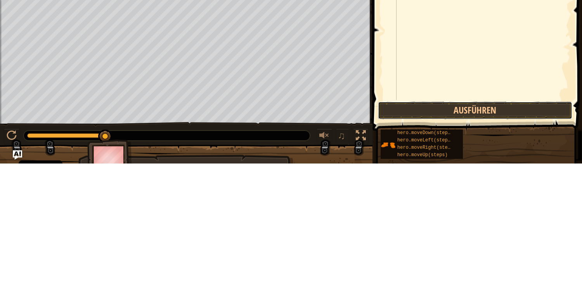
click at [471, 243] on button "Ausführen" at bounding box center [475, 243] width 194 height 18
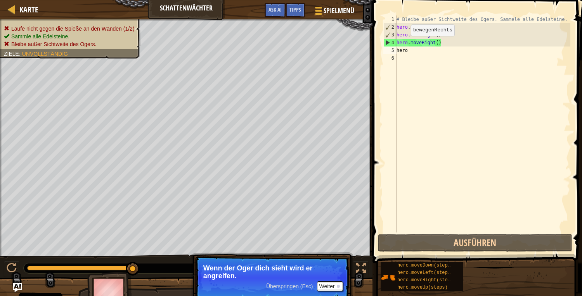
scroll to position [0, 0]
type textarea "hero."
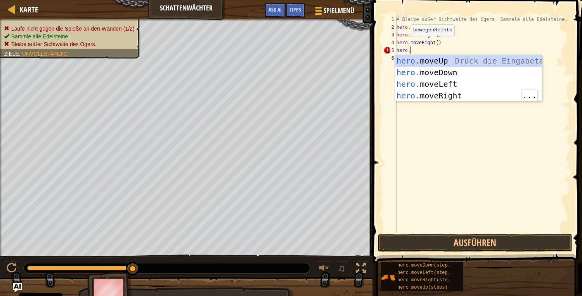
click at [449, 100] on div "hero. moveUp Drück die Eingabetaste hero. moveDown Drück die Eingabetaste hero.…" at bounding box center [468, 90] width 147 height 70
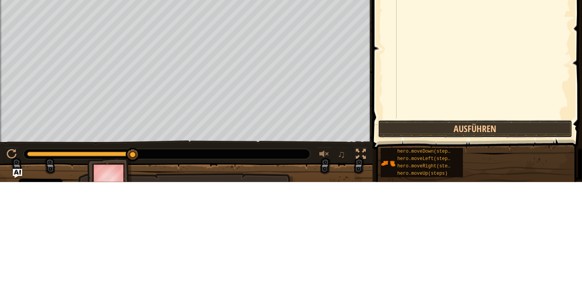
click at [477, 245] on button "Ausführen" at bounding box center [475, 243] width 194 height 18
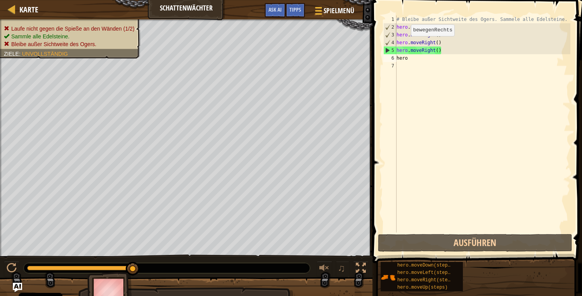
scroll to position [0, 0]
type textarea "hero."
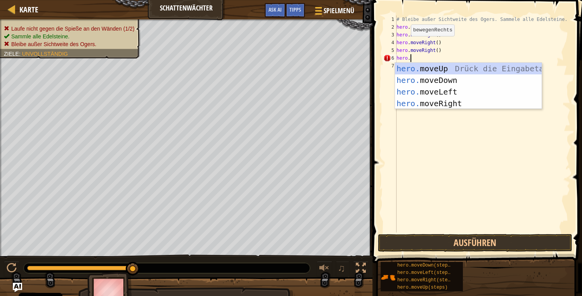
click at [451, 106] on div "hero. moveUp Drück die Eingabetaste hero. moveDown Drück die Eingabetaste hero.…" at bounding box center [468, 98] width 147 height 70
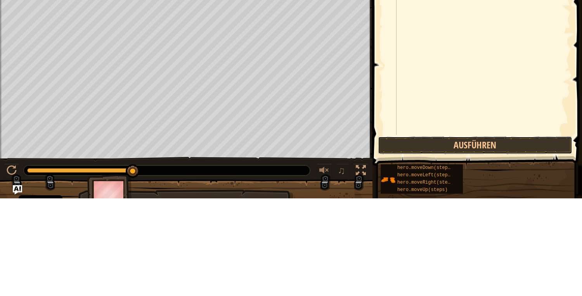
click at [473, 246] on button "Ausführen" at bounding box center [475, 243] width 194 height 18
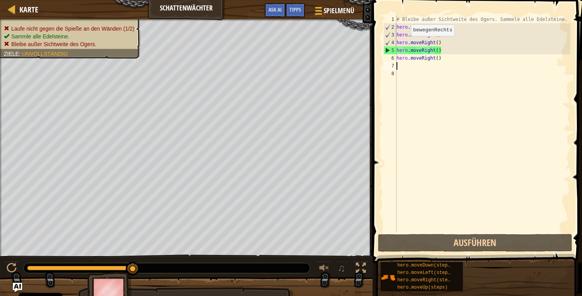
type textarea "a"
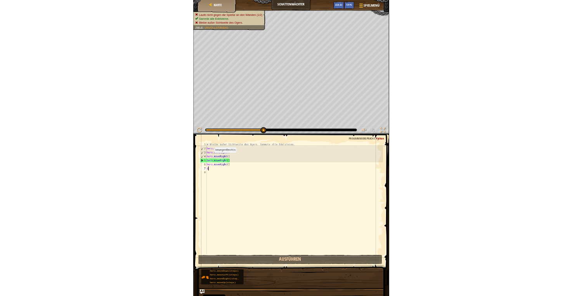
scroll to position [0, 0]
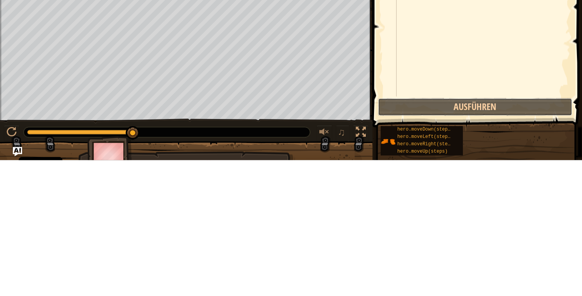
click at [472, 246] on button "Ausführen" at bounding box center [475, 243] width 194 height 18
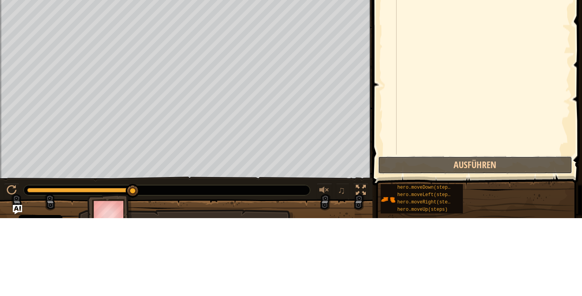
click at [471, 247] on button "Ausführen" at bounding box center [475, 243] width 194 height 18
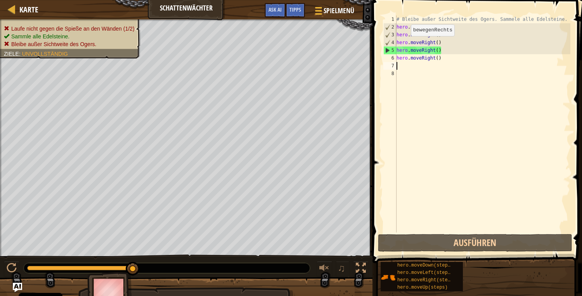
click at [452, 59] on div "# Bleibe außer Sichtweite des Ogers. Sammele alle Edelsteine. hero . moveRight …" at bounding box center [482, 132] width 175 height 233
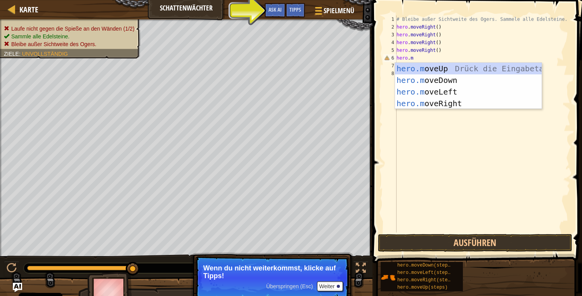
scroll to position [3, 0]
type textarea "hero"
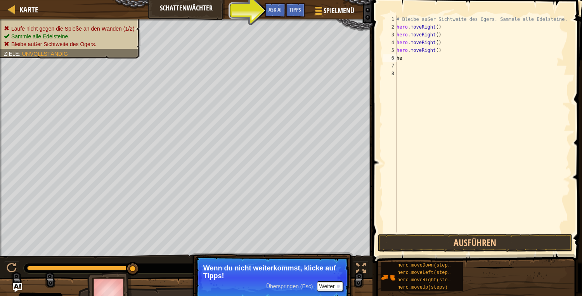
scroll to position [0, 0]
type textarea "h"
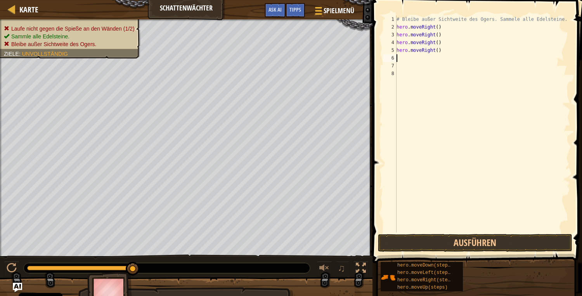
click at [444, 53] on div "# Bleibe außer Sichtweite des Ogers. Sammele alle Edelsteine. hero . moveRight …" at bounding box center [482, 132] width 175 height 233
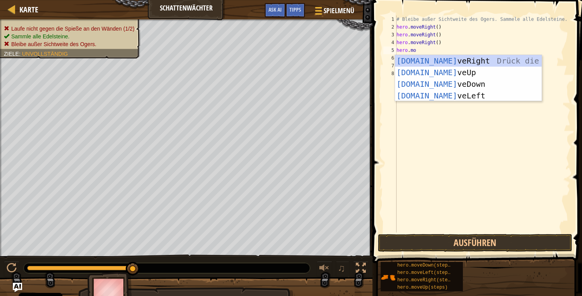
type textarea "m"
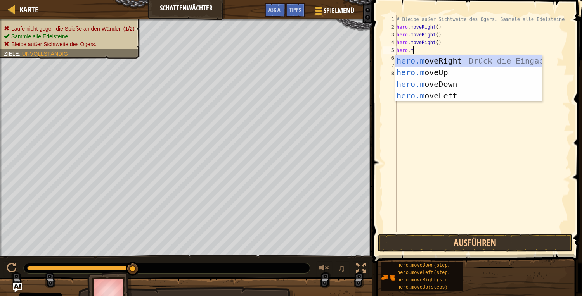
scroll to position [0, 0]
click at [440, 43] on div "# Bleibe außer Sichtweite des Ogers. Sammele alle Edelsteine. hero . moveRight …" at bounding box center [482, 132] width 175 height 233
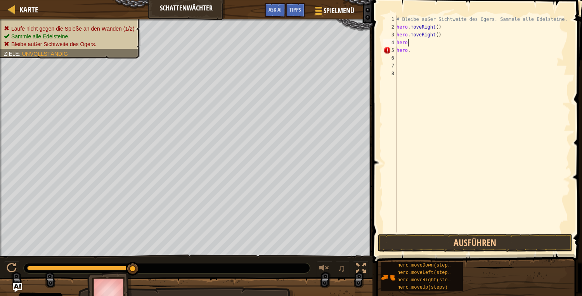
scroll to position [3, 0]
type textarea "h"
click at [416, 51] on div "# Bleibe außer Sichtweite des Ogers. Sammele alle Edelsteine. hero . moveRight …" at bounding box center [482, 132] width 175 height 233
type textarea "hero"
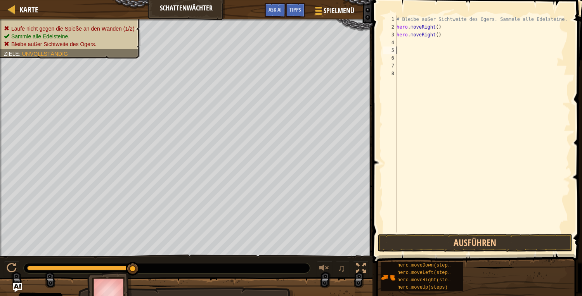
click at [449, 36] on div "# Bleibe außer Sichtweite des Ogers. Sammele alle Edelsteine. hero . moveRight …" at bounding box center [482, 132] width 175 height 233
type textarea "hero"
type textarea "hero."
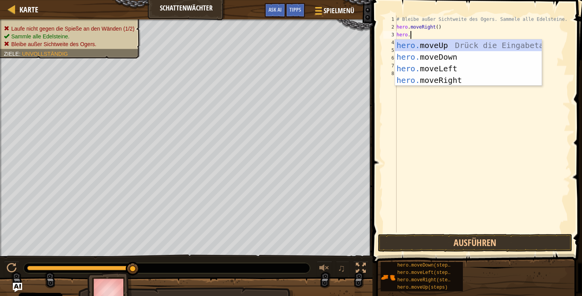
scroll to position [3, 0]
click at [456, 51] on div "hero. moveUp Drück die Eingabetaste hero. moveDown Drück die Eingabetaste hero.…" at bounding box center [468, 75] width 147 height 70
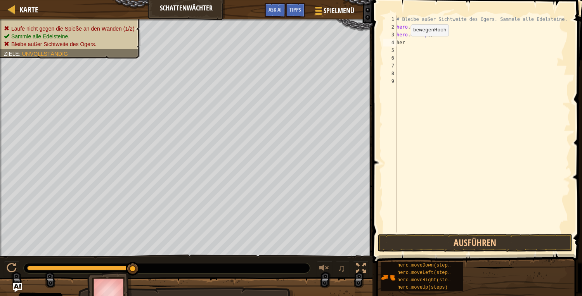
scroll to position [0, 0]
type textarea "hero."
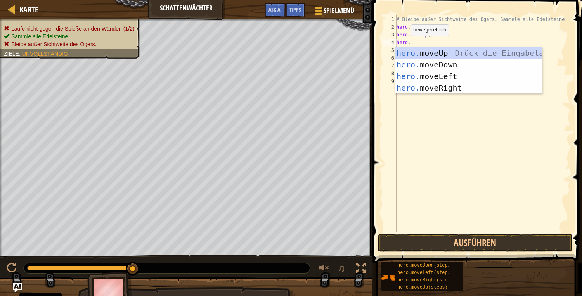
scroll to position [3, 0]
click at [446, 95] on div "# Bleibe außer Sichtweite des Ogers. Sammele alle Edelsteine. hero . moveRight …" at bounding box center [482, 132] width 175 height 233
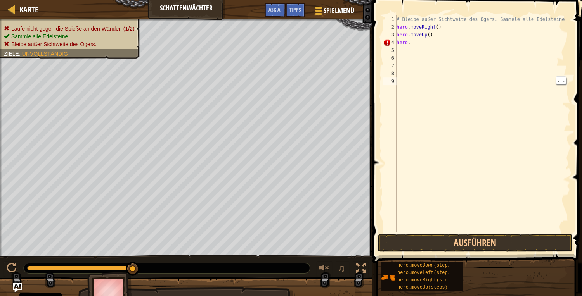
click at [415, 46] on div "# Bleibe außer Sichtweite des Ogers. Sammele alle Edelsteine. hero . moveRight …" at bounding box center [482, 132] width 175 height 233
type textarea "m"
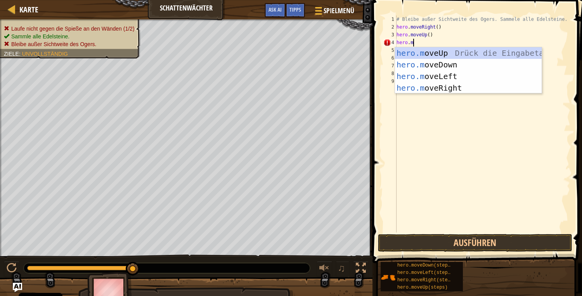
type textarea "mo"
click at [444, 88] on div "hero. moveUp Drück die Eingabetaste hero. moveDown Drück die Eingabetaste hero.…" at bounding box center [468, 82] width 147 height 70
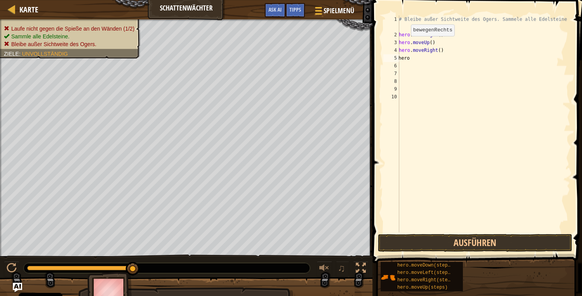
type textarea "hero."
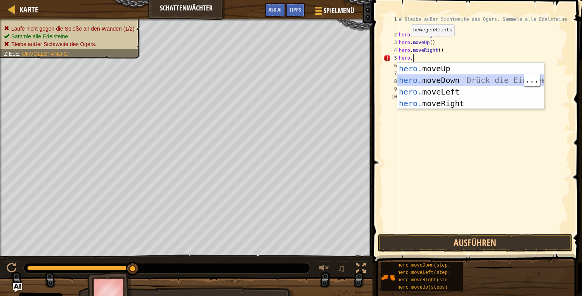
click at [447, 85] on div "hero. moveUp Drück die Eingabetaste hero. moveDown Drück die Eingabetaste hero.…" at bounding box center [470, 98] width 147 height 70
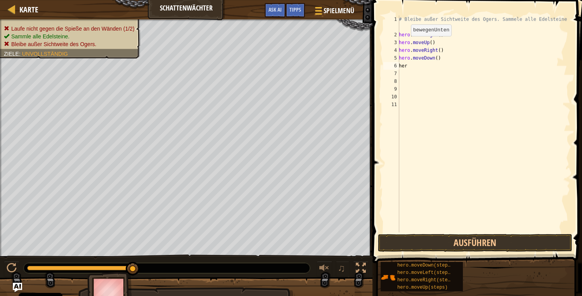
scroll to position [0, 0]
type textarea "hero."
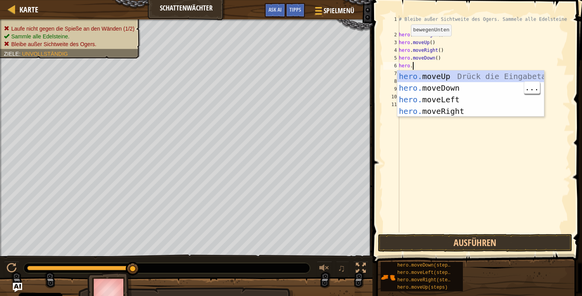
scroll to position [3, 0]
click at [442, 116] on div "hero. moveUp Drück die Eingabetaste hero. moveDown Drück die Eingabetaste hero.…" at bounding box center [470, 106] width 147 height 70
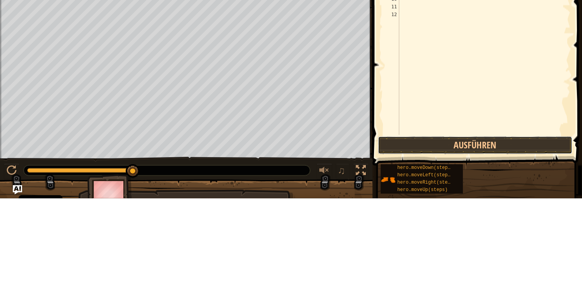
click at [482, 244] on button "Ausführen" at bounding box center [475, 243] width 194 height 18
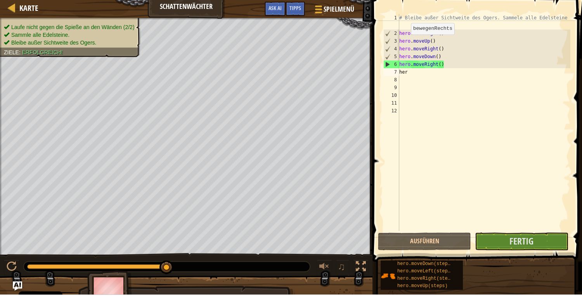
scroll to position [0, 0]
type textarea "hero."
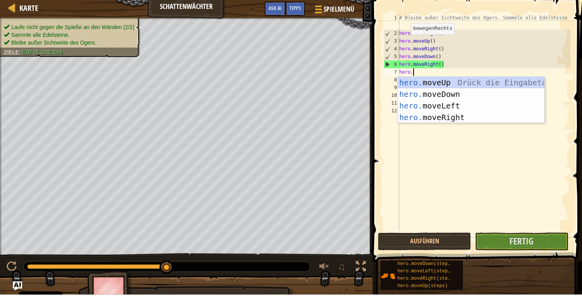
scroll to position [3, 0]
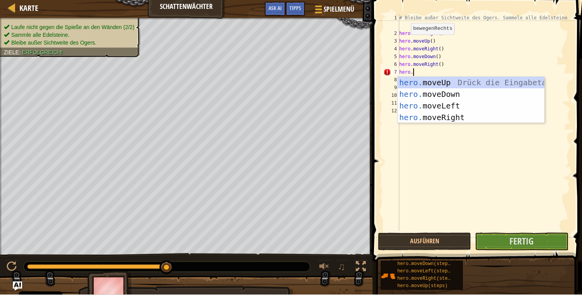
click at [451, 121] on div "hero. moveUp Drück die Eingabetaste hero. moveDown Drück die Eingabetaste hero.…" at bounding box center [470, 113] width 147 height 70
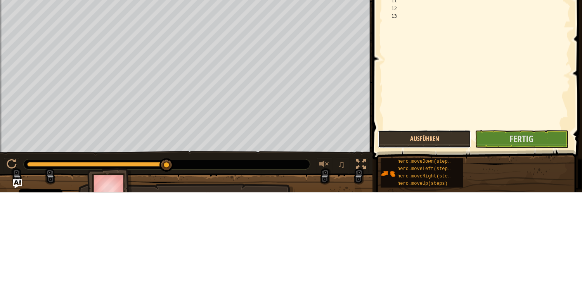
click at [438, 243] on button "Ausführen" at bounding box center [424, 243] width 93 height 18
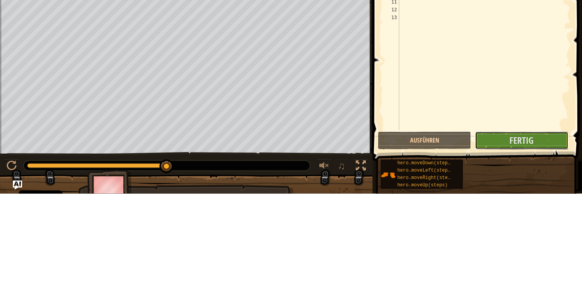
click at [511, 245] on span "Fertig" at bounding box center [521, 242] width 24 height 12
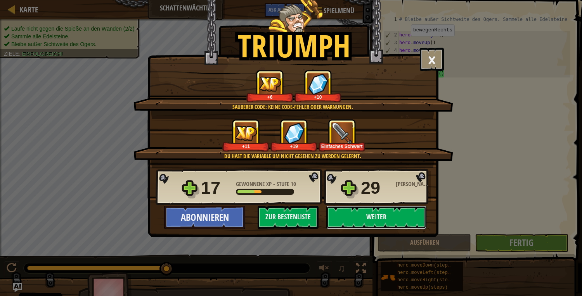
click at [382, 216] on button "Weiter" at bounding box center [376, 217] width 100 height 23
select select "de-DE"
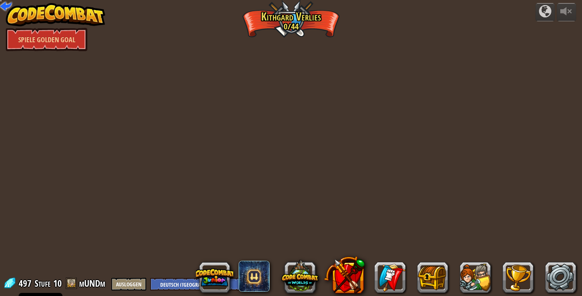
select select "de-DE"
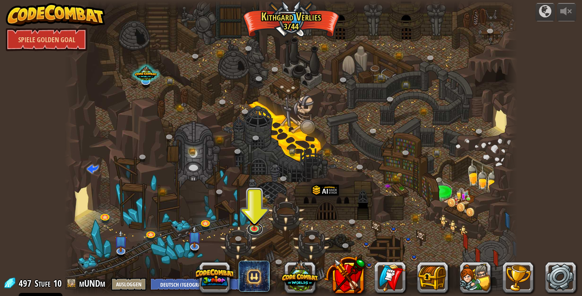
click at [261, 226] on link at bounding box center [255, 229] width 16 height 12
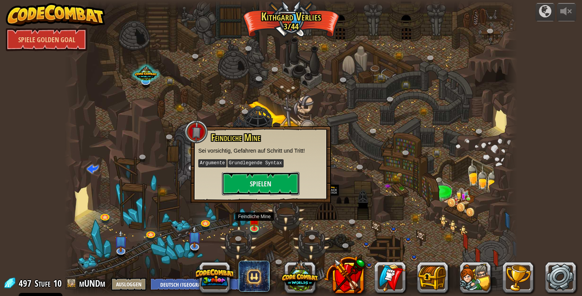
click at [265, 184] on button "Spielen" at bounding box center [261, 183] width 78 height 23
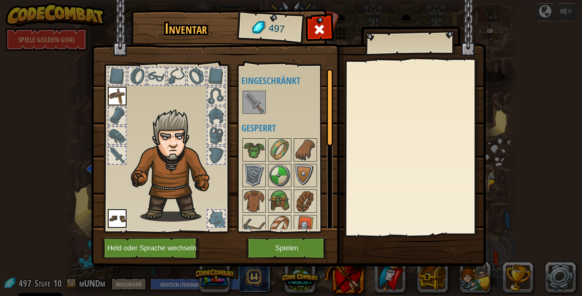
click at [253, 100] on img at bounding box center [254, 102] width 22 height 22
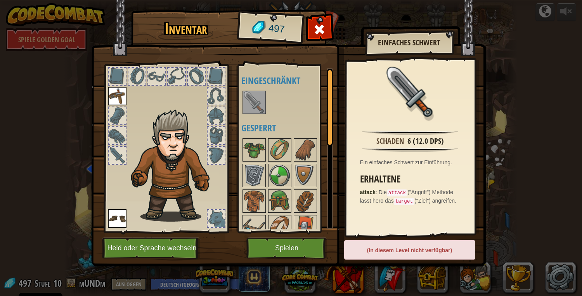
click at [165, 191] on img at bounding box center [174, 165] width 95 height 113
click at [186, 105] on img at bounding box center [169, 156] width 121 height 133
click at [296, 249] on button "Spielen" at bounding box center [286, 248] width 81 height 21
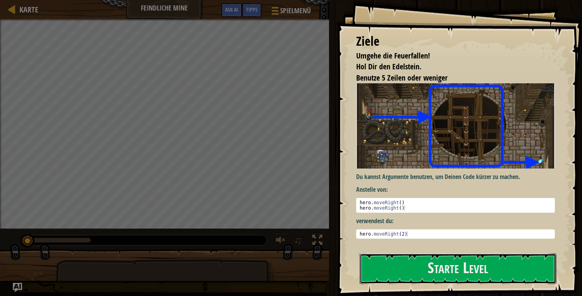
click at [432, 269] on button "Starte Level" at bounding box center [457, 269] width 197 height 31
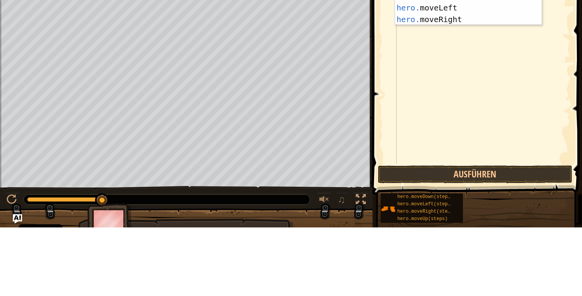
scroll to position [3, 0]
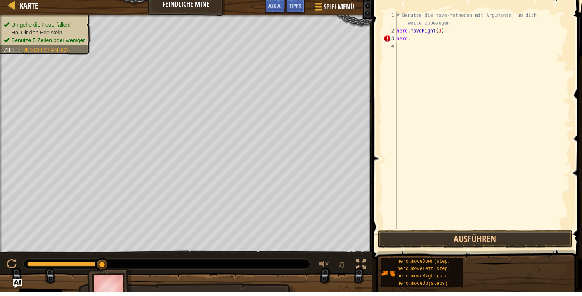
type textarea "m"
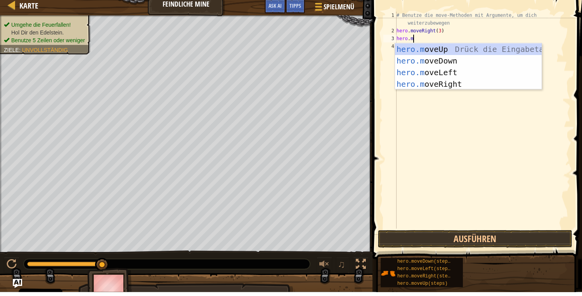
type textarea "mo"
click at [444, 96] on div "hero. moveUp Drück die Eingabetaste hero. moveDown Drück die Eingabetaste hero.…" at bounding box center [468, 82] width 147 height 70
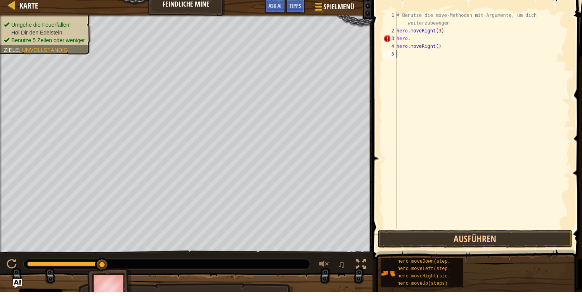
click at [442, 57] on div "# Benutze die move-Methoden mit Argumente, um dich weiterzubewegen hero . moveR…" at bounding box center [482, 136] width 175 height 240
click at [440, 54] on div "# Benutze die move-Methoden mit Argumente, um dich weiterzubewegen hero . moveR…" at bounding box center [482, 136] width 175 height 240
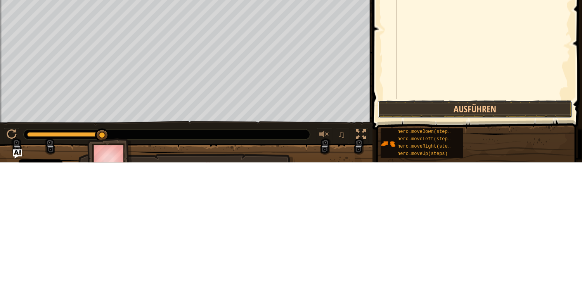
click at [475, 240] on button "Ausführen" at bounding box center [475, 243] width 194 height 18
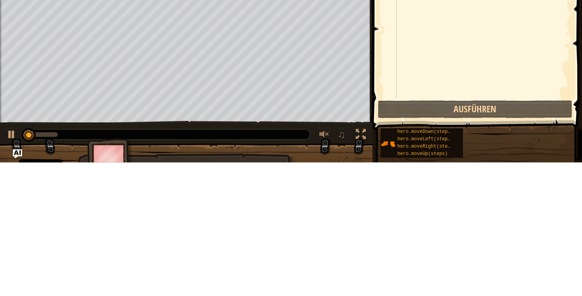
scroll to position [3, 0]
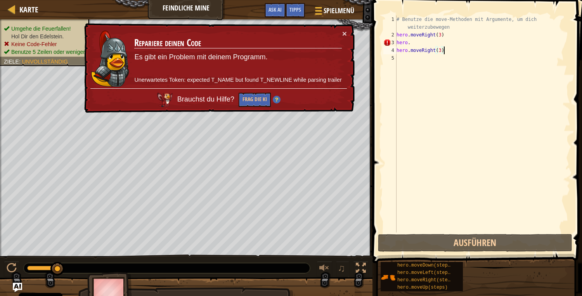
click at [413, 47] on div "# Benutze die move-Methoden mit Argumente, um dich weiterzubewegen hero . moveR…" at bounding box center [482, 136] width 175 height 240
click at [411, 45] on div "# Benutze die move-Methoden mit Argumente, um dich weiterzubewegen hero . moveR…" at bounding box center [482, 136] width 175 height 240
type textarea "h"
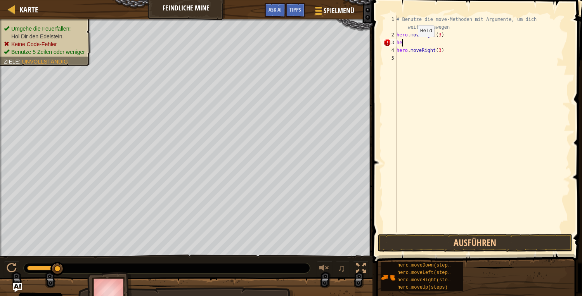
scroll to position [0, 0]
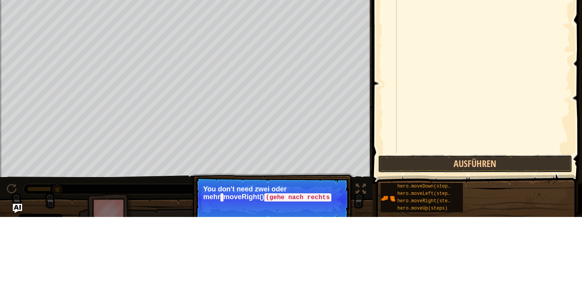
click at [473, 246] on button "Ausführen" at bounding box center [475, 243] width 194 height 18
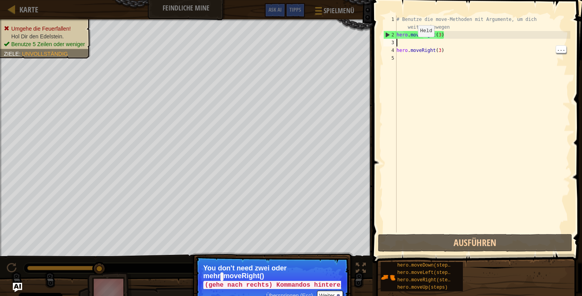
click at [444, 52] on div "# Benutze die move-Methoden mit Argumente, um dich weiterzubewegen hero . moveR…" at bounding box center [482, 136] width 175 height 240
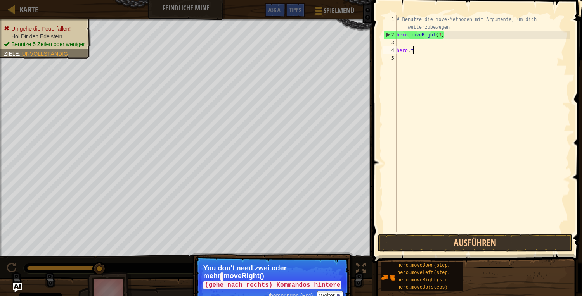
scroll to position [3, 0]
type textarea "h"
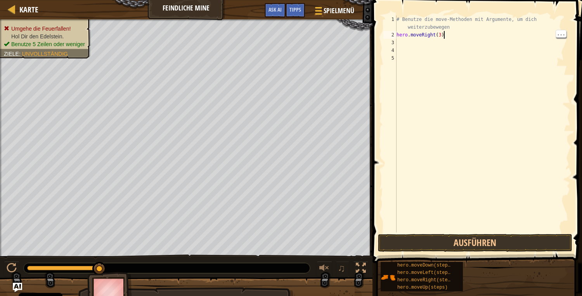
click at [447, 38] on div "# Benutze die move-Methoden mit Argumente, um dich weiterzubewegen hero . moveR…" at bounding box center [482, 136] width 175 height 240
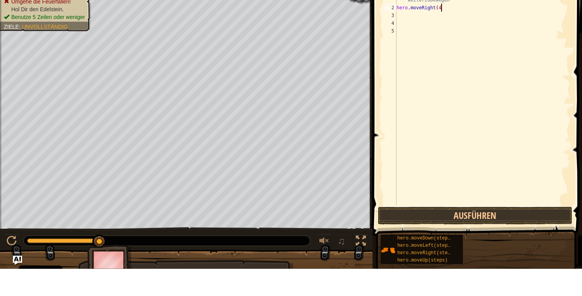
type textarea "hero.moveRight(4)"
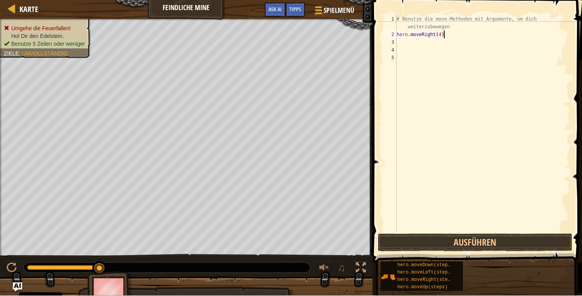
click at [402, 48] on div "# Benutze die move-Methoden mit Argumente, um dich weiterzubewegen hero . moveR…" at bounding box center [482, 136] width 175 height 240
click at [399, 43] on div "# Benutze die move-Methoden mit Argumente, um dich weiterzubewegen hero . moveR…" at bounding box center [482, 136] width 175 height 240
type textarea "hero."
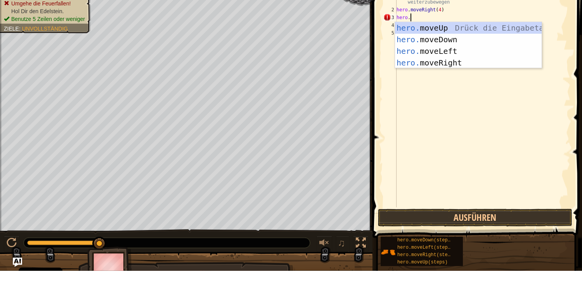
click at [437, 69] on div "hero. moveUp Drück die Eingabetaste hero. moveDown Drück die Eingabetaste hero.…" at bounding box center [468, 82] width 147 height 70
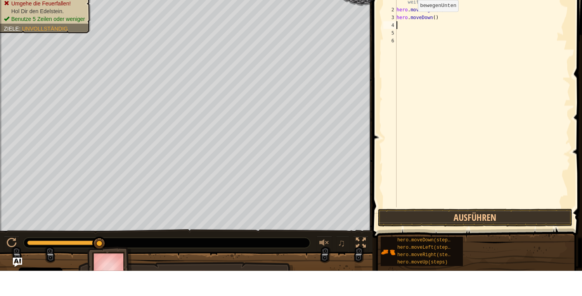
click at [444, 42] on div "# Benutze die move-Methoden mit Argumente, um dich weiterzubewegen hero . moveR…" at bounding box center [482, 136] width 175 height 240
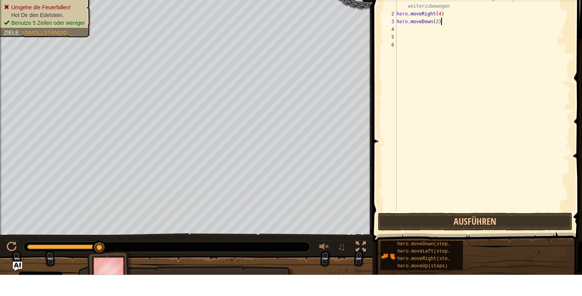
type textarea "h"
click at [404, 57] on div "# Benutze die move-Methoden mit Argumente, um dich weiterzubewegen hero . moveR…" at bounding box center [482, 136] width 175 height 240
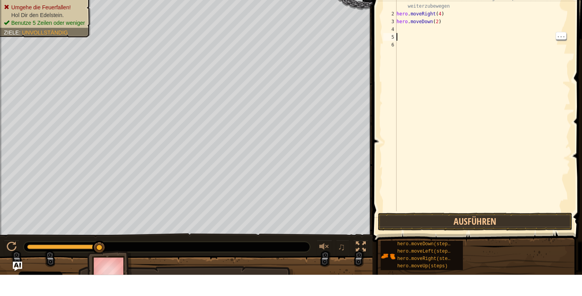
click at [394, 62] on div "5" at bounding box center [389, 58] width 13 height 8
click at [397, 52] on div "# Benutze die move-Methoden mit Argumente, um dich weiterzubewegen hero . moveR…" at bounding box center [482, 136] width 175 height 240
type textarea "hero."
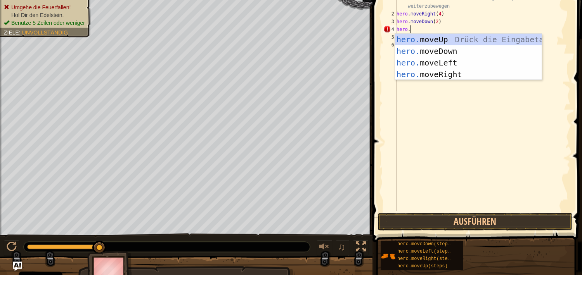
click at [442, 95] on div "hero. moveUp Drück die Eingabetaste hero. moveDown Drück die Eingabetaste hero.…" at bounding box center [468, 90] width 147 height 70
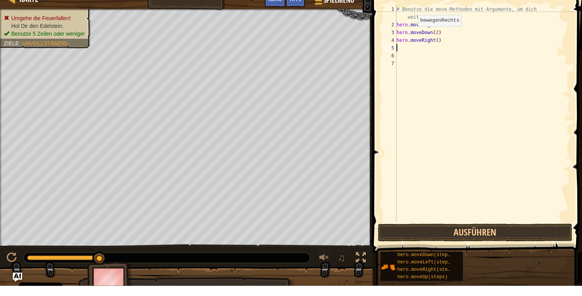
click at [445, 55] on div "# Benutze die move-Methoden mit Argumente, um dich weiterzubewegen hero . moveR…" at bounding box center [482, 136] width 175 height 240
click at [443, 52] on div "# Benutze die move-Methoden mit Argumente, um dich weiterzubewegen hero . moveR…" at bounding box center [482, 136] width 175 height 240
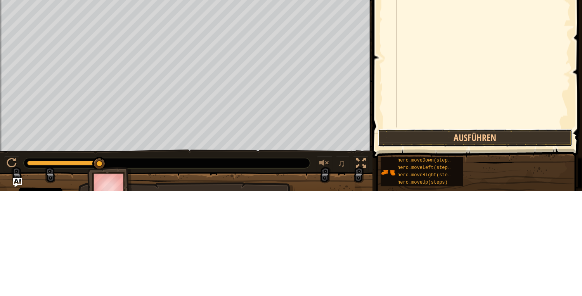
click at [484, 245] on button "Ausführen" at bounding box center [475, 243] width 194 height 18
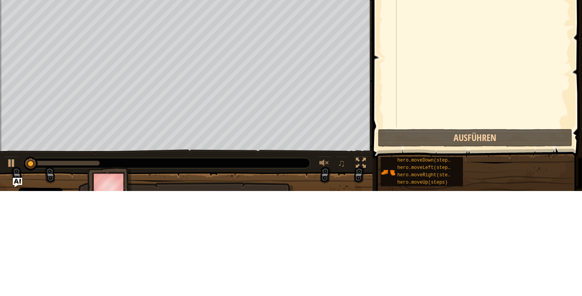
scroll to position [3, 0]
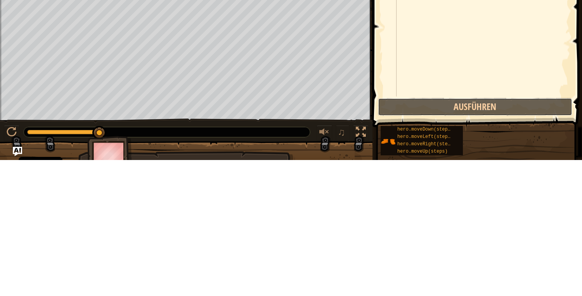
click at [481, 240] on button "Ausführen" at bounding box center [475, 243] width 194 height 18
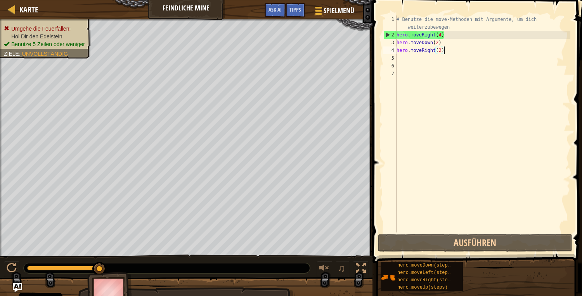
click at [450, 31] on div "# Benutze die move-Methoden mit Argumente, um dich weiterzubewegen hero . moveR…" at bounding box center [482, 136] width 175 height 240
click at [448, 52] on div "# Benutze die move-Methoden mit Argumente, um dich weiterzubewegen hero . moveR…" at bounding box center [482, 136] width 175 height 240
click at [446, 44] on div "# Benutze die move-Methoden mit Argumente, um dich weiterzubewegen hero . moveR…" at bounding box center [482, 136] width 175 height 240
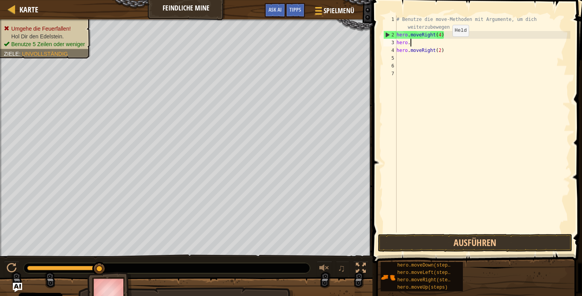
scroll to position [3, 0]
type textarea "h"
click at [446, 54] on div "# Benutze die move-Methoden mit Argumente, um dich weiterzubewegen hero . moveR…" at bounding box center [482, 136] width 175 height 240
click at [447, 51] on div "# Benutze die move-Methoden mit Argumente, um dich weiterzubewegen hero . moveR…" at bounding box center [482, 136] width 175 height 240
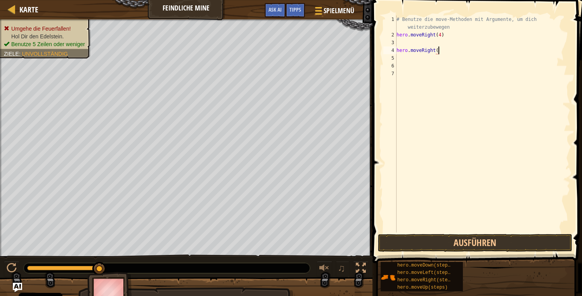
type textarea "hero"
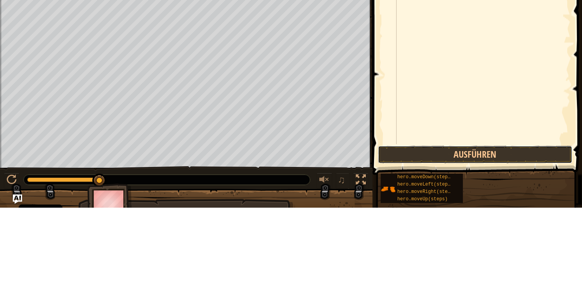
click at [465, 244] on button "Ausführen" at bounding box center [475, 243] width 194 height 18
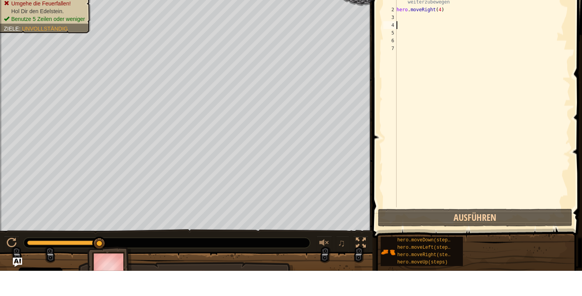
click at [453, 36] on div "# Benutze die move-Methoden mit Argumente, um dich weiterzubewegen hero . moveR…" at bounding box center [482, 136] width 175 height 240
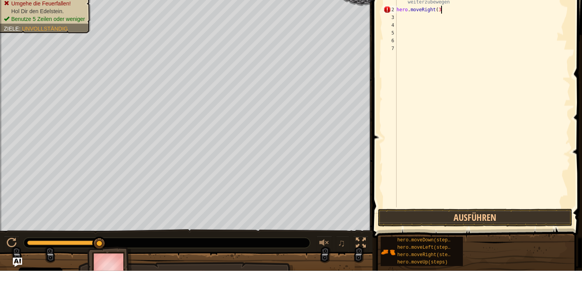
scroll to position [3, 3]
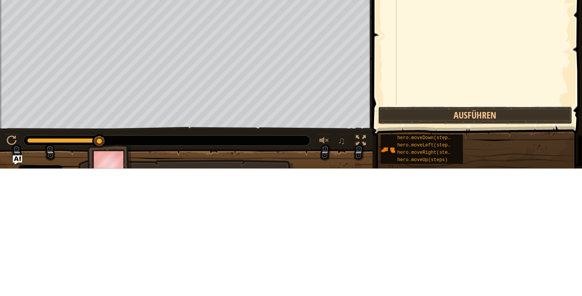
click at [475, 245] on button "Ausführen" at bounding box center [475, 243] width 194 height 18
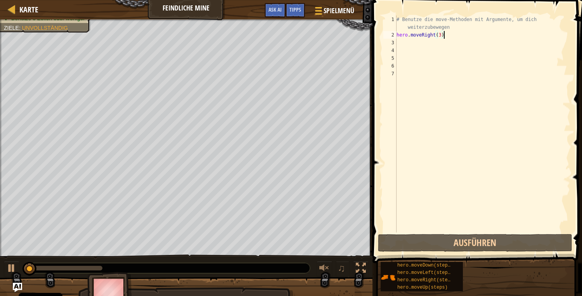
scroll to position [3, 0]
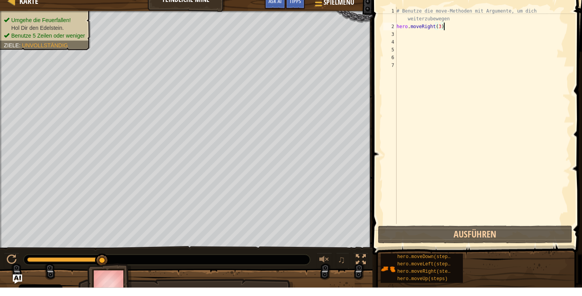
type textarea "h"
click at [401, 50] on div "# Benutze die move-Methoden mit Argumente, um dich weiterzubewegen hero . moveR…" at bounding box center [482, 136] width 175 height 240
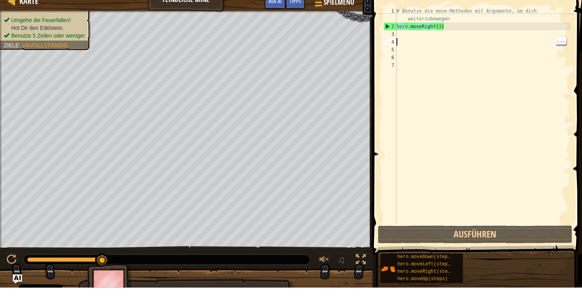
click at [397, 45] on div "# Benutze die move-Methoden mit Argumente, um dich weiterzubewegen hero . moveR…" at bounding box center [482, 136] width 175 height 240
type textarea "hero."
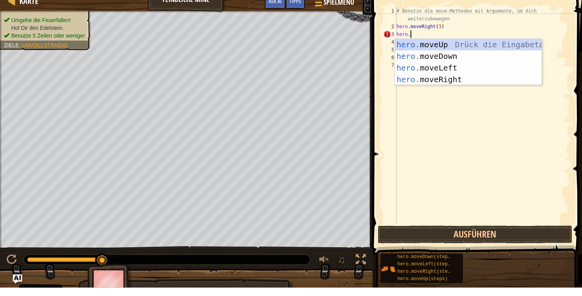
click at [456, 51] on div "hero. moveUp Drück die Eingabetaste hero. moveDown Drück die Eingabetaste hero.…" at bounding box center [468, 82] width 147 height 70
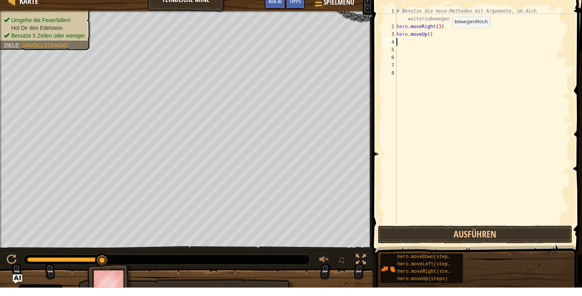
click at [433, 47] on div "# Benutze die move-Methoden mit Argumente, um dich weiterzubewegen hero . moveR…" at bounding box center [482, 136] width 175 height 240
click at [433, 41] on div "# Benutze die move-Methoden mit Argumente, um dich weiterzubewegen hero . moveR…" at bounding box center [482, 136] width 175 height 240
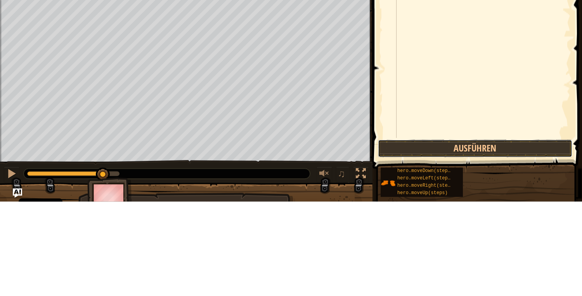
click at [475, 239] on button "Ausführen" at bounding box center [475, 243] width 194 height 18
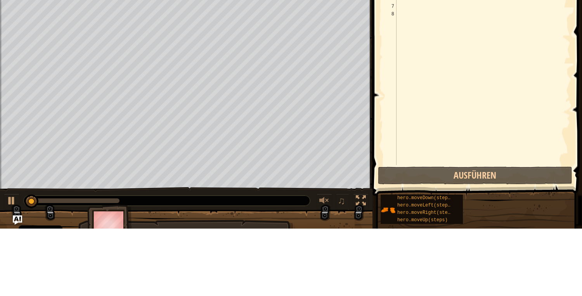
scroll to position [3, 0]
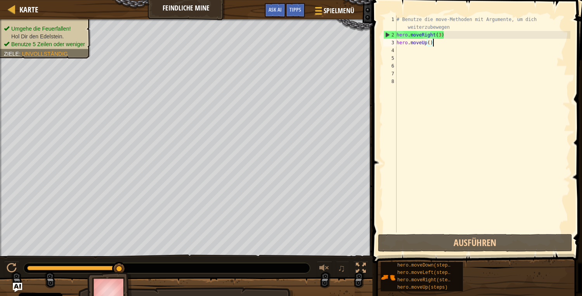
type textarea "h"
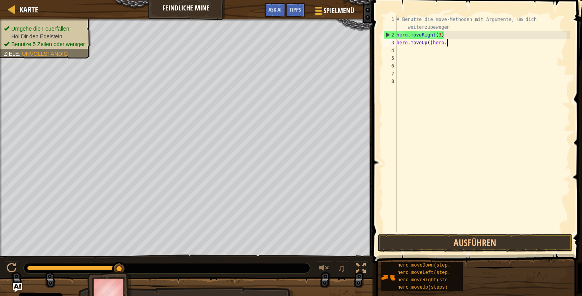
scroll to position [3, 0]
type textarea "hero"
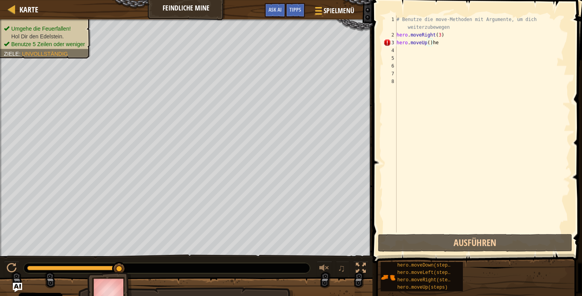
scroll to position [0, 0]
type textarea "h"
click at [397, 56] on div "# Benutze die move-Methoden mit Argumente, um dich weiterzubewegen hero . moveR…" at bounding box center [482, 136] width 175 height 240
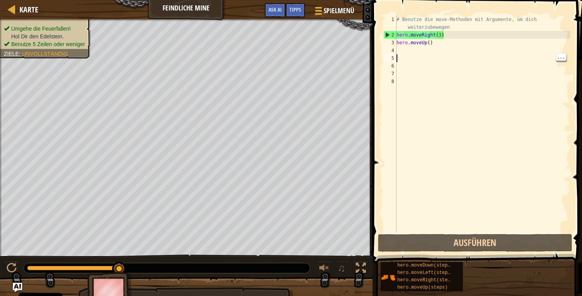
click at [394, 48] on div "4" at bounding box center [389, 51] width 13 height 8
type textarea "hero."
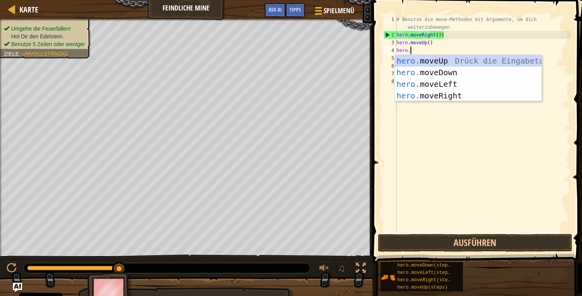
scroll to position [0, 0]
click at [452, 101] on div "hero. moveUp Drück die Eingabetaste hero. moveDown Drück die Eingabetaste hero.…" at bounding box center [468, 90] width 147 height 70
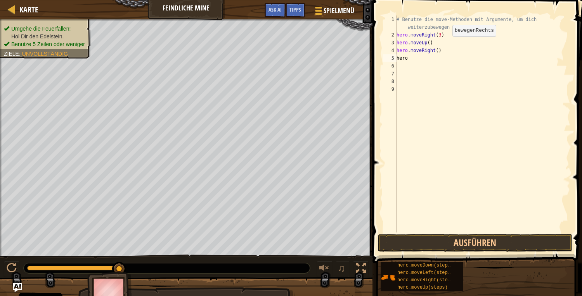
scroll to position [0, 0]
type textarea "hero."
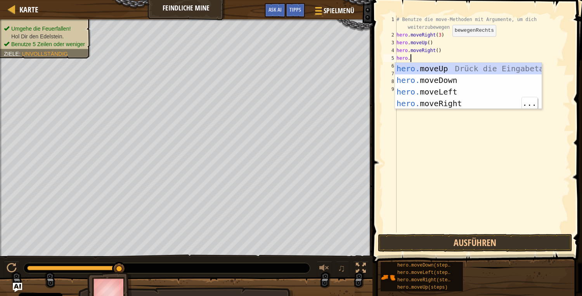
scroll to position [3, 0]
click at [446, 81] on div "hero. moveUp Drück die Eingabetaste hero. moveDown Drück die Eingabetaste hero.…" at bounding box center [468, 98] width 147 height 70
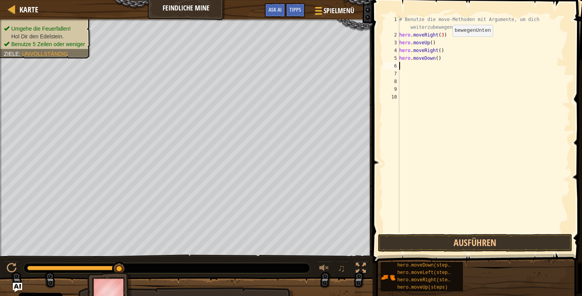
click at [445, 61] on div "# Benutze die move-Methoden mit Argumente, um dich weiterzubewegen hero . moveR…" at bounding box center [483, 136] width 173 height 240
type textarea "hero.moveDown(3)"
click at [400, 68] on div "# Benutze die move-Methoden mit Argumente, um dich weiterzubewegen hero . moveR…" at bounding box center [483, 136] width 173 height 240
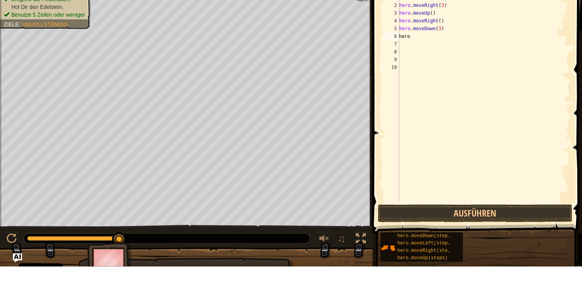
scroll to position [3, 0]
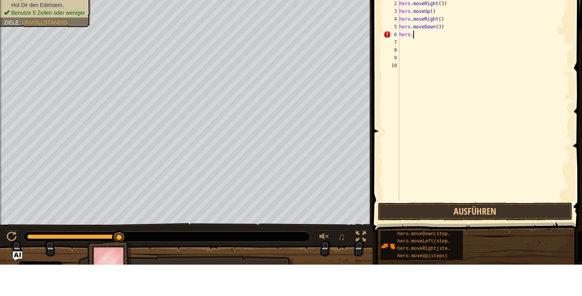
type textarea "m"
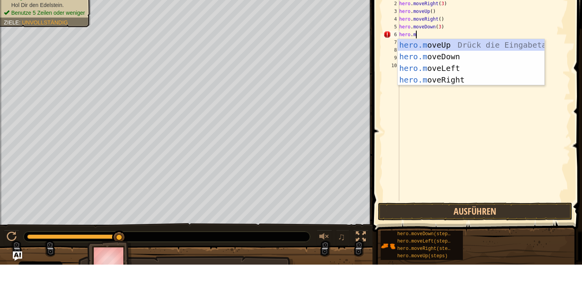
type textarea "mo"
click at [449, 114] on div "hero. moveUp Drück die Eingabetaste hero. moveDown Drück die Eingabetaste hero.…" at bounding box center [470, 106] width 147 height 70
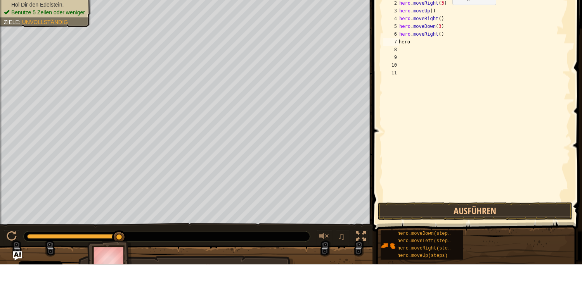
type textarea "hero."
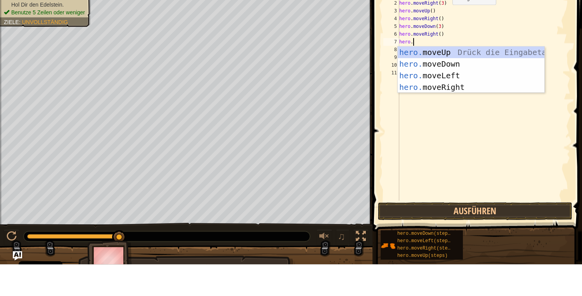
scroll to position [3, 0]
click at [450, 122] on div "hero. moveUp Drück die Eingabetaste hero. moveDown Drück die Eingabetaste hero.…" at bounding box center [470, 113] width 147 height 70
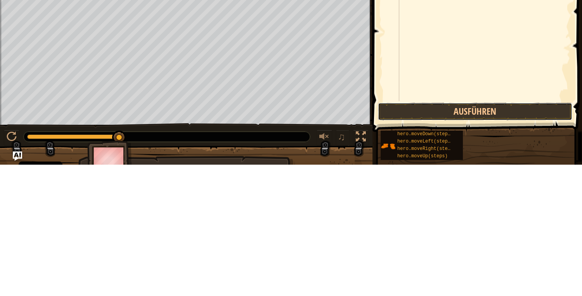
click at [465, 243] on button "Ausführen" at bounding box center [475, 243] width 194 height 18
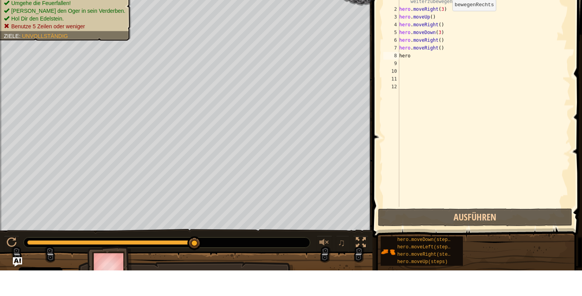
scroll to position [0, 0]
type textarea "hero."
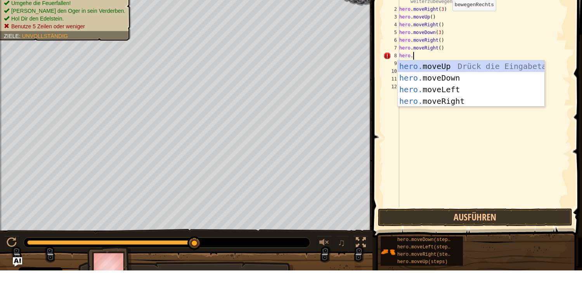
click at [451, 134] on div "# Benutze die move-Methoden mit Argumente, um dich weiterzubewegen hero . moveR…" at bounding box center [483, 136] width 173 height 240
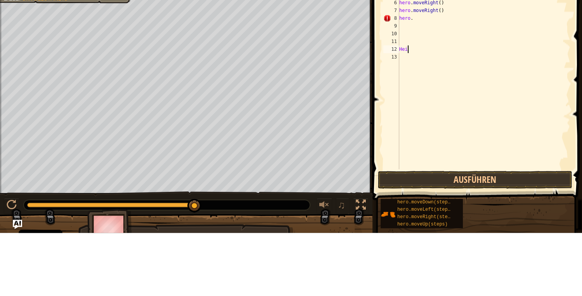
scroll to position [3, 0]
type textarea "H"
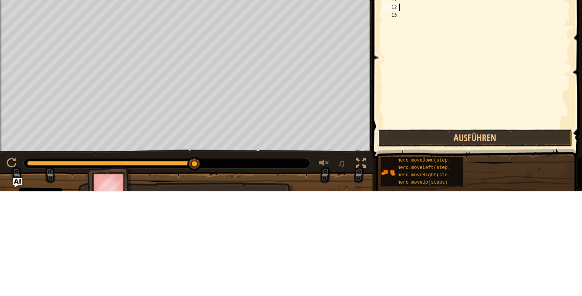
click at [470, 252] on button "Ausführen" at bounding box center [475, 243] width 194 height 18
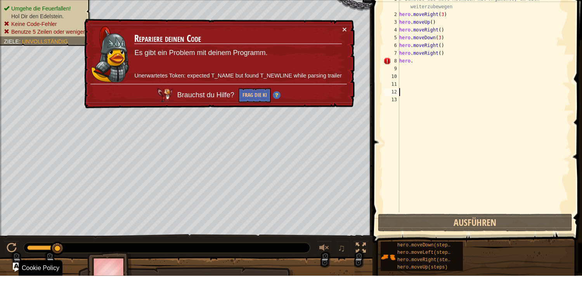
click at [533, 90] on div "# Benutze die move-Methoden mit Argumente, um dich weiterzubewegen hero . moveR…" at bounding box center [483, 136] width 173 height 240
click at [538, 85] on div "# Benutze die move-Methoden mit Argumente, um dich weiterzubewegen hero . moveR…" at bounding box center [483, 136] width 173 height 240
click at [415, 82] on div "# Benutze die move-Methoden mit Argumente, um dich weiterzubewegen hero . moveR…" at bounding box center [483, 136] width 173 height 240
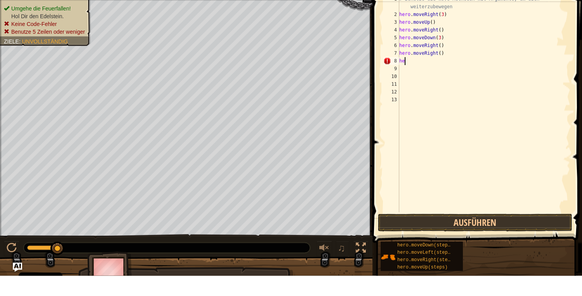
type textarea "h"
click at [450, 78] on div "# Benutze die move-Methoden mit Argumente, um dich weiterzubewegen hero . moveR…" at bounding box center [483, 136] width 173 height 240
click at [445, 76] on div "# Benutze die move-Methoden mit Argumente, um dich weiterzubewegen hero . moveR…" at bounding box center [483, 136] width 173 height 240
type textarea "hero"
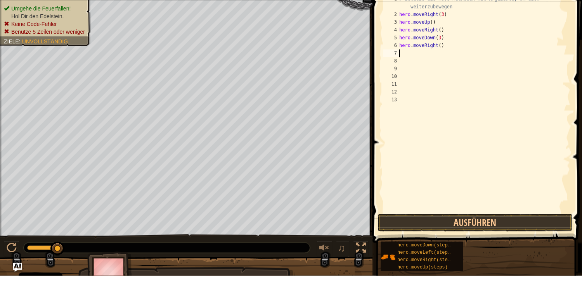
click at [444, 67] on div "# Benutze die move-Methoden mit Argumente, um dich weiterzubewegen hero . moveR…" at bounding box center [483, 136] width 173 height 240
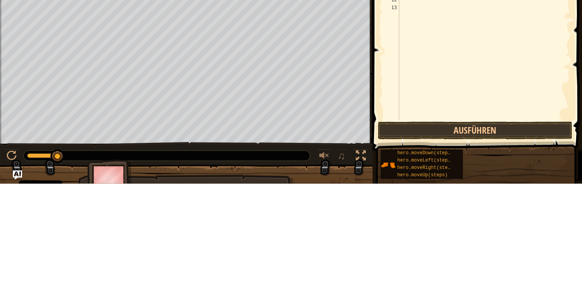
type textarea "hero.moveRight(2)"
click at [463, 243] on button "Ausführen" at bounding box center [475, 243] width 194 height 18
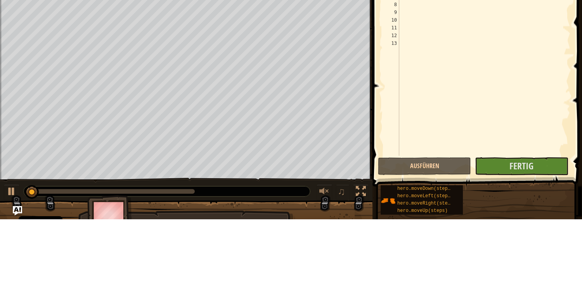
scroll to position [3, 0]
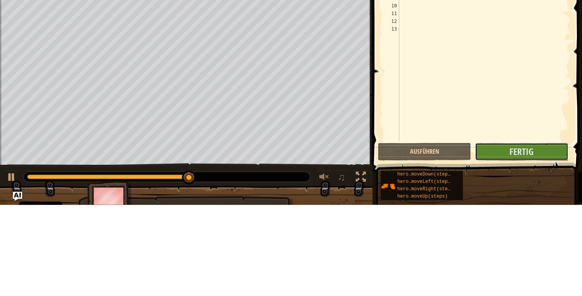
click at [531, 247] on span "Fertig" at bounding box center [521, 242] width 24 height 12
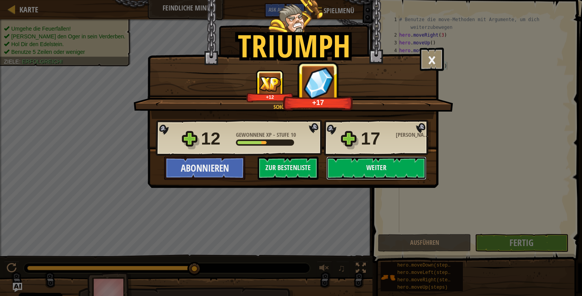
click at [386, 169] on button "Weiter" at bounding box center [376, 168] width 100 height 23
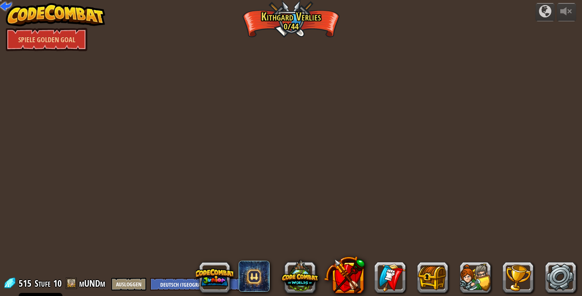
select select "de-DE"
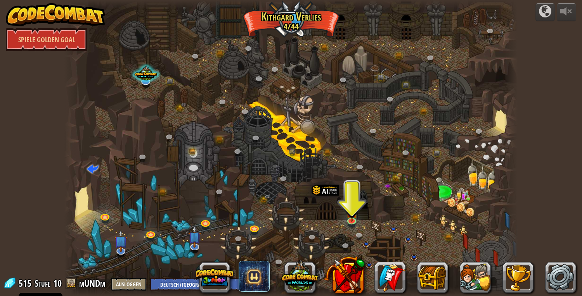
click at [353, 222] on img at bounding box center [352, 212] width 12 height 20
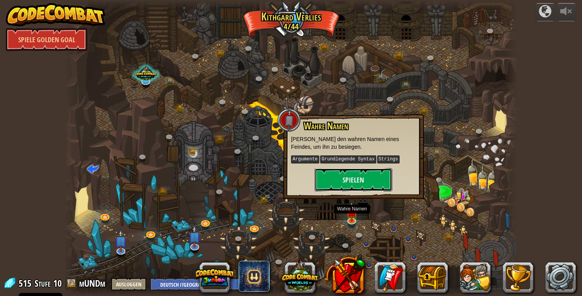
click at [378, 183] on button "Spielen" at bounding box center [353, 179] width 78 height 23
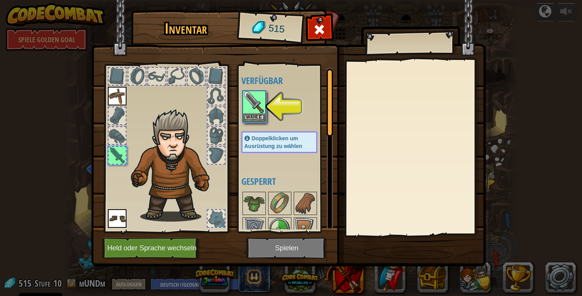
click at [255, 110] on img at bounding box center [254, 102] width 22 height 22
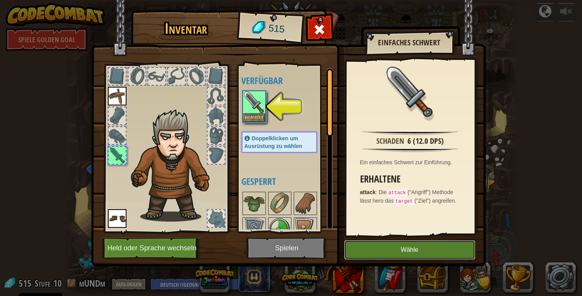
click at [418, 254] on button "Wähle" at bounding box center [409, 249] width 131 height 19
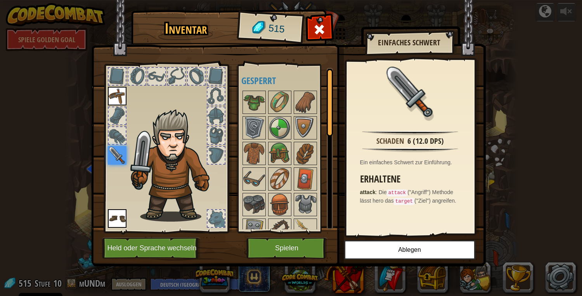
click at [252, 130] on img at bounding box center [254, 128] width 22 height 22
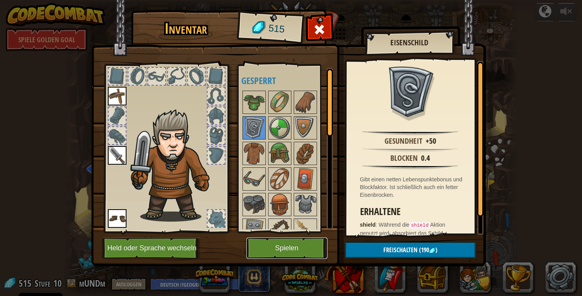
click at [290, 249] on button "Spielen" at bounding box center [286, 248] width 81 height 21
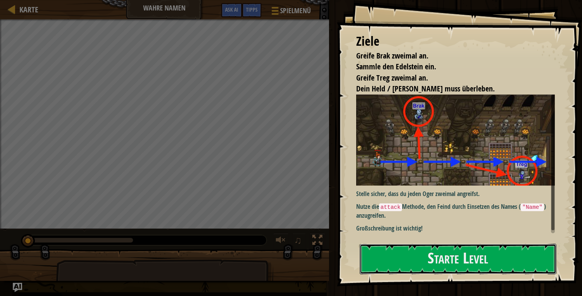
click at [464, 262] on button "Starte Level" at bounding box center [457, 259] width 197 height 31
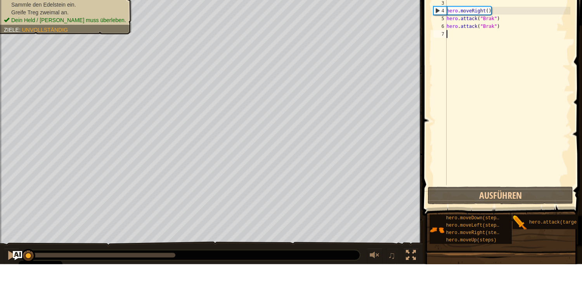
type textarea "hero.attack("Brak")"
click at [494, 47] on div "# Verteidige dich gegen "Brak" und "Treg"! # Du musst kleine Oger zweimal angre…" at bounding box center [507, 124] width 125 height 217
click at [449, 51] on div "# Verteidige dich gegen "Brak" und "Treg"! # Du musst kleine Oger zweimal angre…" at bounding box center [507, 124] width 125 height 217
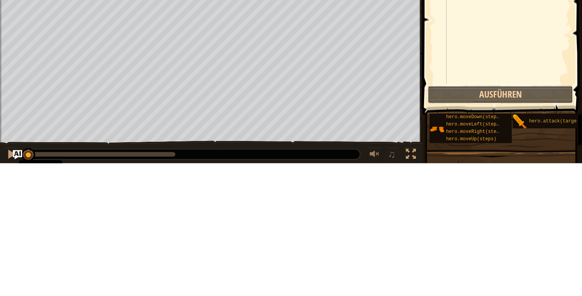
click at [493, 230] on button "Ausführen" at bounding box center [499, 228] width 145 height 18
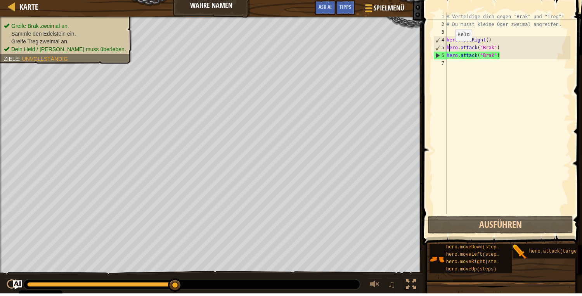
click at [451, 69] on div "# Verteidige dich gegen "Brak" und "Treg"! # Du musst kleine Oger zweimal angre…" at bounding box center [507, 124] width 125 height 217
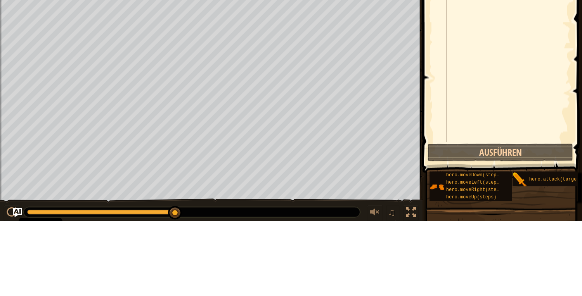
scroll to position [0, 0]
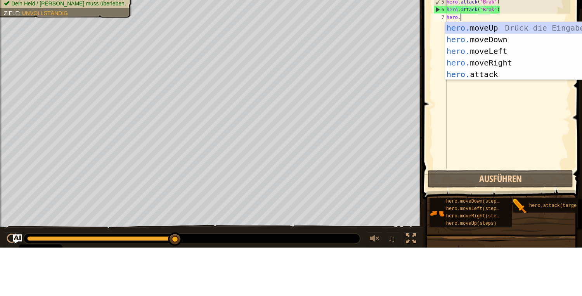
type textarea "hero."
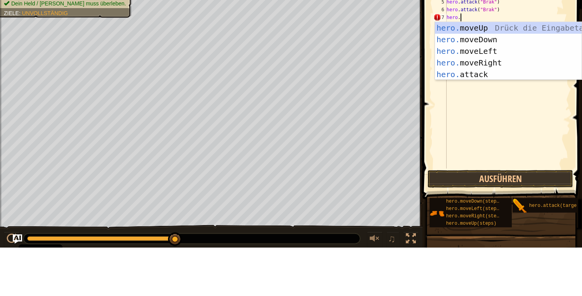
click at [496, 113] on div "hero. moveUp Drück die Eingabetaste hero. moveDown Drück die Eingabetaste hero.…" at bounding box center [508, 111] width 147 height 81
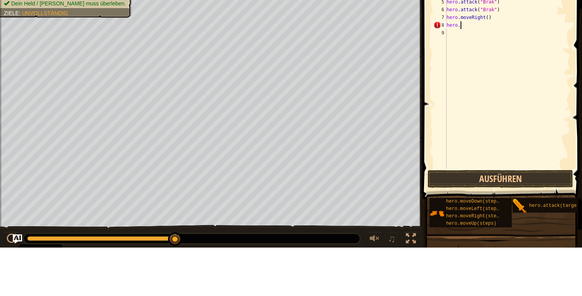
type textarea "m"
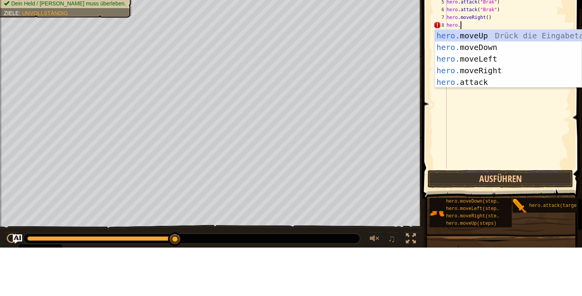
scroll to position [0, 0]
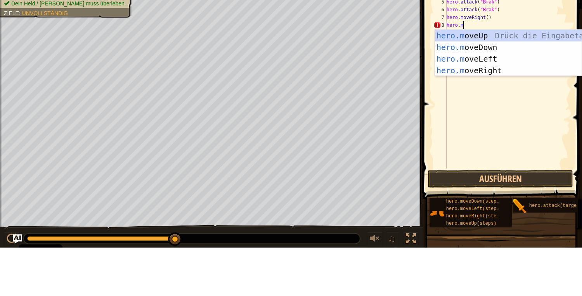
type textarea "mo"
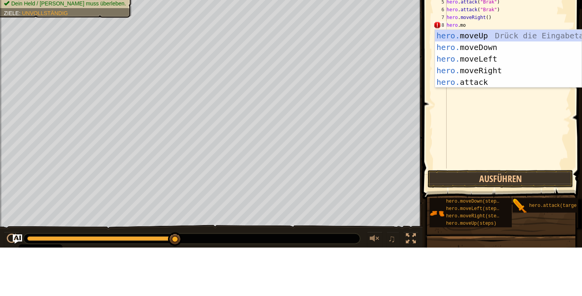
click at [489, 123] on div "hero. moveUp Drück die Eingabetaste hero. moveDown Drück die Eingabetaste hero.…" at bounding box center [508, 118] width 147 height 81
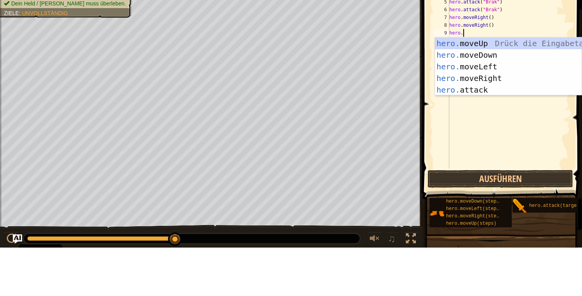
scroll to position [3, 0]
click at [471, 140] on div "hero. moveUp Drück die Eingabetaste hero. moveDown Drück die Eingabetaste hero.…" at bounding box center [508, 126] width 147 height 81
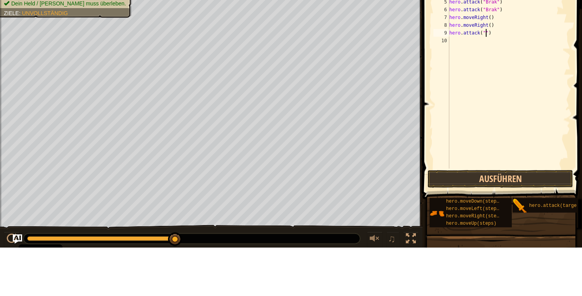
scroll to position [3, 3]
type textarea "t"
click at [447, 93] on div "10" at bounding box center [441, 89] width 16 height 8
click at [483, 82] on div "# Verteidige dich gegen "Brak" und "Treg"! # Du musst kleine Oger zweimal angre…" at bounding box center [508, 124] width 123 height 217
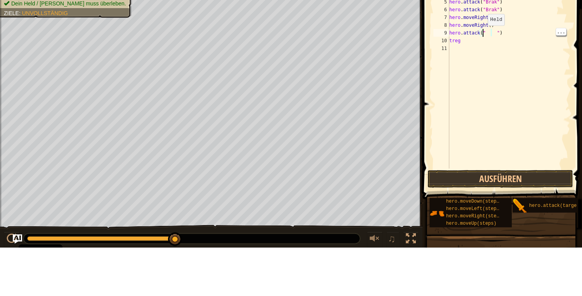
click at [487, 82] on div "# Verteidige dich gegen "Brak" und "Treg"! # Du musst kleine Oger zweimal angre…" at bounding box center [508, 124] width 123 height 217
click at [484, 81] on div "# Verteidige dich gegen "Brak" und "Treg"! # Du musst kleine Oger zweimal angre…" at bounding box center [508, 124] width 123 height 217
type textarea "t"
click at [462, 91] on div "# Verteidige dich gegen "Brak" und "Treg"! # Du musst kleine Oger zweimal angre…" at bounding box center [508, 124] width 123 height 217
click at [492, 84] on div "# Verteidige dich gegen "Brak" und "Treg"! # Du musst kleine Oger zweimal angre…" at bounding box center [508, 124] width 123 height 217
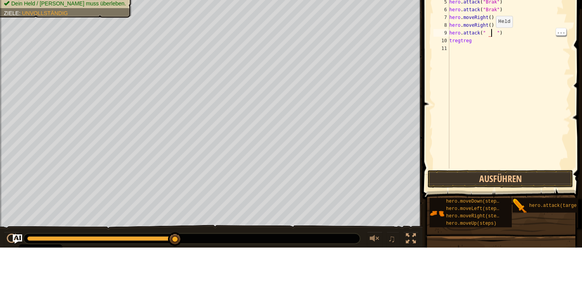
click at [459, 91] on div "# Verteidige dich gegen "Brak" und "Treg"! # Du musst kleine Oger zweimal angre…" at bounding box center [508, 124] width 123 height 217
type textarea "hero.attack("")"
click at [483, 83] on div "# Verteidige dich gegen "Brak" und "Treg"! # Du musst kleine Oger zweimal angre…" at bounding box center [508, 124] width 123 height 217
click at [489, 83] on div "# Verteidige dich gegen "Brak" und "Treg"! # Du musst kleine Oger zweimal angre…" at bounding box center [508, 124] width 123 height 217
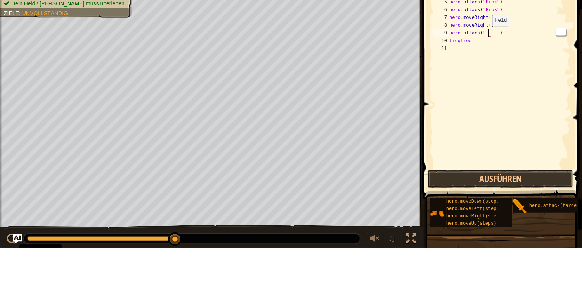
click at [506, 83] on div "# Verteidige dich gegen "Brak" und "Treg"! # Du musst kleine Oger zweimal angre…" at bounding box center [508, 124] width 123 height 217
click at [475, 93] on div "# Verteidige dich gegen "Brak" und "Treg"! # Du musst kleine Oger zweimal angre…" at bounding box center [508, 124] width 123 height 217
type textarea "tregtreg"
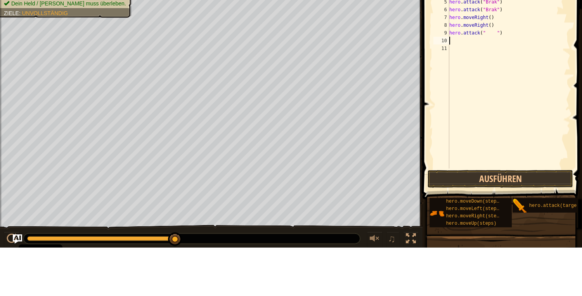
click at [485, 84] on div "# Verteidige dich gegen "Brak" und "Treg"! # Du musst kleine Oger zweimal angre…" at bounding box center [508, 124] width 123 height 217
type textarea "T"
click at [504, 85] on div "# Verteidige dich gegen "Brak" und "Treg"! # Du musst kleine Oger zweimal angre…" at bounding box center [508, 124] width 123 height 217
click at [489, 85] on div "# Verteidige dich gegen "Brak" und "Treg"! # Du musst kleine Oger zweimal angre…" at bounding box center [508, 124] width 123 height 217
click at [505, 84] on div "# Verteidige dich gegen "Brak" und "Treg"! # Du musst kleine Oger zweimal angre…" at bounding box center [508, 124] width 123 height 217
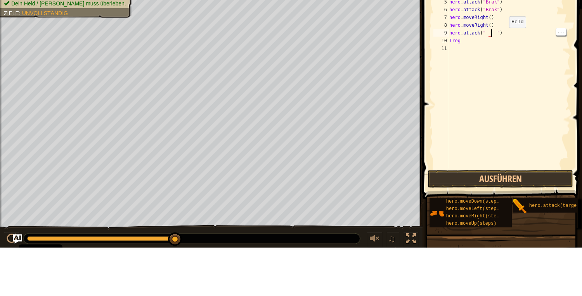
click at [503, 82] on div "# Verteidige dich gegen "Brak" und "Treg"! # Du musst kleine Oger zweimal angre…" at bounding box center [508, 124] width 123 height 217
click at [499, 84] on div "# Verteidige dich gegen "Brak" und "Treg"! # Du musst kleine Oger zweimal angre…" at bounding box center [508, 124] width 123 height 217
click at [463, 91] on div "# Verteidige dich gegen "Brak" und "Treg"! # Du musst kleine Oger zweimal angre…" at bounding box center [508, 124] width 123 height 217
type textarea "T"
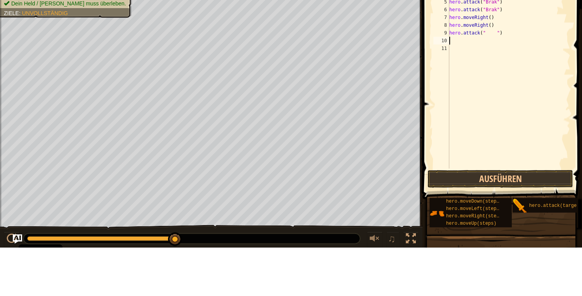
click at [497, 80] on div "# Verteidige dich gegen "Brak" und "Treg"! # Du musst kleine Oger zweimal angre…" at bounding box center [508, 124] width 123 height 217
click at [506, 85] on div "# Verteidige dich gegen "Brak" und "Treg"! # Du musst kleine Oger zweimal angre…" at bounding box center [508, 124] width 123 height 217
click at [487, 85] on div "# Verteidige dich gegen "Brak" und "Treg"! # Du musst kleine Oger zweimal angre…" at bounding box center [508, 124] width 123 height 217
click at [506, 83] on div "# Verteidige dich gegen "Brak" und "Treg"! # Du musst kleine Oger zweimal angre…" at bounding box center [508, 124] width 123 height 217
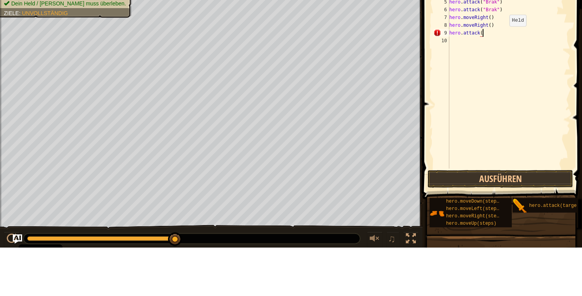
scroll to position [3, 3]
type textarea "T"
type textarea "Treg")"
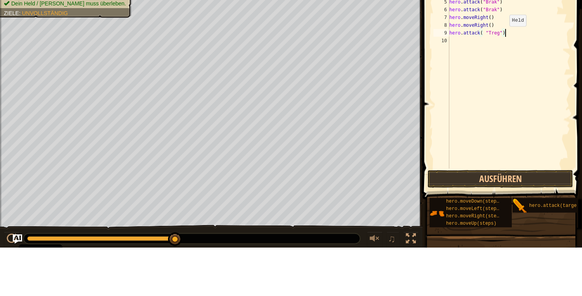
click at [451, 94] on div "# Verteidige dich gegen "Brak" und "Treg"! # Du musst kleine Oger zweimal angre…" at bounding box center [508, 124] width 123 height 217
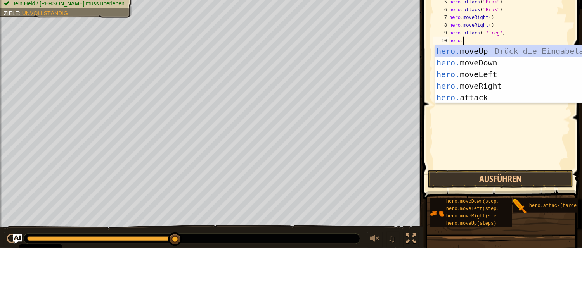
click at [471, 148] on div "hero. moveUp Drück die Eingabetaste hero. moveDown Drück die Eingabetaste hero.…" at bounding box center [508, 134] width 147 height 81
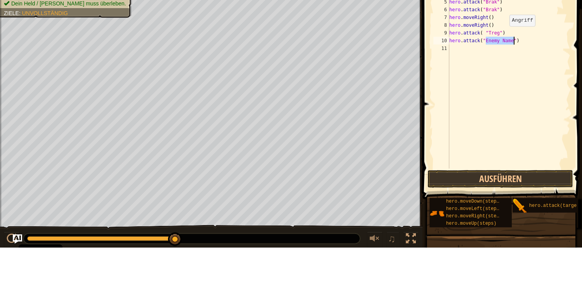
click at [521, 93] on div "# Verteidige dich gegen "Brak" und "Treg"! # Du musst kleine Oger zweimal angre…" at bounding box center [508, 124] width 123 height 217
type textarea "N"
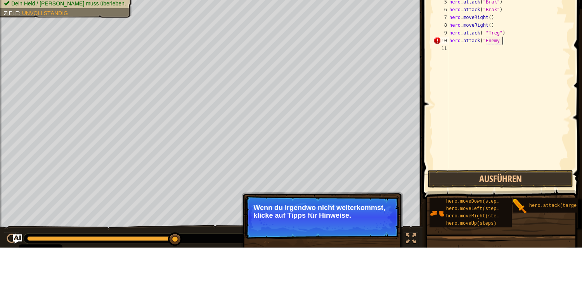
click at [501, 92] on div "# Verteidige dich gegen "Brak" und "Treg"! # Du musst kleine Oger zweimal angre…" at bounding box center [508, 124] width 123 height 217
click at [499, 89] on div "# Verteidige dich gegen "Brak" und "Treg"! # Du musst kleine Oger zweimal angre…" at bounding box center [508, 124] width 123 height 217
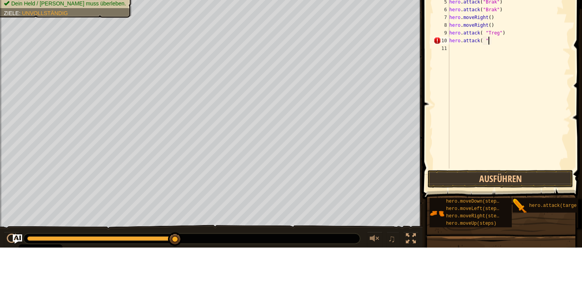
type textarea "T"
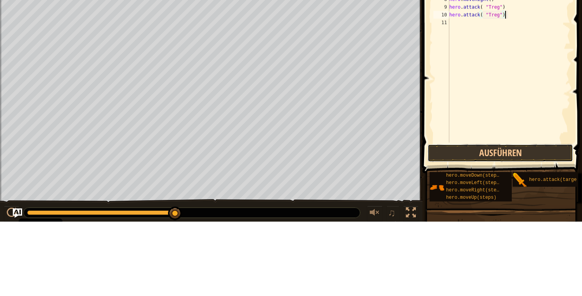
click at [502, 232] on button "Ausführen" at bounding box center [499, 228] width 145 height 18
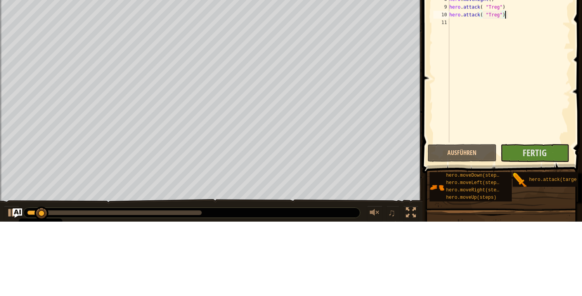
scroll to position [3, 0]
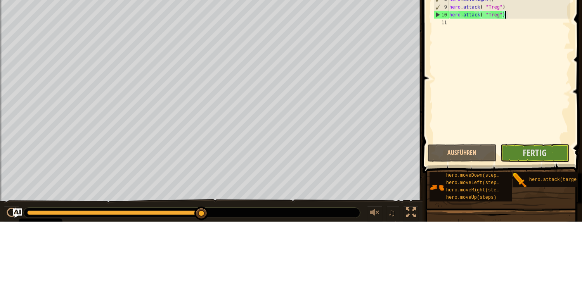
type textarea "h"
click at [516, 90] on div "# Verteidige dich gegen "Brak" und "Treg"! # Du musst kleine Oger zweimal angre…" at bounding box center [508, 124] width 123 height 217
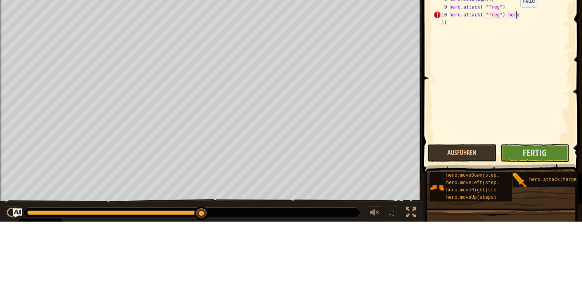
click at [516, 90] on div "# Verteidige dich gegen "Brak" und "Treg"! # Du musst kleine Oger zweimal angre…" at bounding box center [508, 124] width 123 height 217
click at [520, 87] on div "# Verteidige dich gegen "Brak" und "Treg"! # Du musst kleine Oger zweimal angre…" at bounding box center [508, 124] width 123 height 217
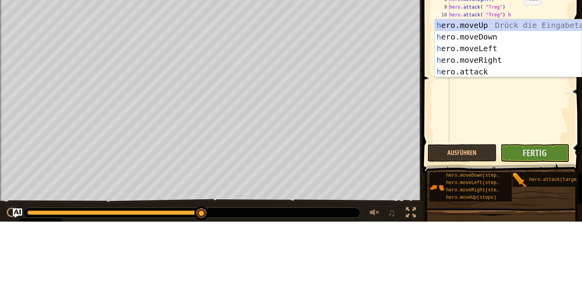
type textarea "hero.attack( "Treg")"
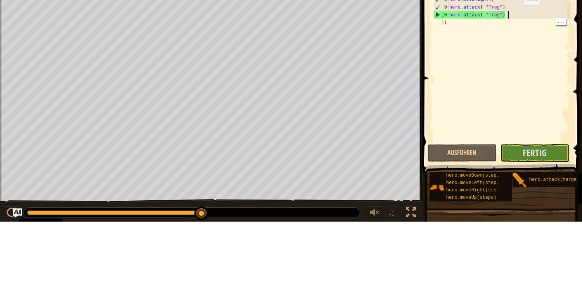
click at [452, 102] on div "# Verteidige dich gegen "Brak" und "Treg"! # Du musst kleine Oger zweimal angre…" at bounding box center [508, 124] width 123 height 217
type textarea "hero."
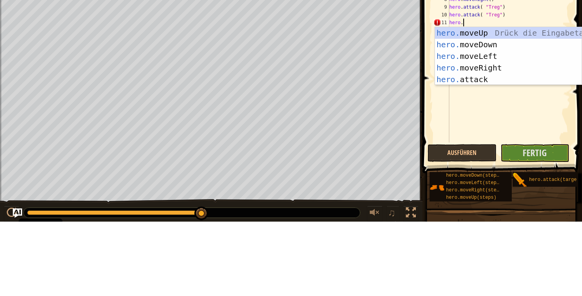
click at [494, 144] on div "hero. moveUp Drück die Eingabetaste hero. moveDown Drück die Eingabetaste hero.…" at bounding box center [508, 142] width 147 height 81
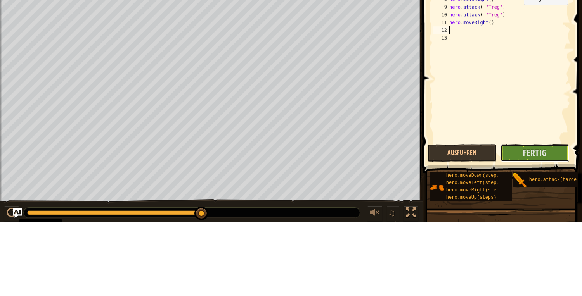
click at [533, 229] on span "Fertig" at bounding box center [534, 227] width 24 height 12
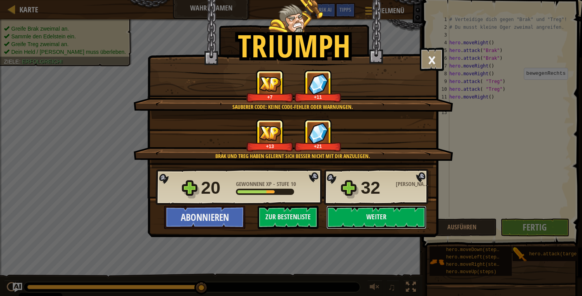
click at [381, 217] on button "Weiter" at bounding box center [376, 217] width 100 height 23
select select "de-DE"
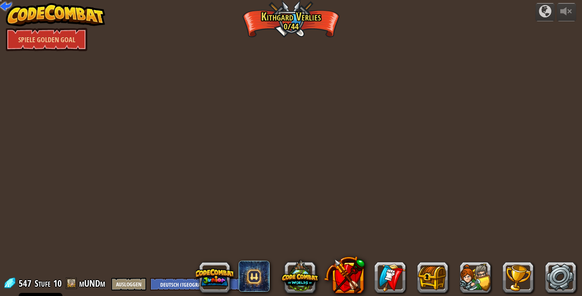
select select "de-DE"
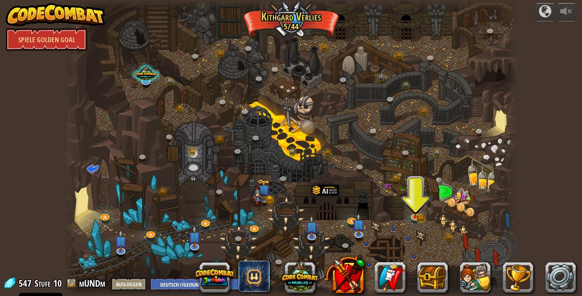
click at [416, 209] on img at bounding box center [415, 208] width 7 height 5
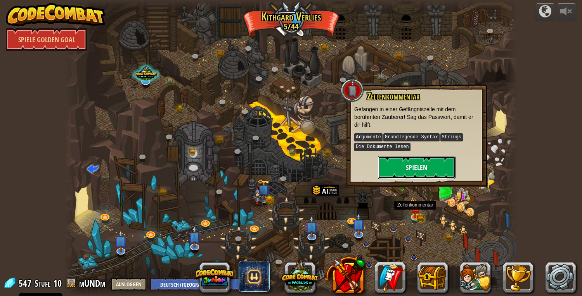
click at [427, 170] on button "Spielen" at bounding box center [417, 167] width 78 height 23
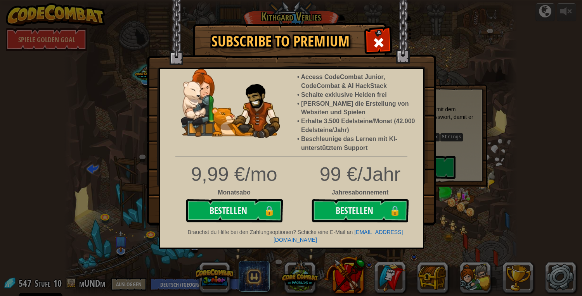
click at [570, 166] on div "Subscribe to Premium Access CodeCombat Junior, CodeCombat & AI HackStack Schalt…" at bounding box center [291, 148] width 582 height 296
click at [100, 206] on div "Subscribe to Premium Access CodeCombat Junior, CodeCombat & AI HackStack Schalt…" at bounding box center [291, 148] width 582 height 296
click at [92, 173] on div "Subscribe to Premium Access CodeCombat Junior, CodeCombat & AI HackStack Schalt…" at bounding box center [291, 148] width 582 height 296
click at [93, 172] on div "Subscribe to Premium Access CodeCombat Junior, CodeCombat & AI HackStack Schalt…" at bounding box center [291, 148] width 582 height 296
click at [0, 95] on div "Subscribe to Premium Access CodeCombat Junior, CodeCombat & AI HackStack Schalt…" at bounding box center [291, 148] width 582 height 296
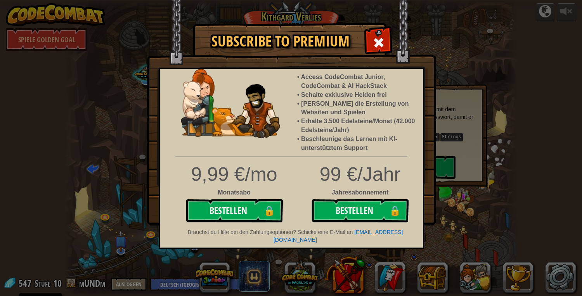
click at [374, 47] on span at bounding box center [378, 42] width 12 height 12
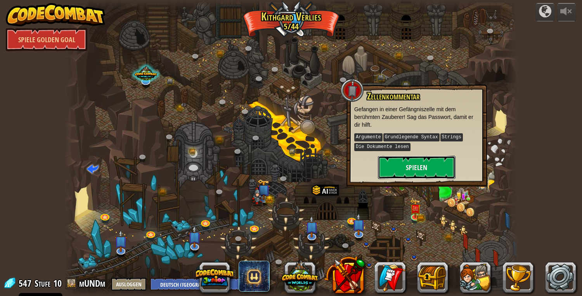
click at [420, 171] on button "Spielen" at bounding box center [417, 167] width 78 height 23
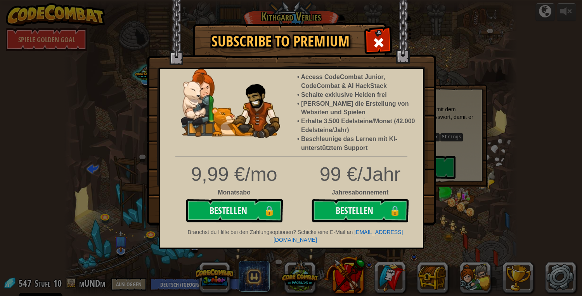
click at [380, 40] on span at bounding box center [378, 42] width 12 height 12
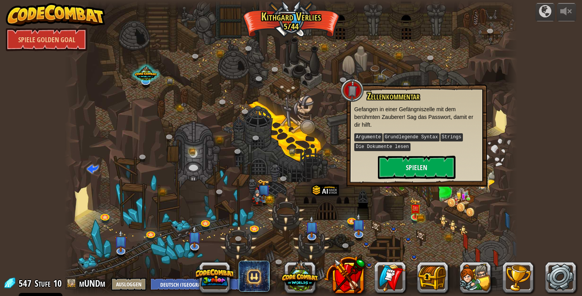
click at [359, 226] on img at bounding box center [358, 225] width 13 height 22
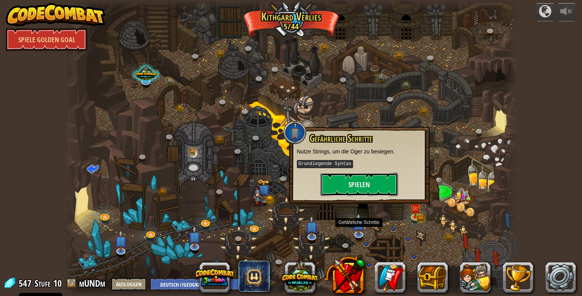
click at [379, 186] on button "Spielen" at bounding box center [359, 184] width 78 height 23
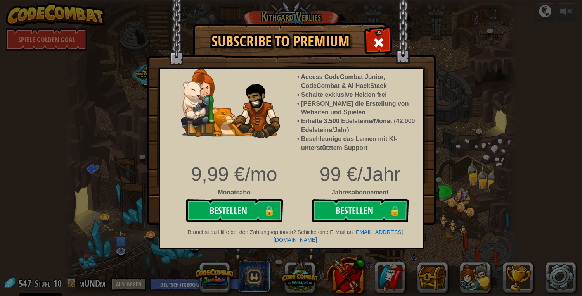
click at [383, 39] on span at bounding box center [378, 42] width 12 height 12
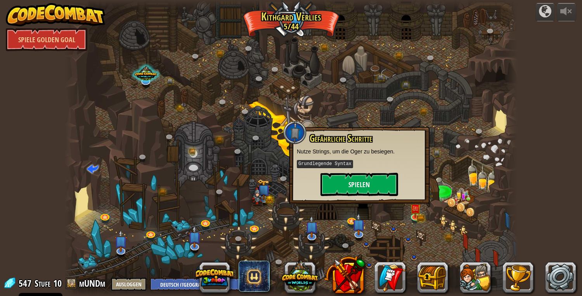
click at [311, 230] on img at bounding box center [311, 227] width 13 height 22
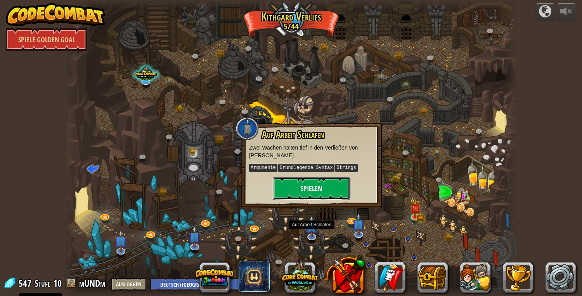
click at [322, 193] on button "Spielen" at bounding box center [312, 188] width 78 height 23
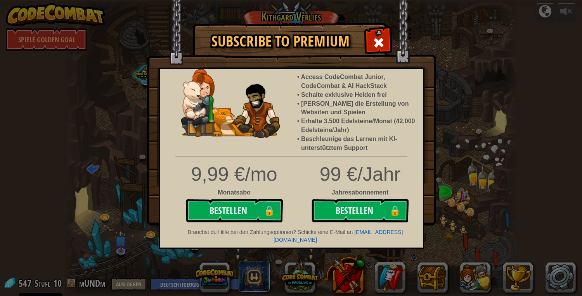
click at [64, 167] on div "Subscribe to Premium Access CodeCombat Junior, CodeCombat & AI HackStack Schalt…" at bounding box center [291, 148] width 582 height 296
click at [383, 40] on span at bounding box center [378, 42] width 12 height 12
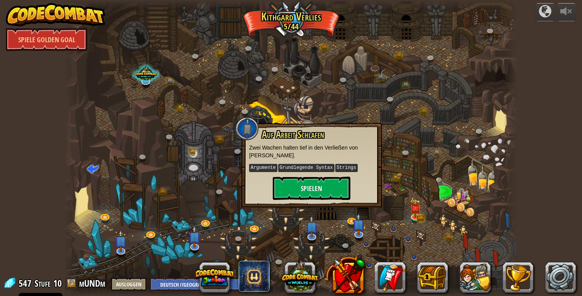
click at [413, 215] on img at bounding box center [415, 208] width 12 height 19
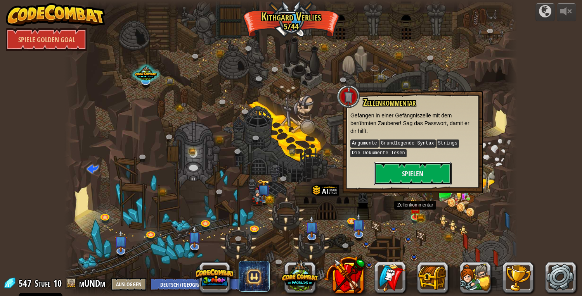
click at [423, 170] on button "Spielen" at bounding box center [413, 173] width 78 height 23
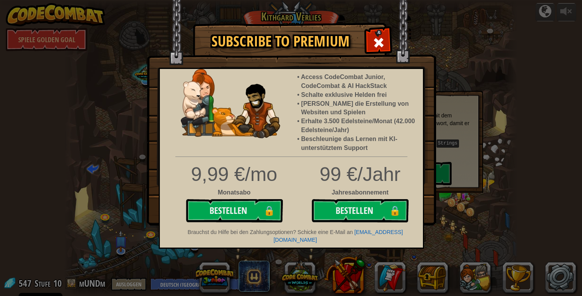
click at [378, 39] on span at bounding box center [378, 42] width 12 height 12
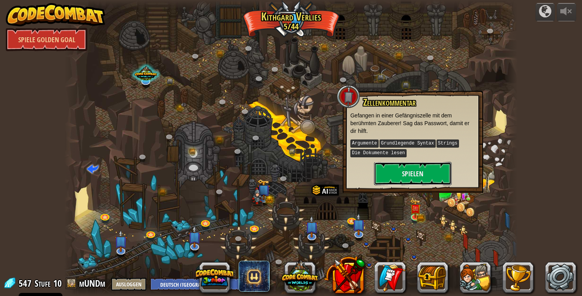
click at [423, 173] on button "Spielen" at bounding box center [413, 173] width 78 height 23
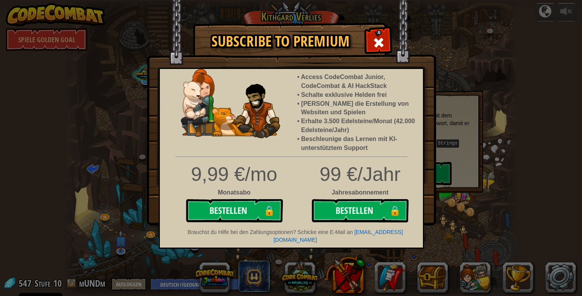
click at [386, 27] on img at bounding box center [291, 113] width 289 height 226
click at [378, 44] on span at bounding box center [378, 42] width 12 height 12
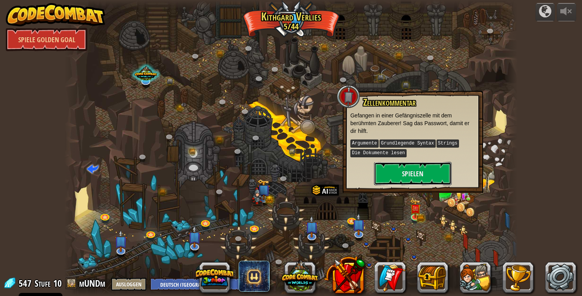
click at [423, 174] on button "Spielen" at bounding box center [413, 173] width 78 height 23
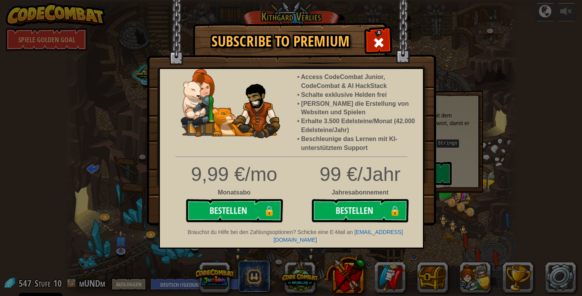
click at [381, 41] on span at bounding box center [378, 42] width 12 height 12
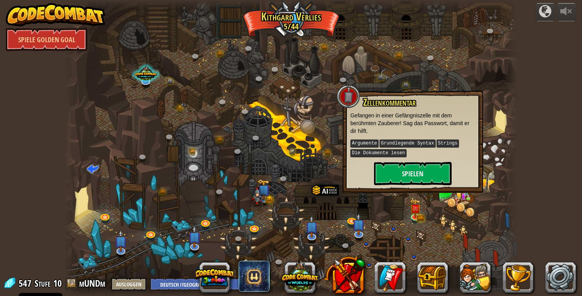
click at [531, 212] on div "powered by Spiele Golden Goal Die Gewundene Schlucht (Gesperrt) Ziel: Sammle vi…" at bounding box center [291, 148] width 582 height 296
click at [423, 171] on button "Spielen" at bounding box center [413, 173] width 78 height 23
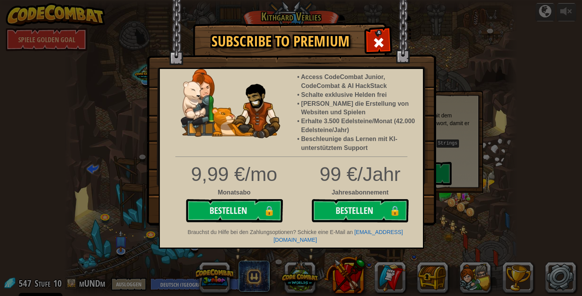
click at [295, 235] on span "Brauchst du Hilfe bei den Zahlungsoptionen? Schicke eine E-Mail an" at bounding box center [270, 232] width 165 height 6
click at [380, 40] on span at bounding box center [378, 42] width 12 height 12
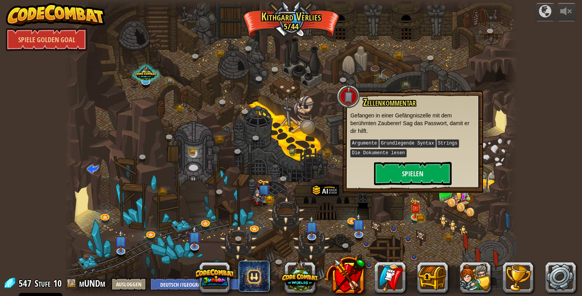
click at [255, 191] on img at bounding box center [257, 197] width 13 height 19
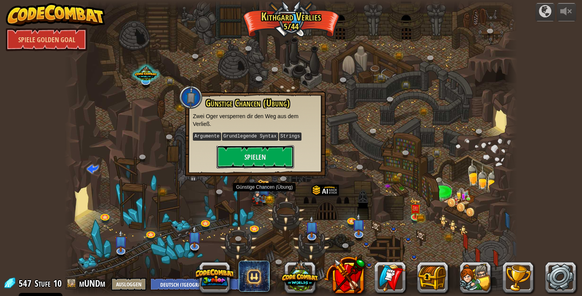
click at [274, 150] on button "Spielen" at bounding box center [255, 156] width 78 height 23
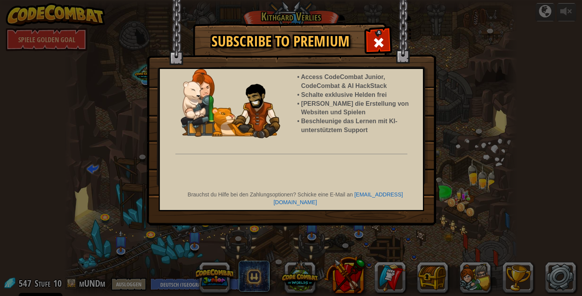
click at [380, 46] on span at bounding box center [378, 42] width 12 height 12
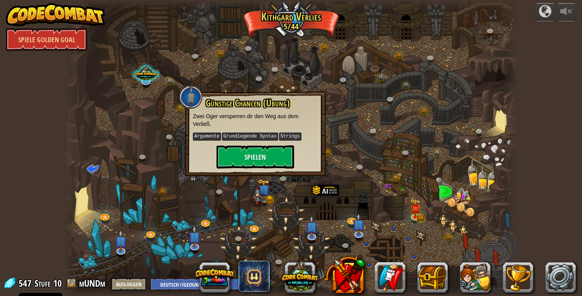
click at [415, 217] on img at bounding box center [415, 208] width 12 height 19
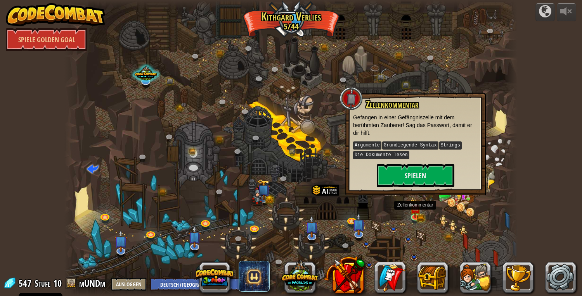
click at [121, 246] on img at bounding box center [120, 241] width 13 height 22
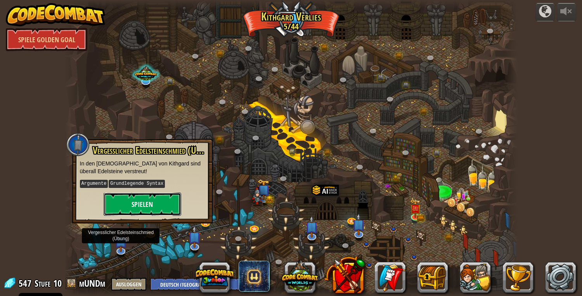
click at [153, 193] on button "Spielen" at bounding box center [143, 204] width 78 height 23
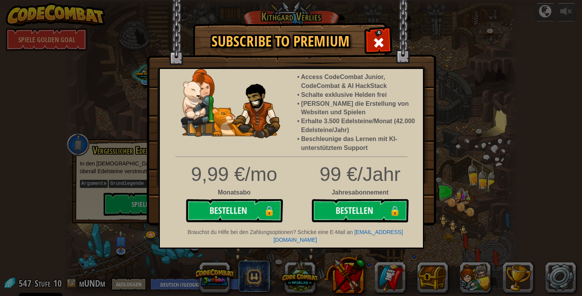
click at [381, 45] on span at bounding box center [378, 42] width 12 height 12
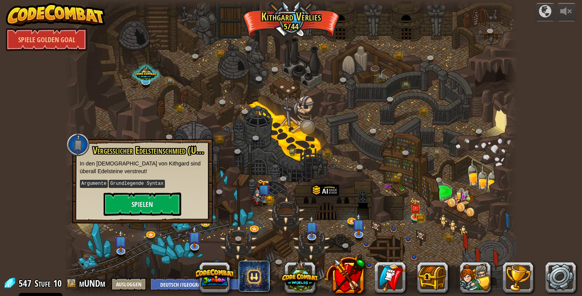
click at [413, 212] on img at bounding box center [415, 208] width 12 height 19
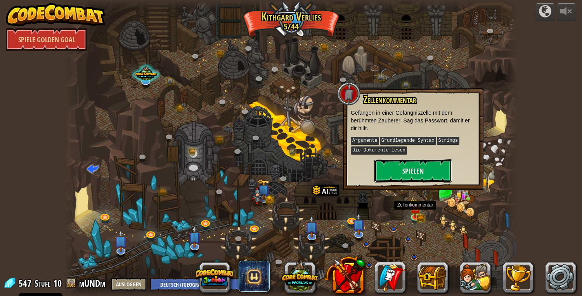
click at [417, 168] on button "Spielen" at bounding box center [413, 170] width 78 height 23
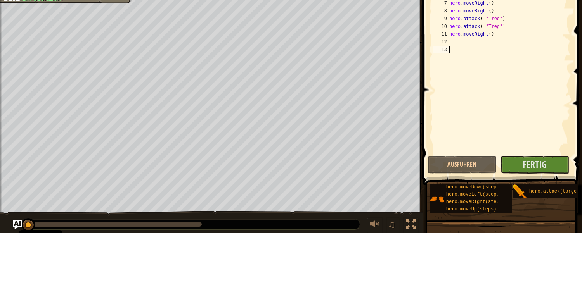
click at [533, 237] on span at bounding box center [503, 113] width 166 height 271
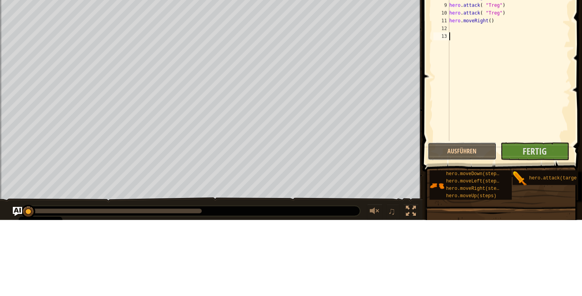
click at [458, 227] on button "Ausführen" at bounding box center [461, 228] width 69 height 18
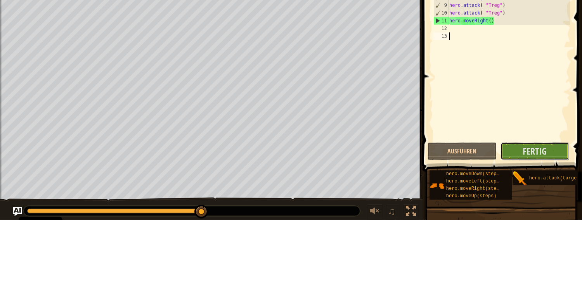
click at [539, 230] on span "Fertig" at bounding box center [534, 227] width 24 height 12
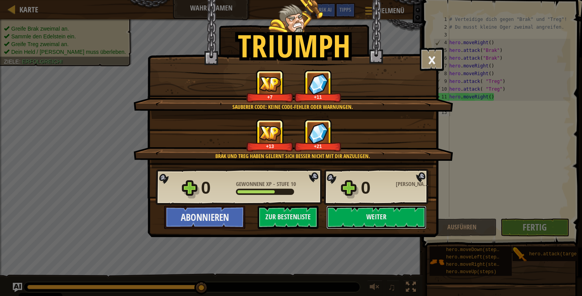
click at [372, 215] on button "Weiter" at bounding box center [376, 217] width 100 height 23
select select "de-DE"
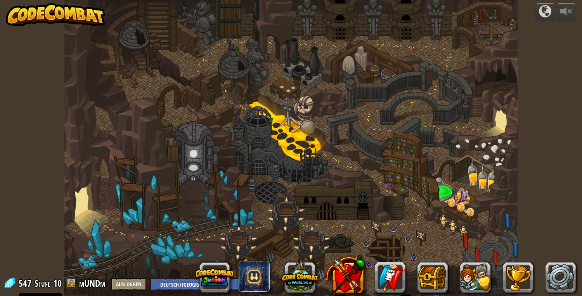
select select "de-DE"
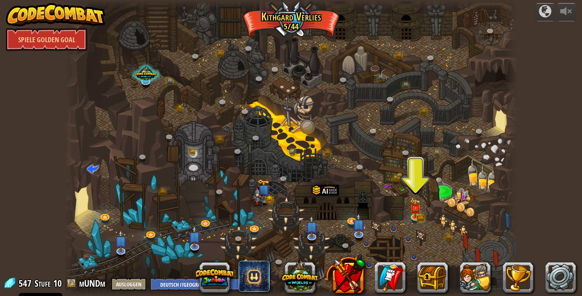
click at [422, 210] on div at bounding box center [290, 148] width 453 height 296
click at [415, 215] on img at bounding box center [415, 208] width 12 height 19
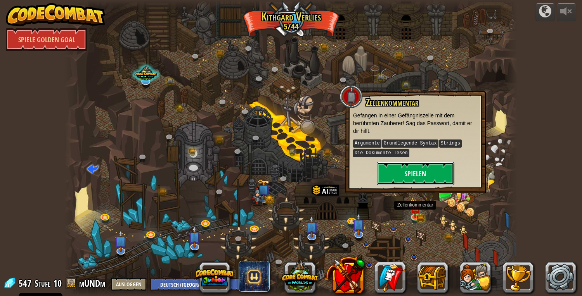
click at [436, 172] on button "Spielen" at bounding box center [415, 173] width 78 height 23
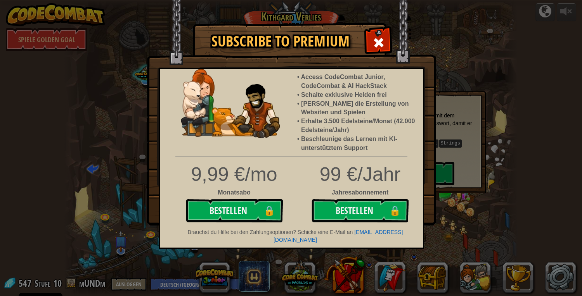
click at [380, 44] on span at bounding box center [378, 42] width 12 height 12
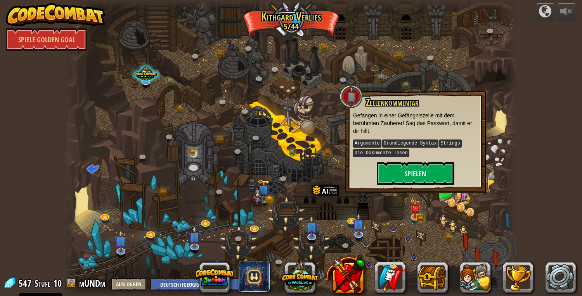
click at [0, 110] on div "powered by Spiele Golden Goal Die Gewundene Schlucht (Gesperrt) Ziel: Sammle vi…" at bounding box center [291, 148] width 582 height 296
click at [404, 178] on button "Spielen" at bounding box center [415, 173] width 78 height 23
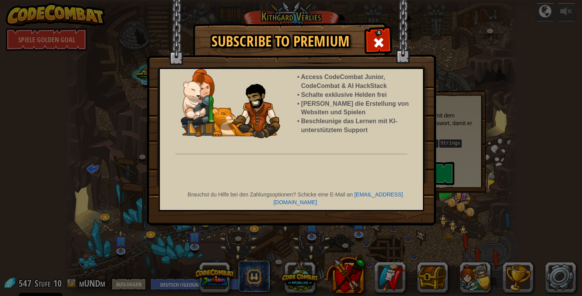
click at [376, 43] on span at bounding box center [378, 42] width 12 height 12
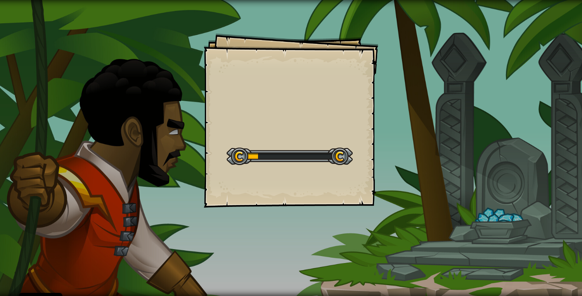
select select "de-DE"
